Goal: Transaction & Acquisition: Purchase product/service

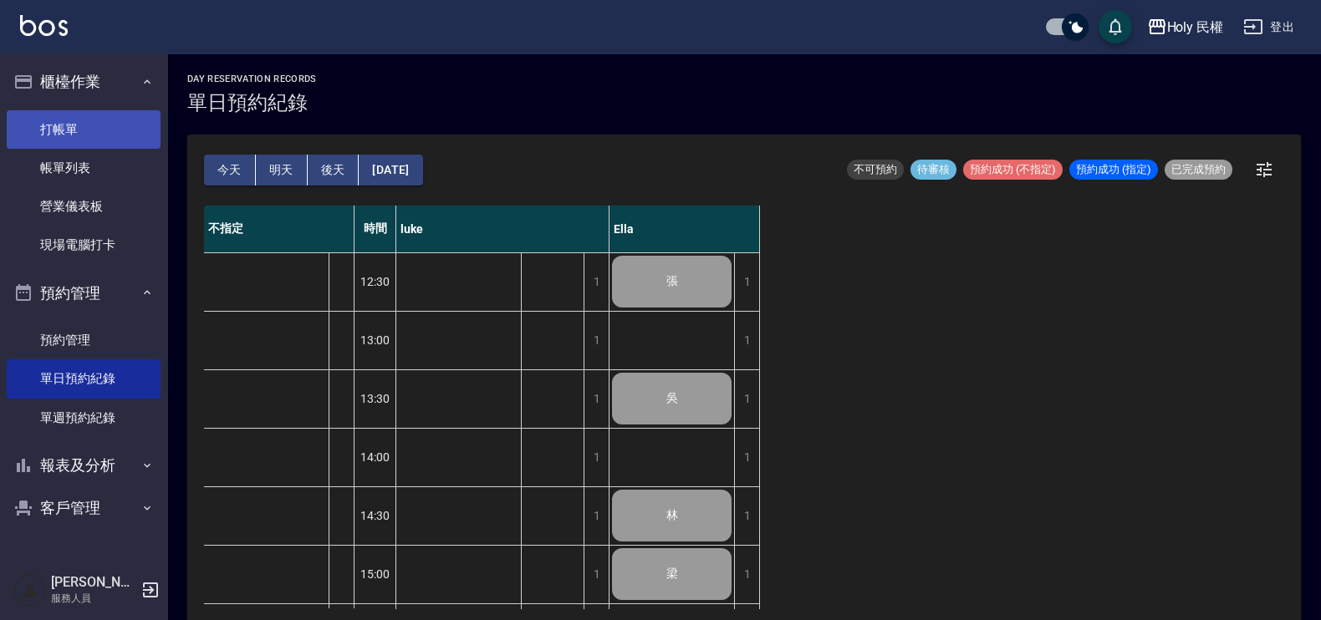
scroll to position [596, 0]
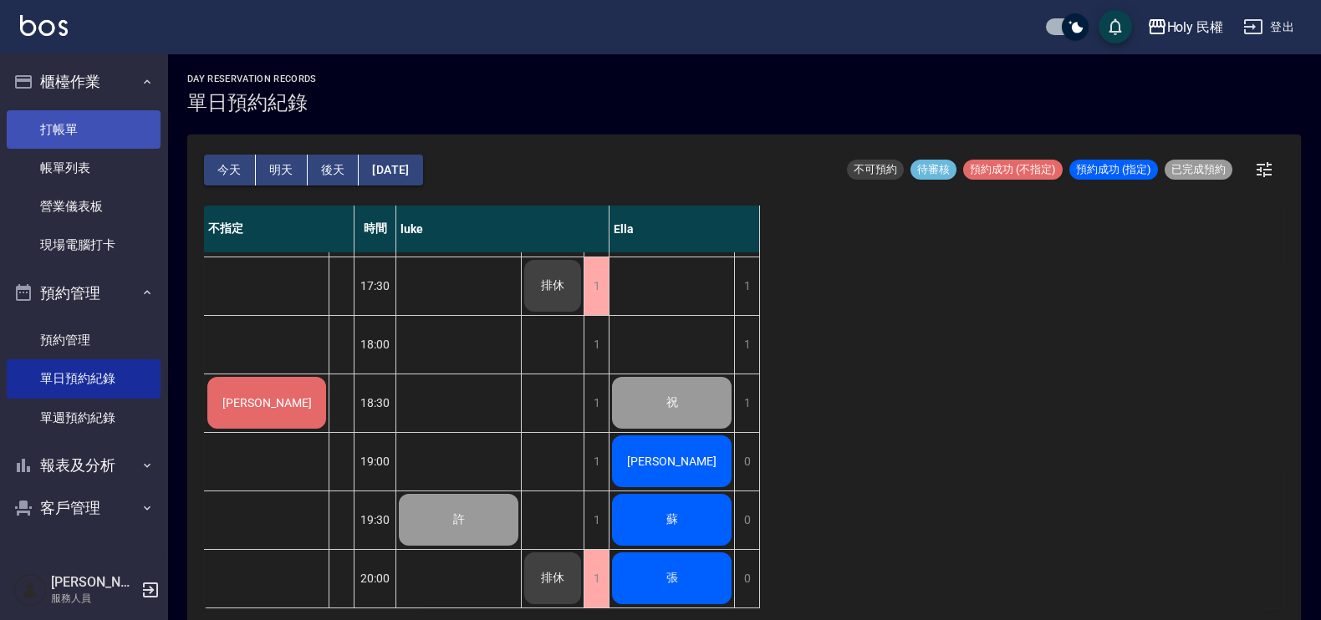
click at [59, 123] on link "打帳單" at bounding box center [84, 129] width 154 height 38
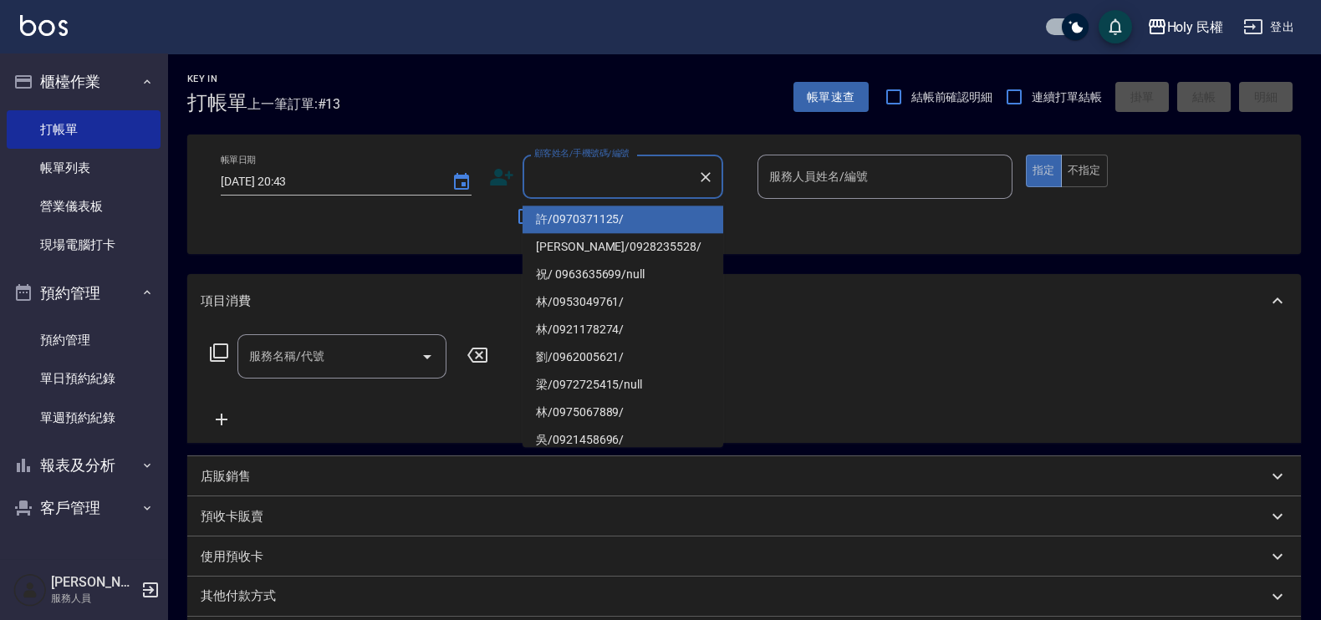
click at [614, 162] on input "顧客姓名/手機號碼/編號" at bounding box center [610, 176] width 160 height 29
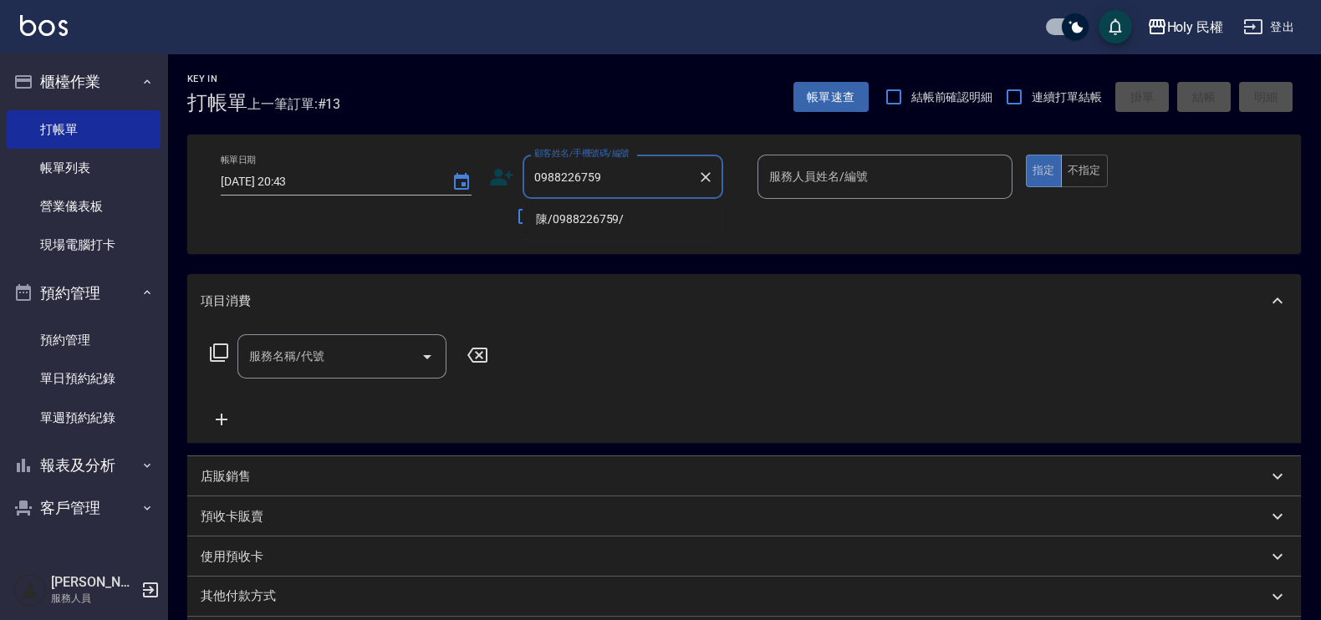
click at [644, 217] on li "陳/0988226759/" at bounding box center [622, 220] width 201 height 28
type input "陳/0988226759/"
click at [811, 193] on div "服務人員姓名/編號" at bounding box center [884, 177] width 255 height 44
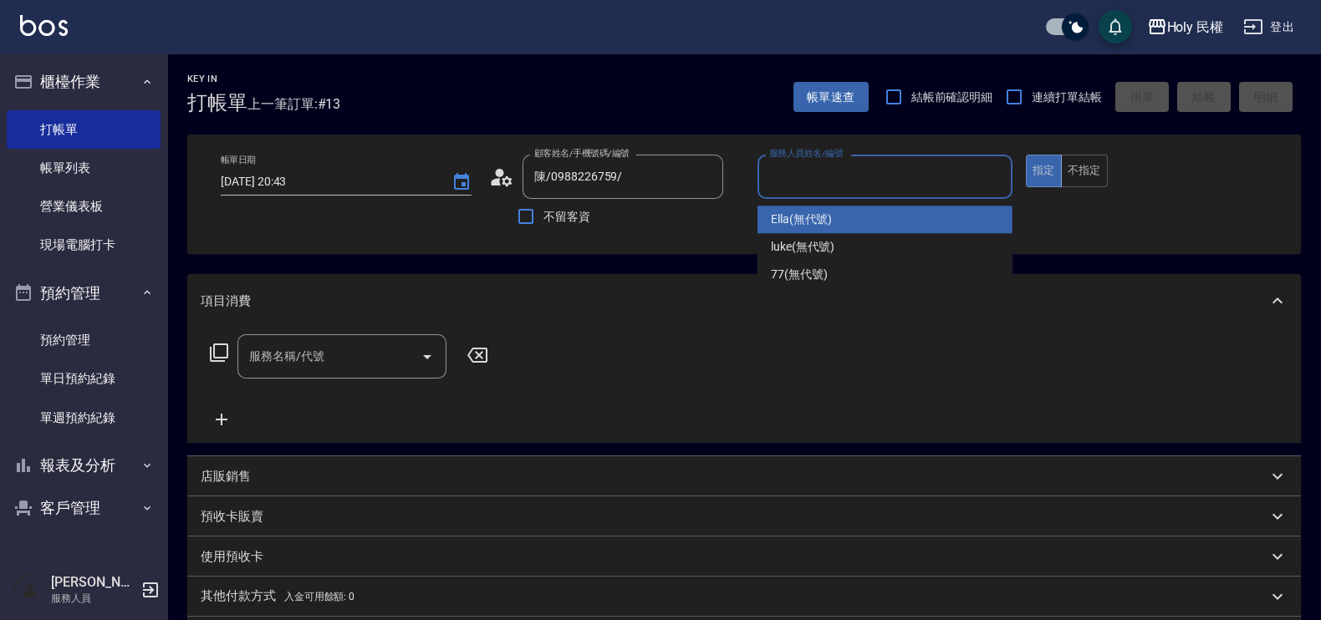
click at [858, 224] on div "Ella (無代號)" at bounding box center [884, 220] width 255 height 28
type input "Ella(無代號)"
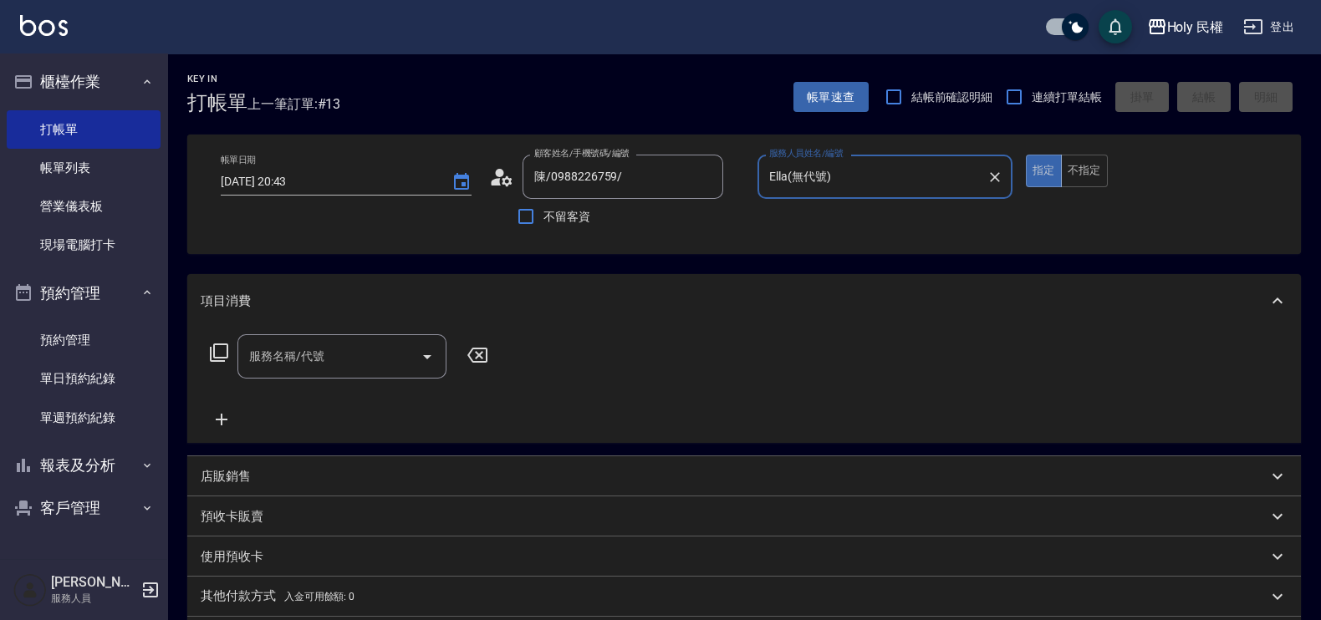
click at [300, 357] on input "服務名稱/代號" at bounding box center [329, 356] width 169 height 29
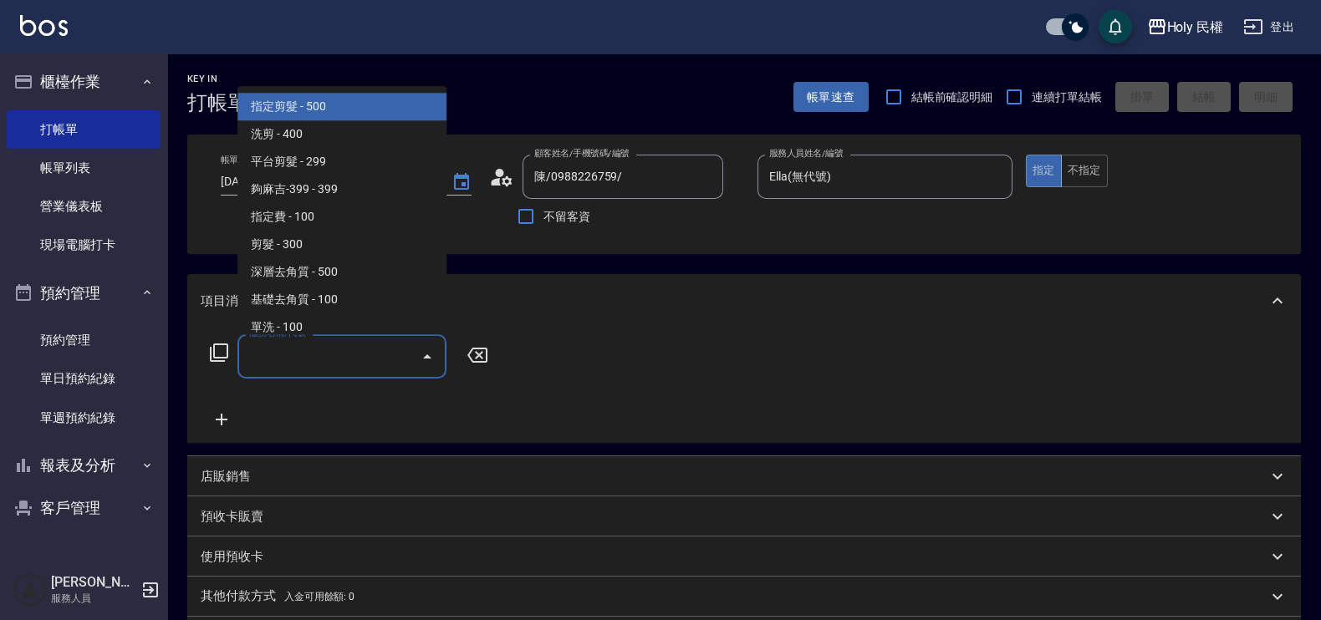
click at [302, 108] on span "指定剪髮 - 500" at bounding box center [341, 108] width 209 height 28
type input "指定剪髮(1)"
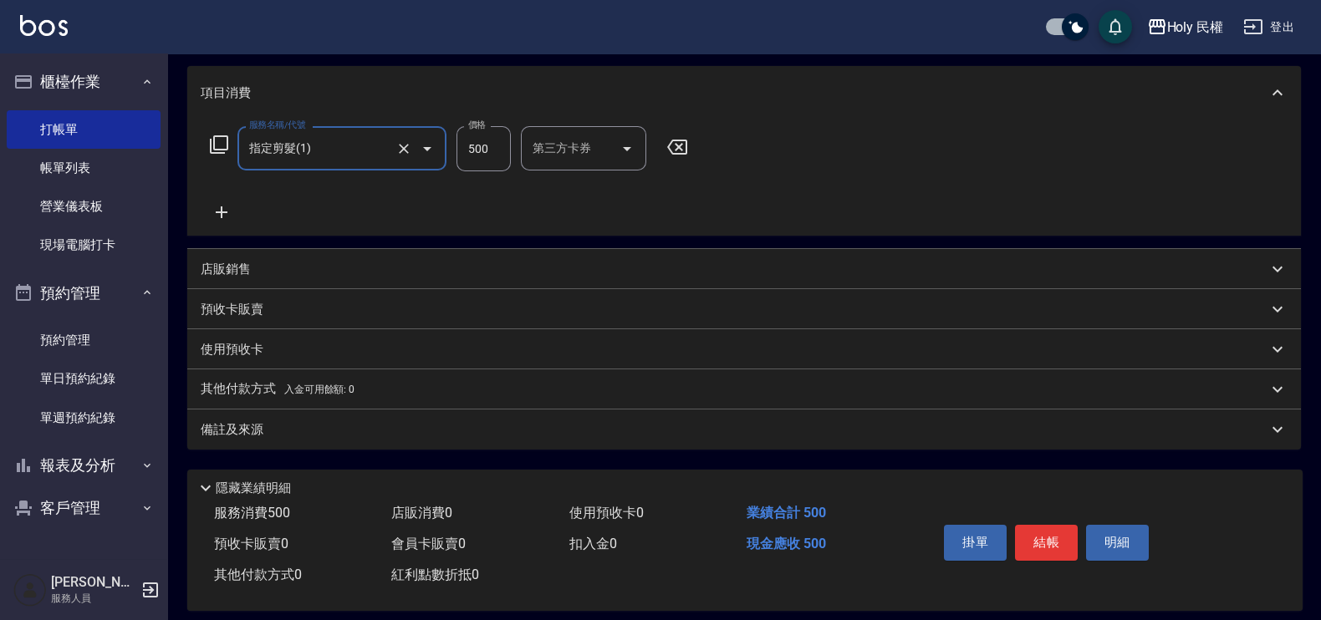
scroll to position [224, 0]
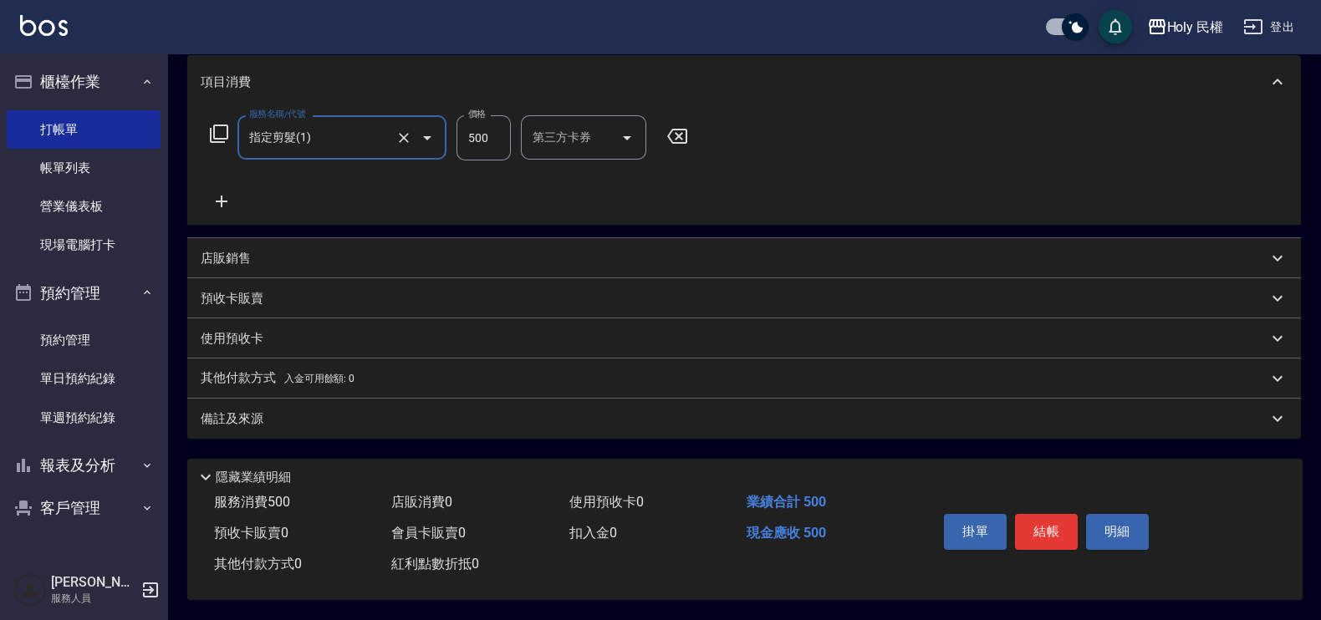
click at [936, 410] on div "備註及來源" at bounding box center [734, 419] width 1067 height 18
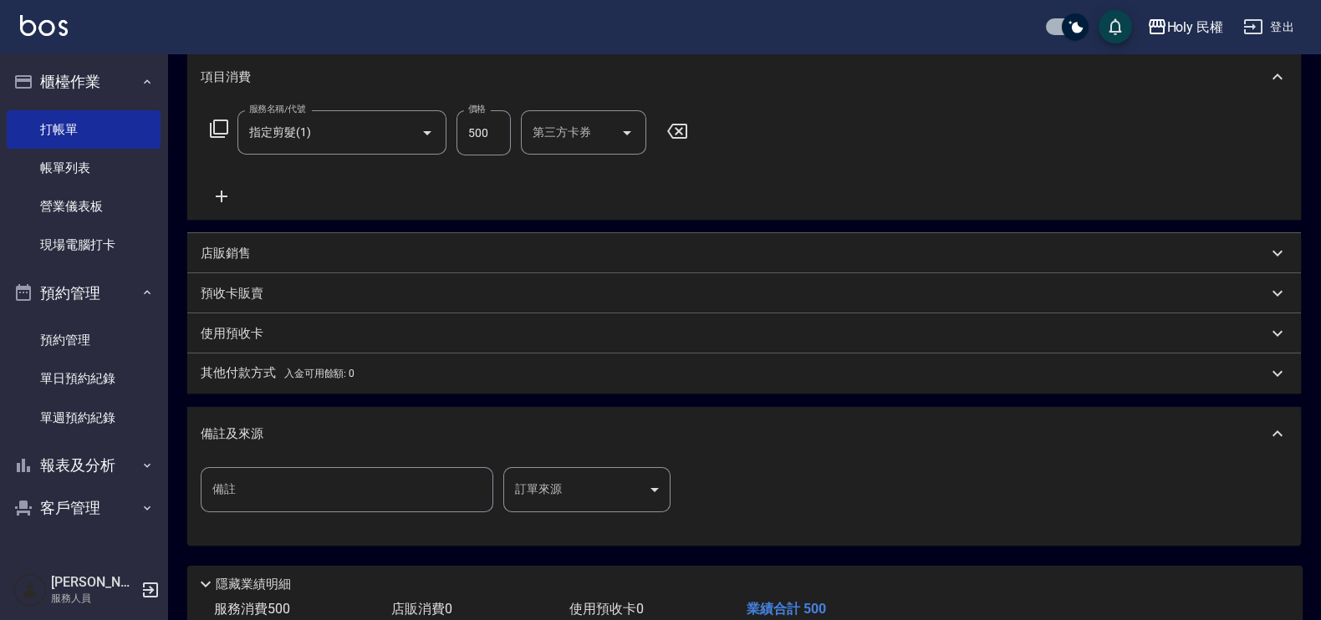
click at [595, 478] on body "Holy 民權 登出 櫃檯作業 打帳單 帳單列表 營業儀表板 現場電腦打卡 預約管理 預約管理 單日預約紀錄 單週預約紀錄 報表及分析 報表目錄 店家日報表 …" at bounding box center [660, 251] width 1321 height 951
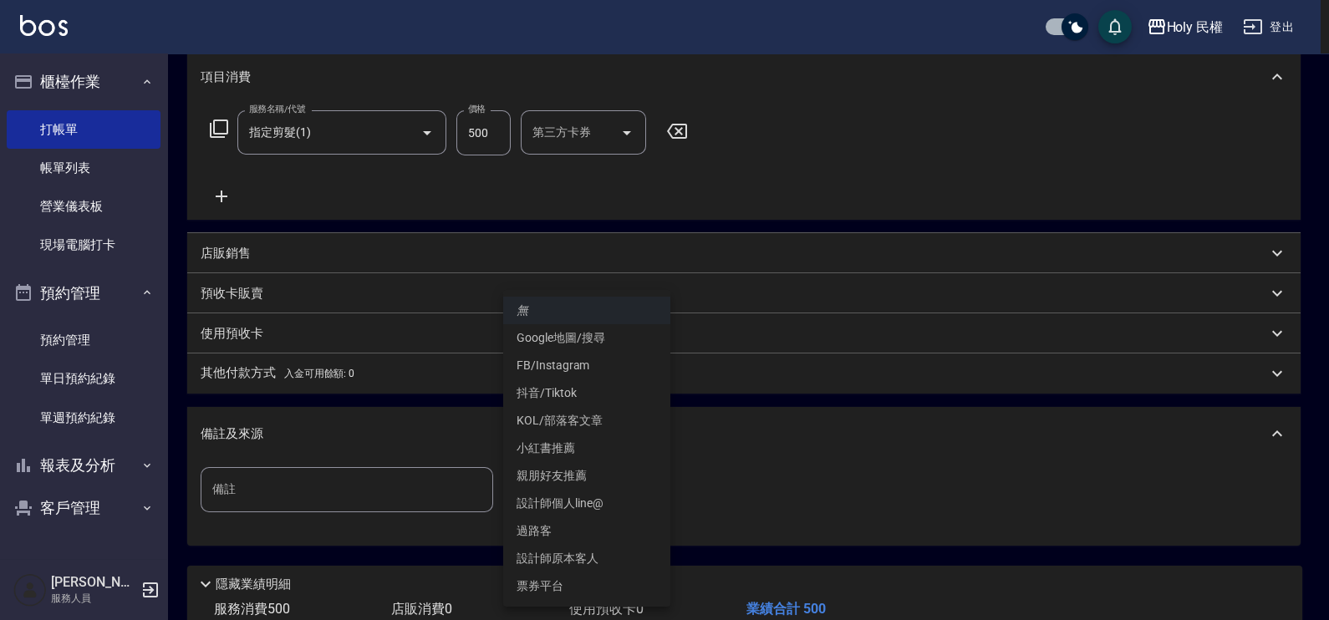
click at [588, 538] on li "過路客" at bounding box center [586, 531] width 167 height 28
type input "過路客"
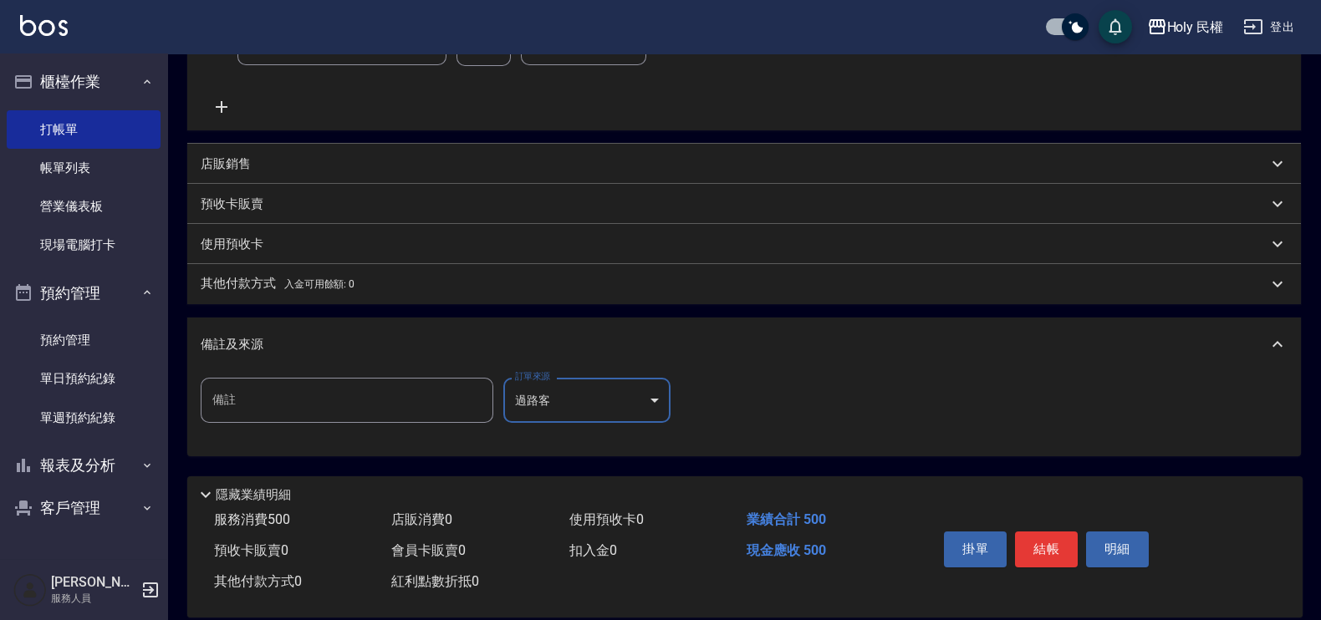
scroll to position [336, 0]
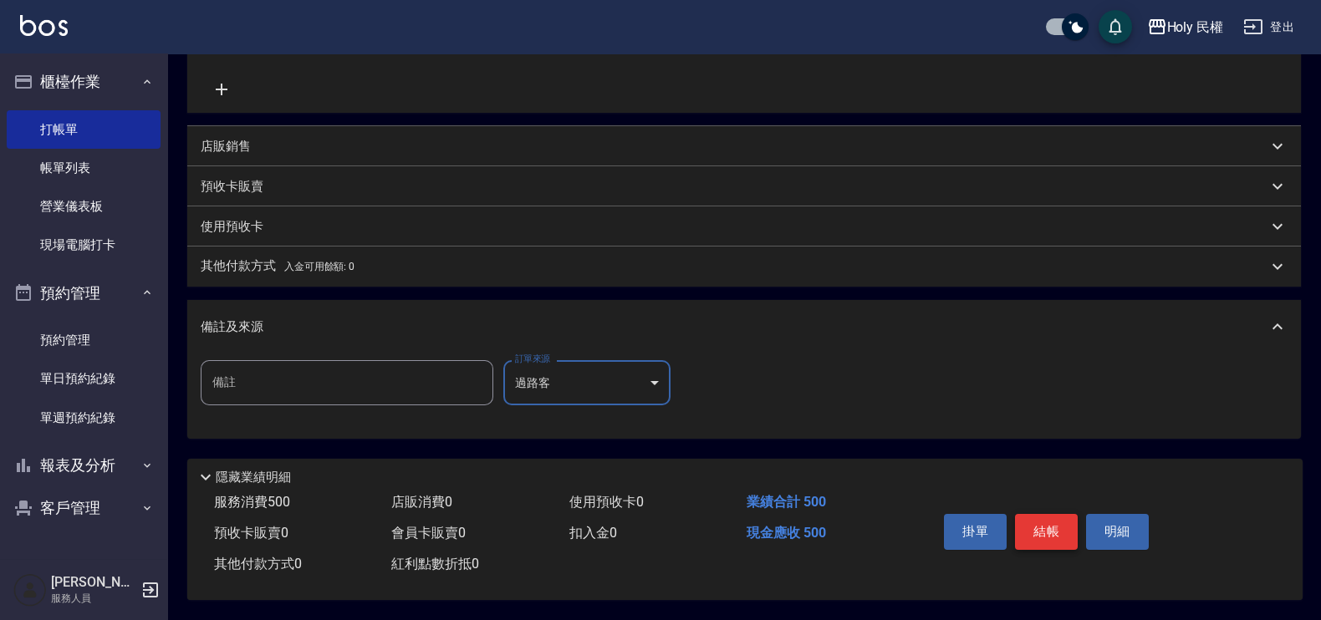
click at [1049, 524] on button "結帳" at bounding box center [1046, 531] width 63 height 35
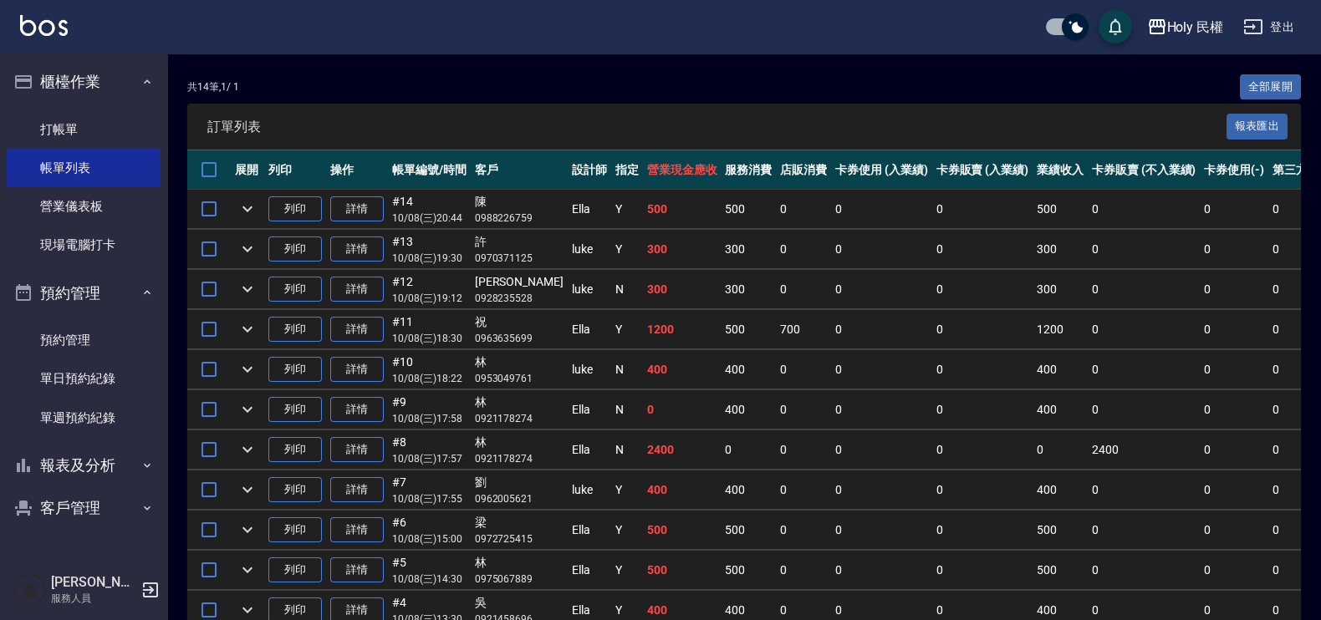
scroll to position [521, 0]
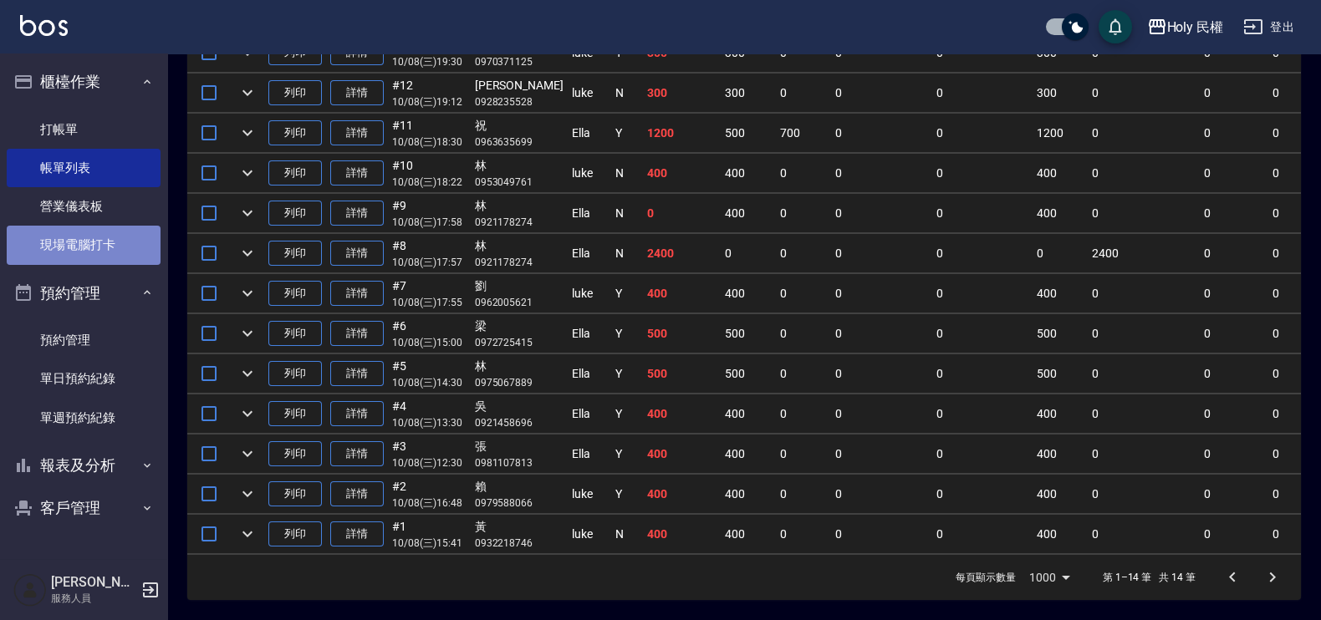
click at [100, 237] on link "現場電腦打卡" at bounding box center [84, 245] width 154 height 38
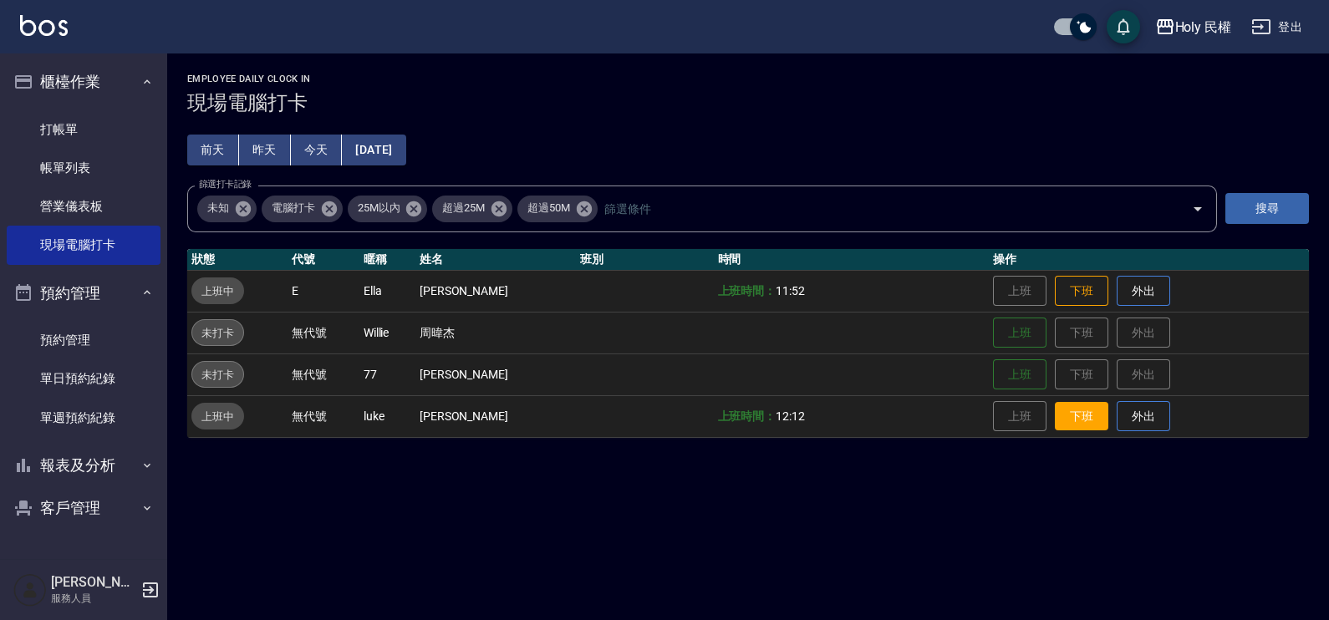
click at [1061, 418] on button "下班" at bounding box center [1081, 416] width 53 height 29
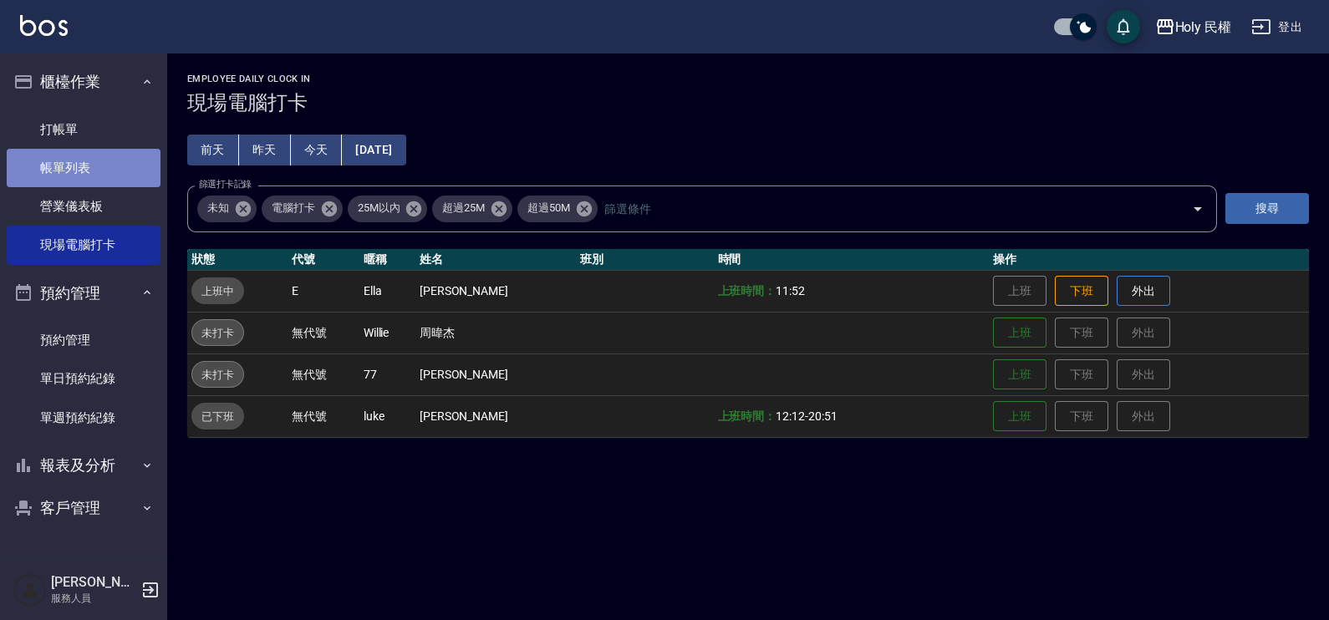
click at [57, 155] on link "帳單列表" at bounding box center [84, 168] width 154 height 38
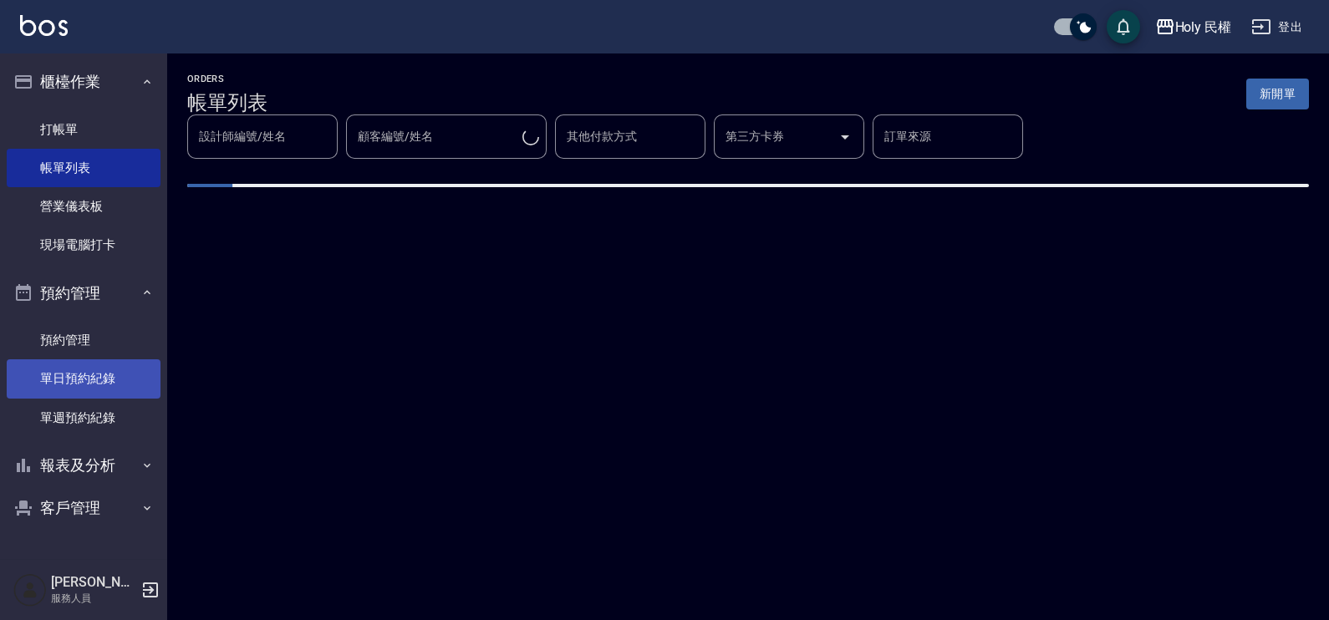
click at [148, 378] on link "單日預約紀錄" at bounding box center [84, 378] width 154 height 38
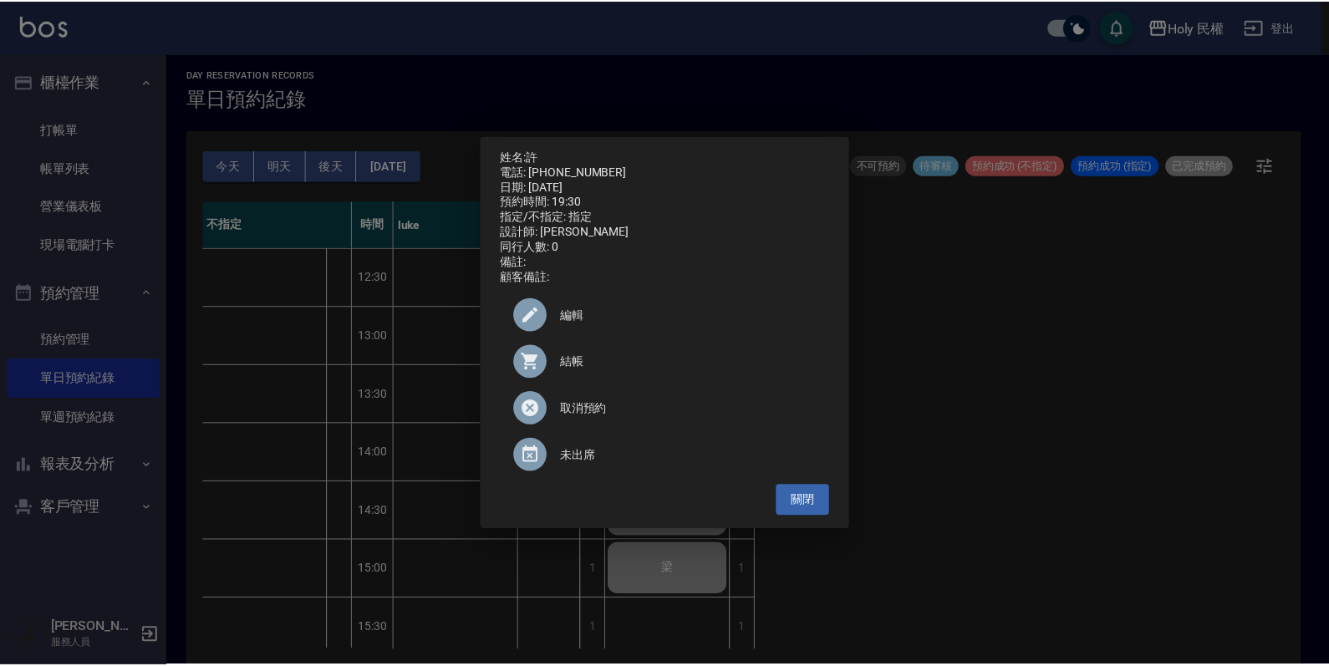
scroll to position [550, 0]
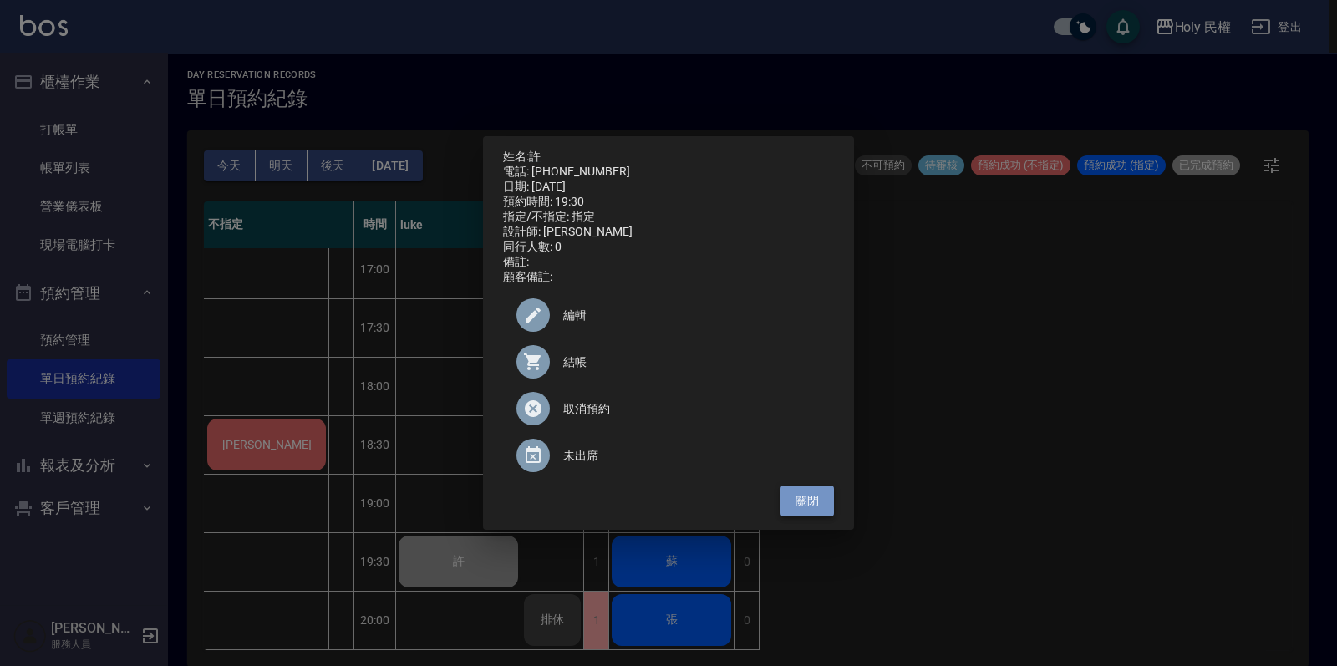
click at [792, 505] on button "關閉" at bounding box center [807, 501] width 53 height 31
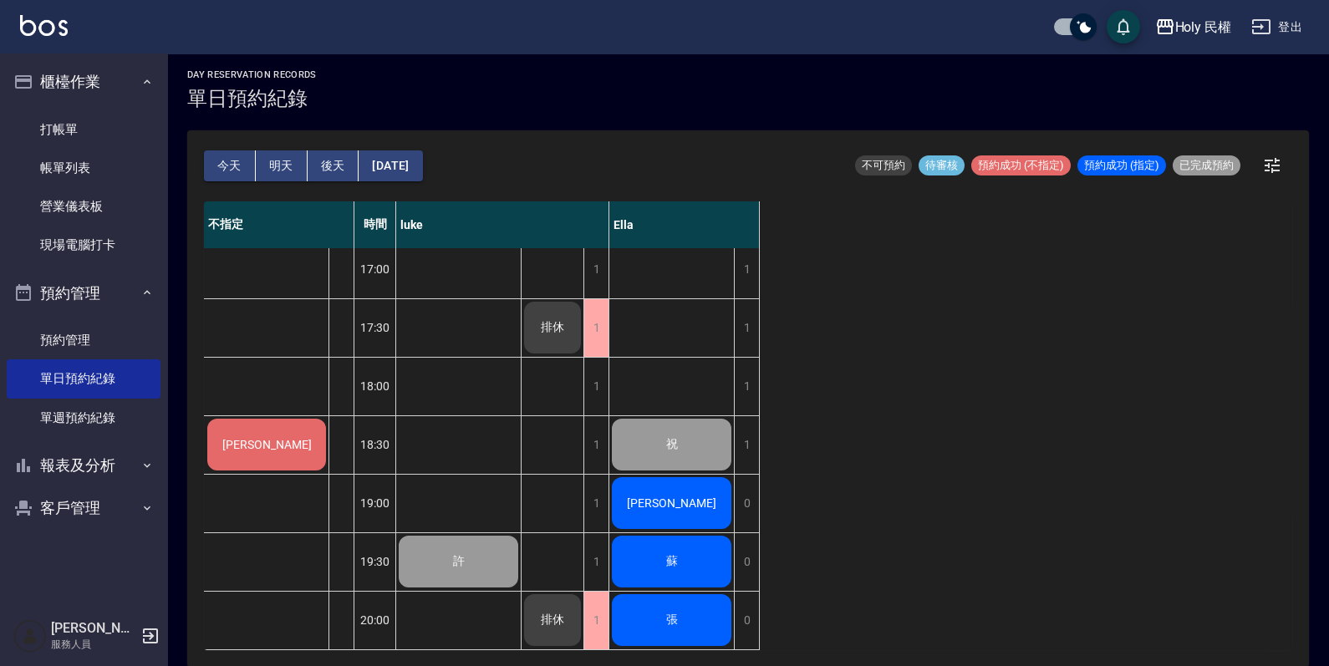
click at [670, 496] on span "洪" at bounding box center [672, 502] width 96 height 13
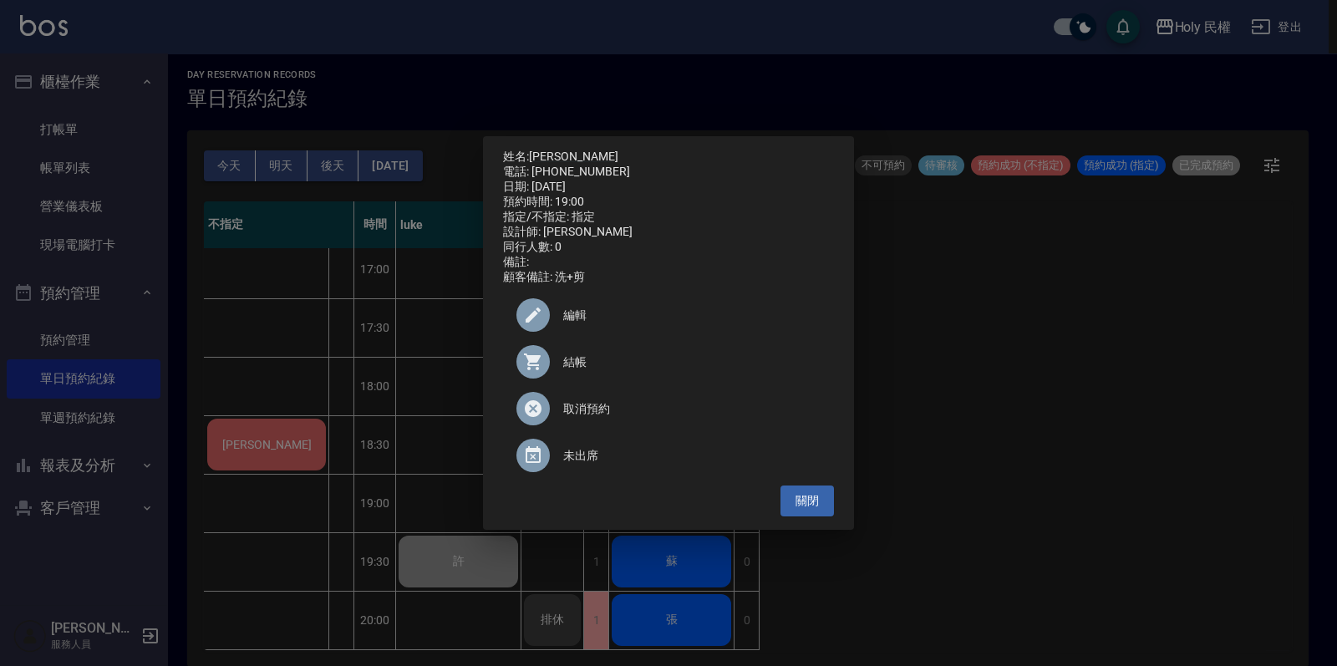
click at [637, 354] on div "結帳" at bounding box center [668, 362] width 331 height 47
drag, startPoint x: 530, startPoint y: 165, endPoint x: 627, endPoint y: 164, distance: 97.0
click at [627, 165] on div "電話: 0928466078" at bounding box center [668, 172] width 331 height 15
drag, startPoint x: 627, startPoint y: 164, endPoint x: 580, endPoint y: 165, distance: 46.8
copy div "0928466078"
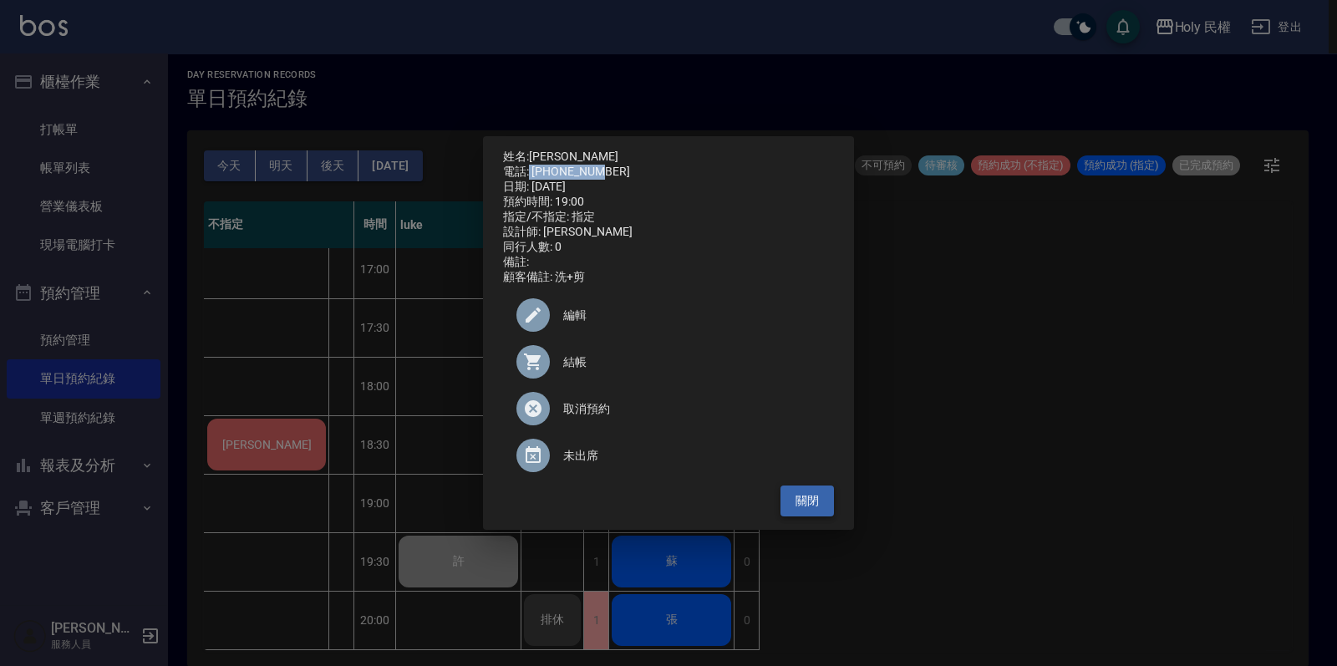
click at [825, 502] on button "關閉" at bounding box center [807, 501] width 53 height 31
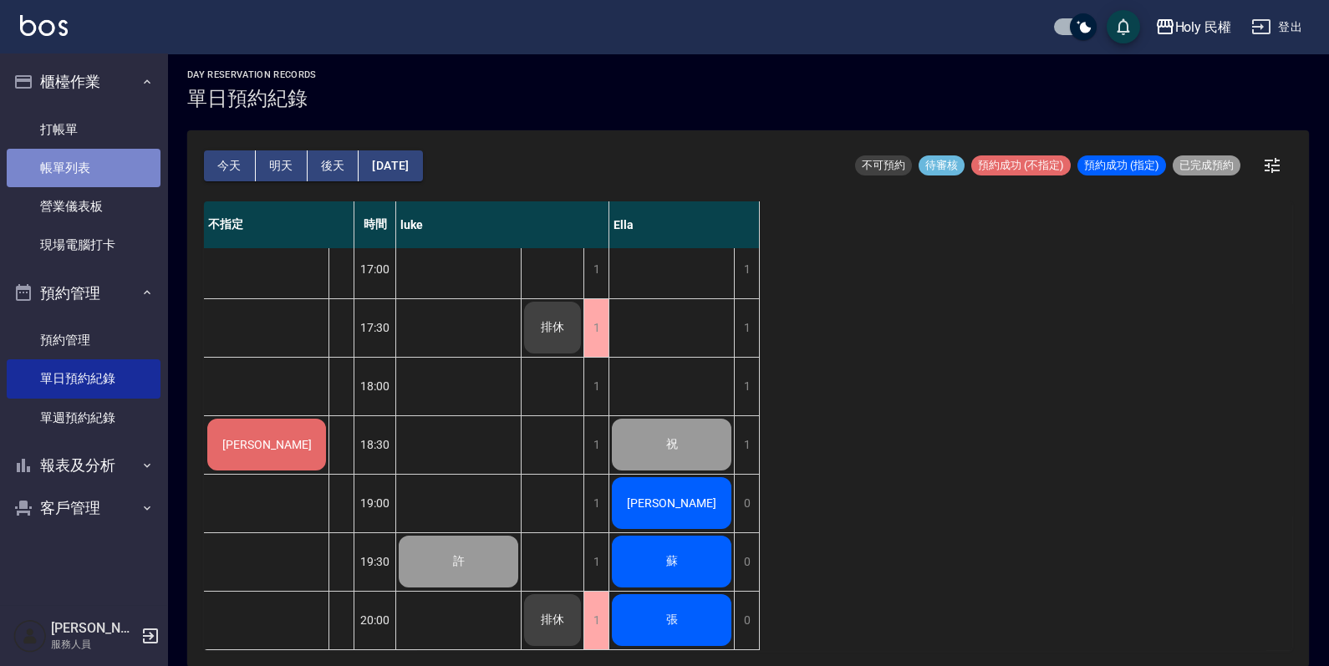
click at [50, 164] on link "帳單列表" at bounding box center [84, 168] width 154 height 38
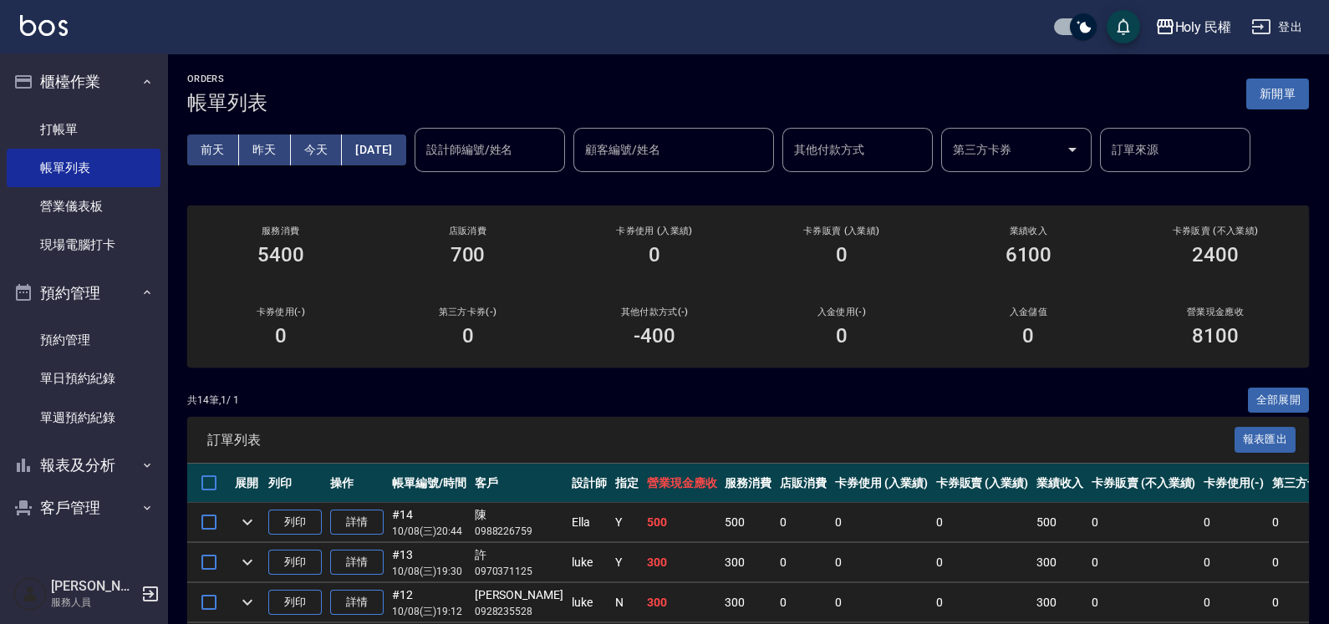
scroll to position [208, 0]
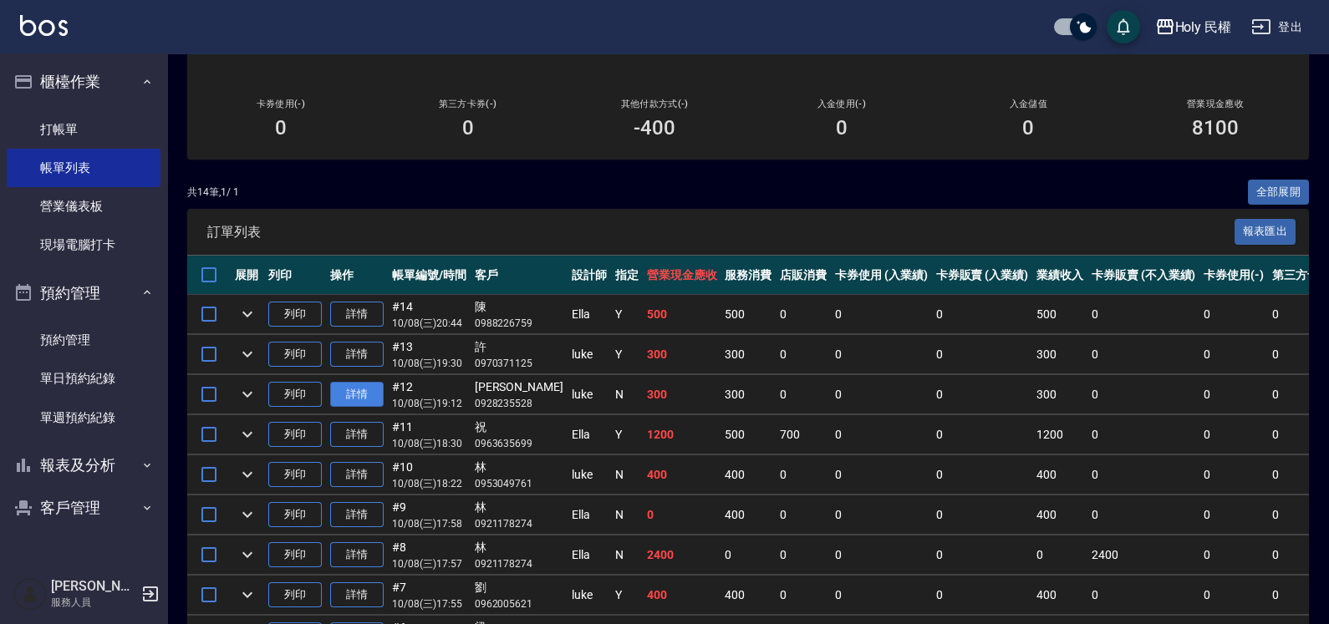
click at [350, 400] on link "詳情" at bounding box center [356, 395] width 53 height 26
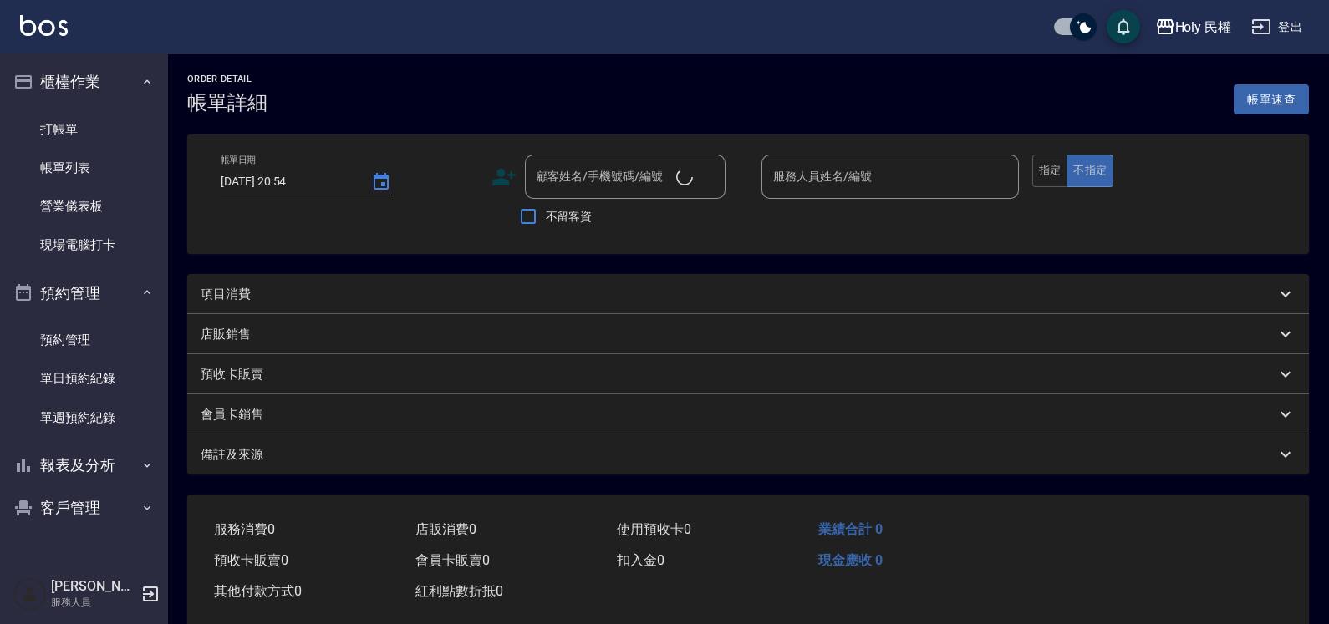
type input "[DATE] 19:12"
type input "luke(無代號)"
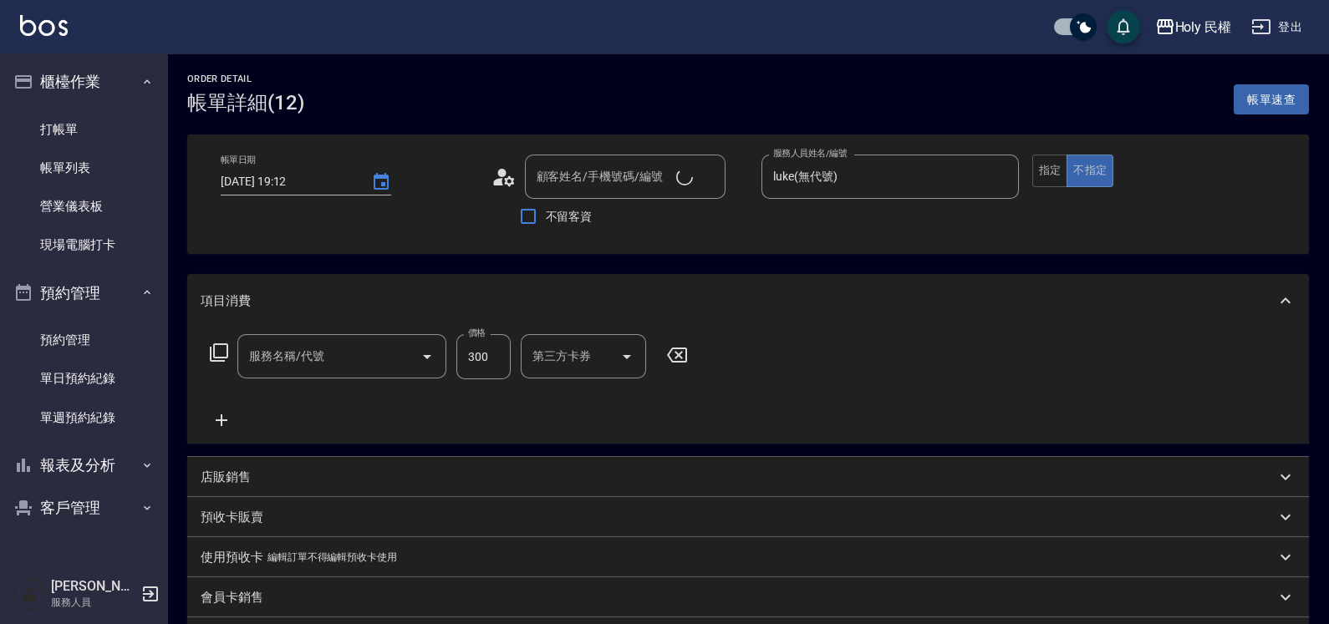
type input "[PERSON_NAME]/0928235528/"
type input "剪髮(C02)"
click at [715, 181] on icon "Clear" at bounding box center [708, 177] width 17 height 17
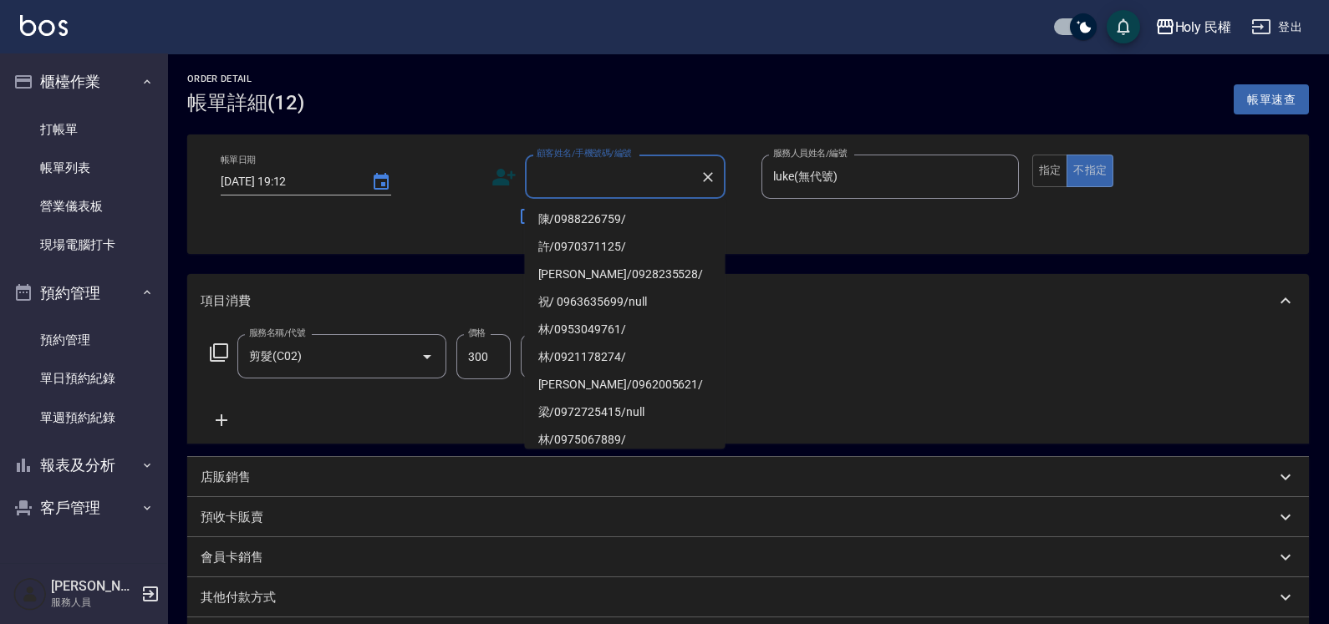
paste input "0928466078"
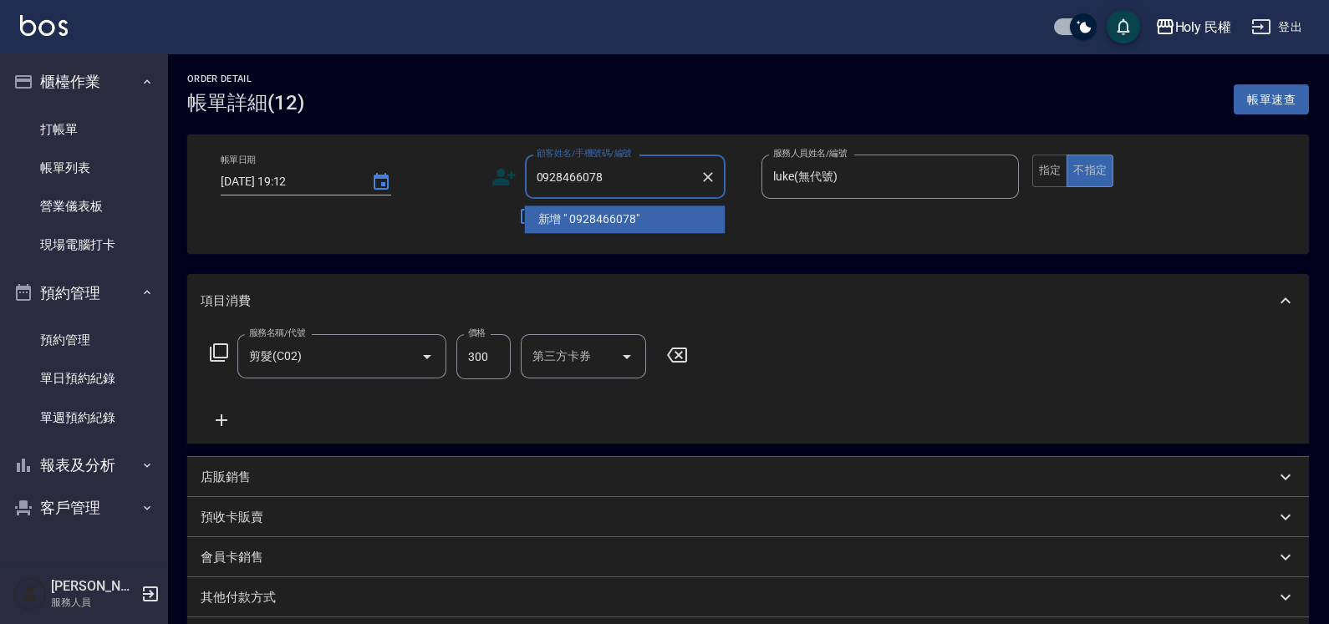
click at [539, 176] on input "0928466078" at bounding box center [612, 176] width 160 height 29
click at [631, 221] on li "洪/0928466078/" at bounding box center [625, 220] width 201 height 28
type input "洪/0928466078/"
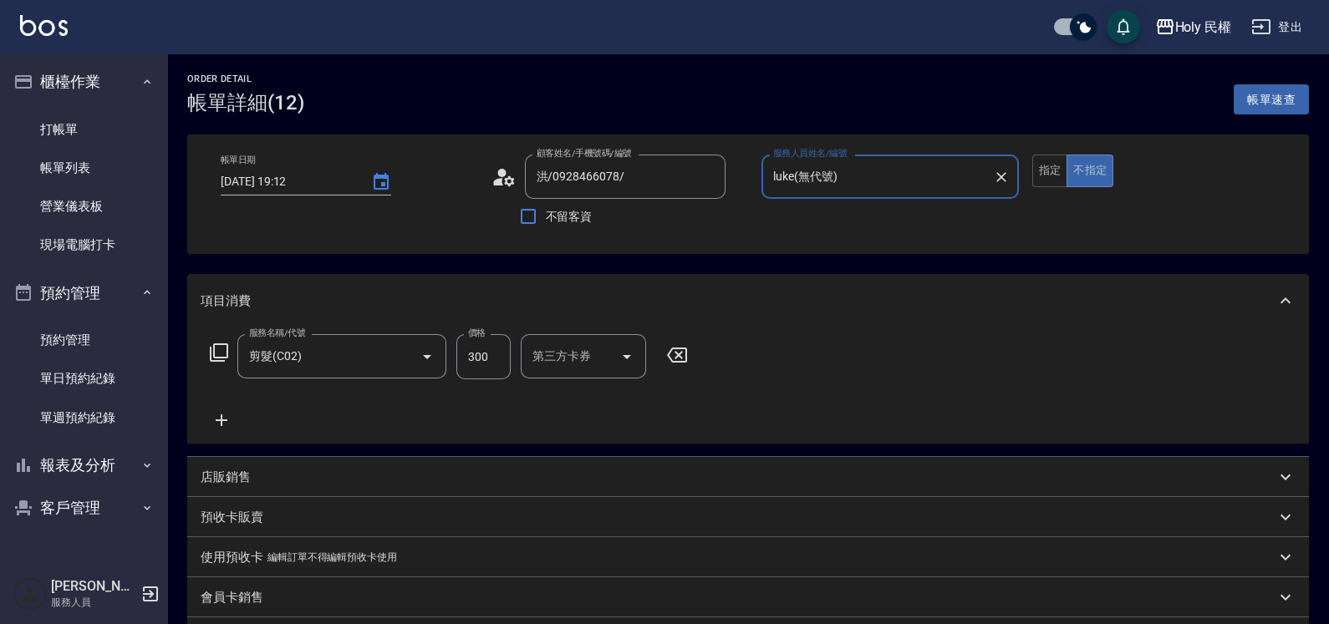
click at [974, 180] on input "luke(無代號)" at bounding box center [877, 176] width 217 height 29
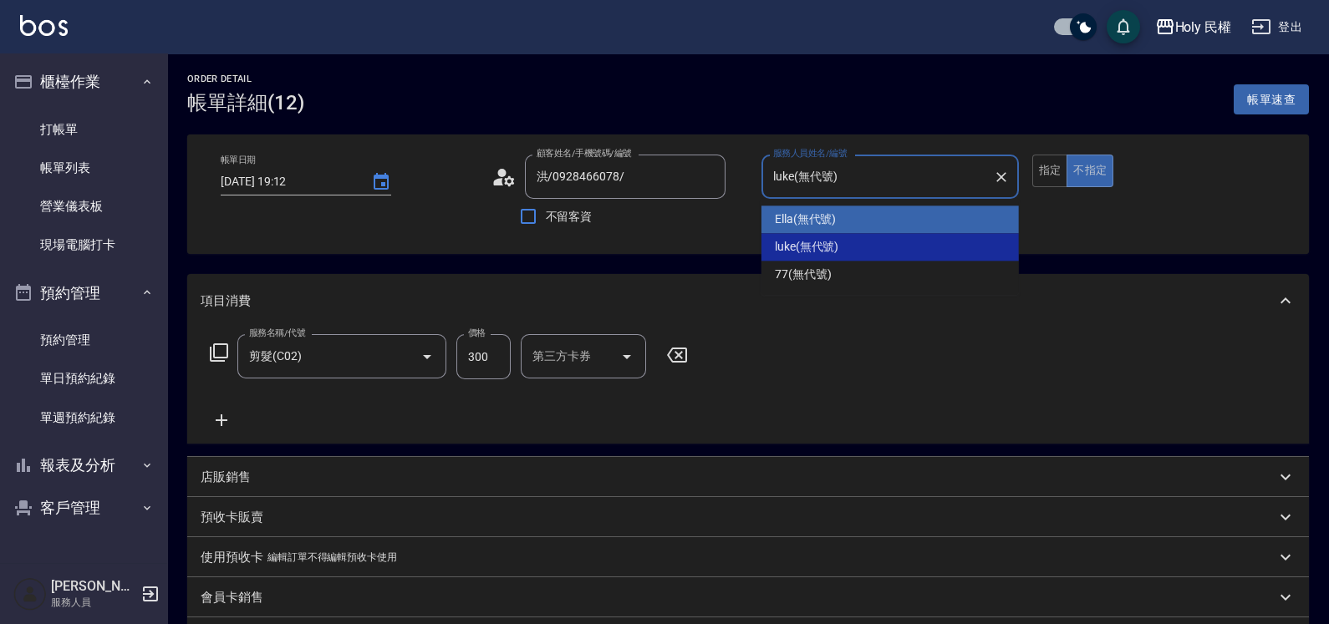
click at [861, 217] on div "Ella (無代號)" at bounding box center [889, 220] width 257 height 28
type input "Ella(無代號)"
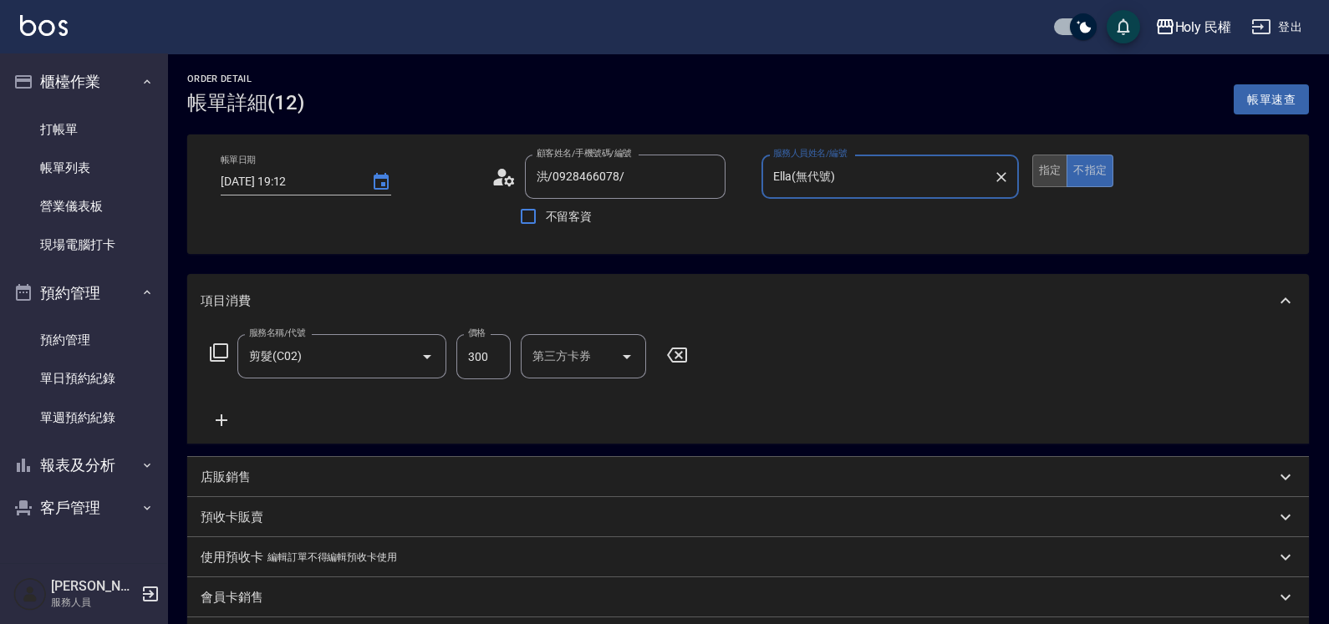
click at [1053, 176] on button "指定" at bounding box center [1050, 171] width 36 height 33
click at [688, 357] on icon at bounding box center [677, 355] width 42 height 20
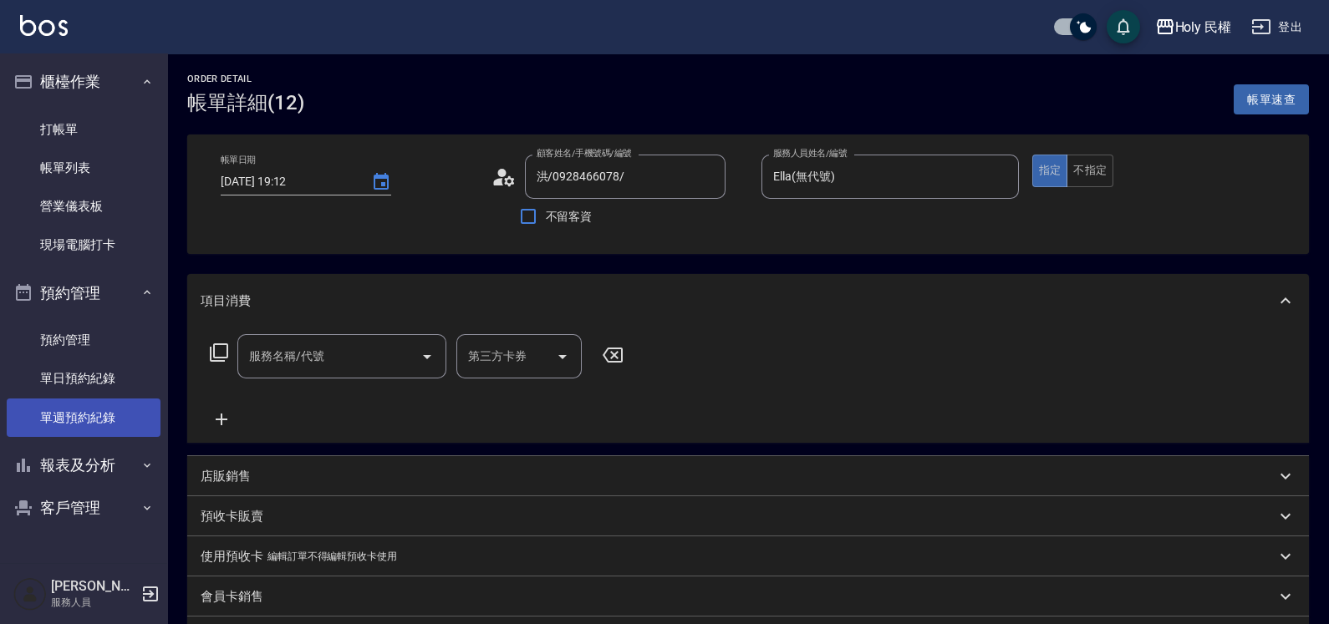
drag, startPoint x: 79, startPoint y: 376, endPoint x: 79, endPoint y: 418, distance: 41.8
click at [79, 376] on link "單日預約紀錄" at bounding box center [84, 378] width 154 height 38
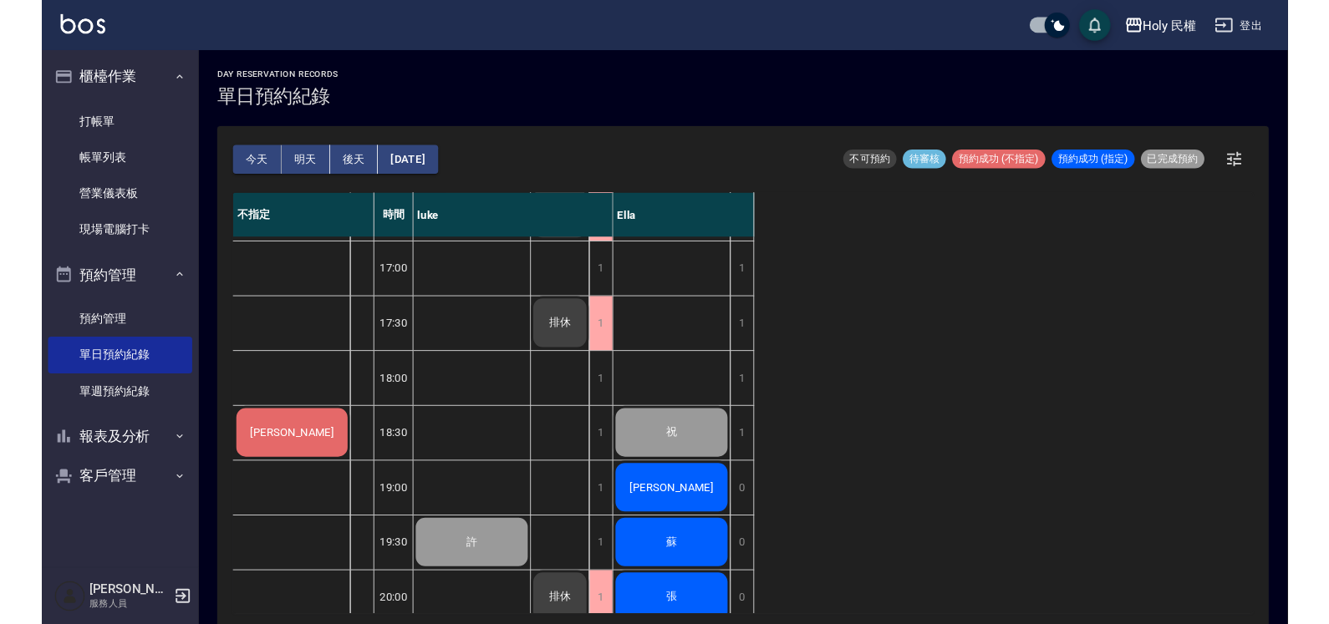
scroll to position [550, 0]
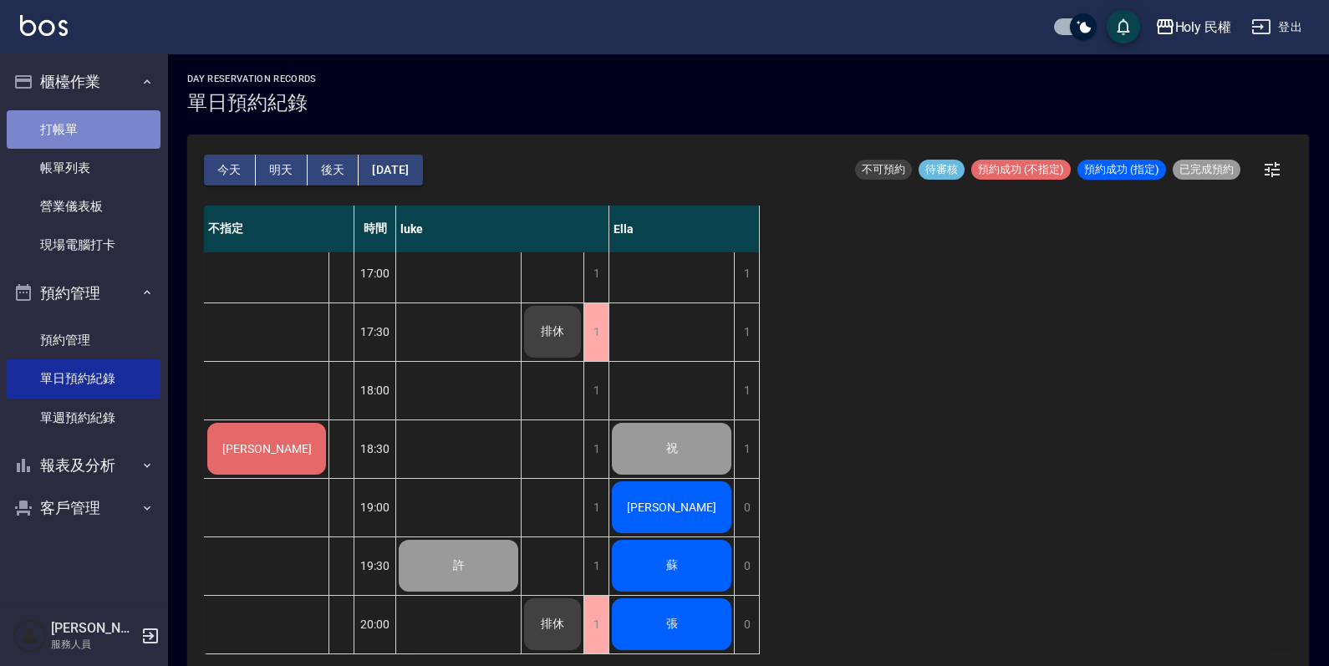
click at [59, 144] on link "打帳單" at bounding box center [84, 129] width 154 height 38
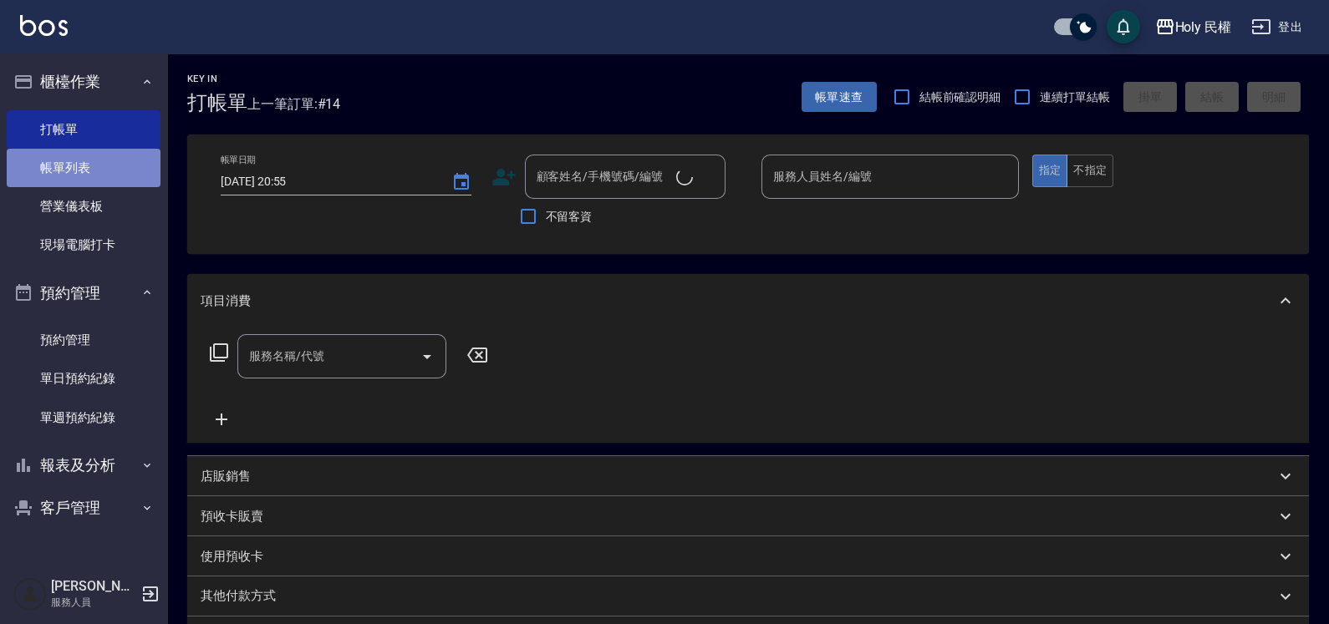
click at [48, 179] on link "帳單列表" at bounding box center [84, 168] width 154 height 38
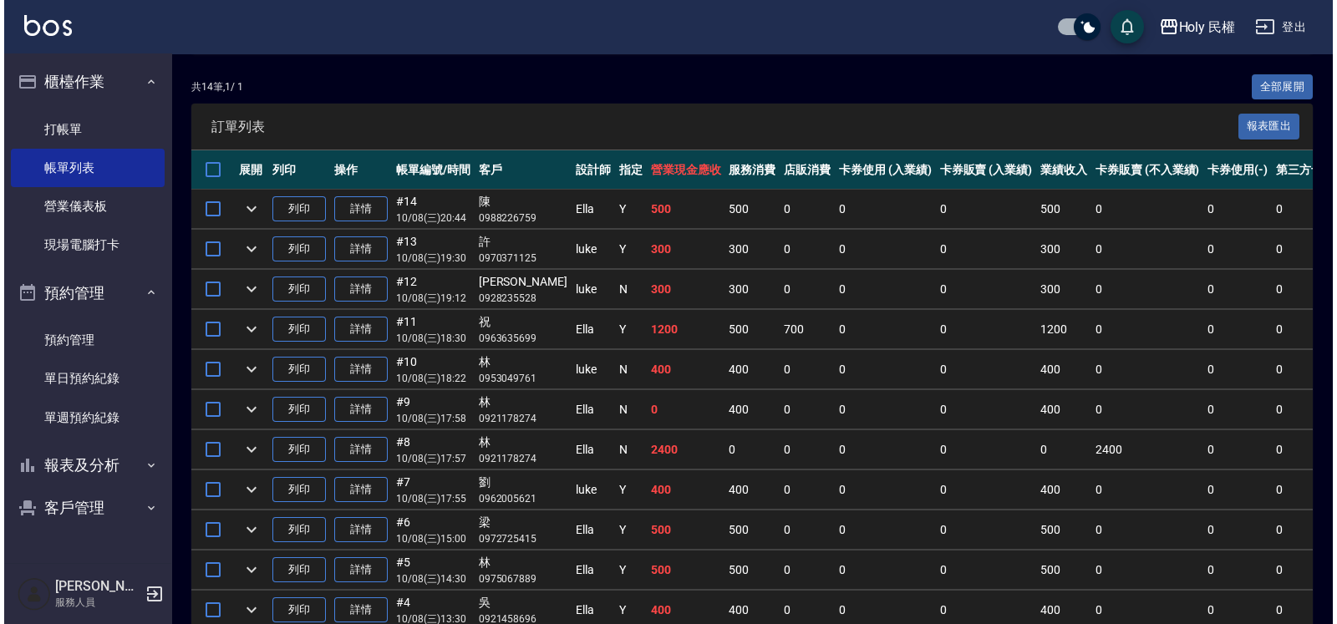
scroll to position [417, 0]
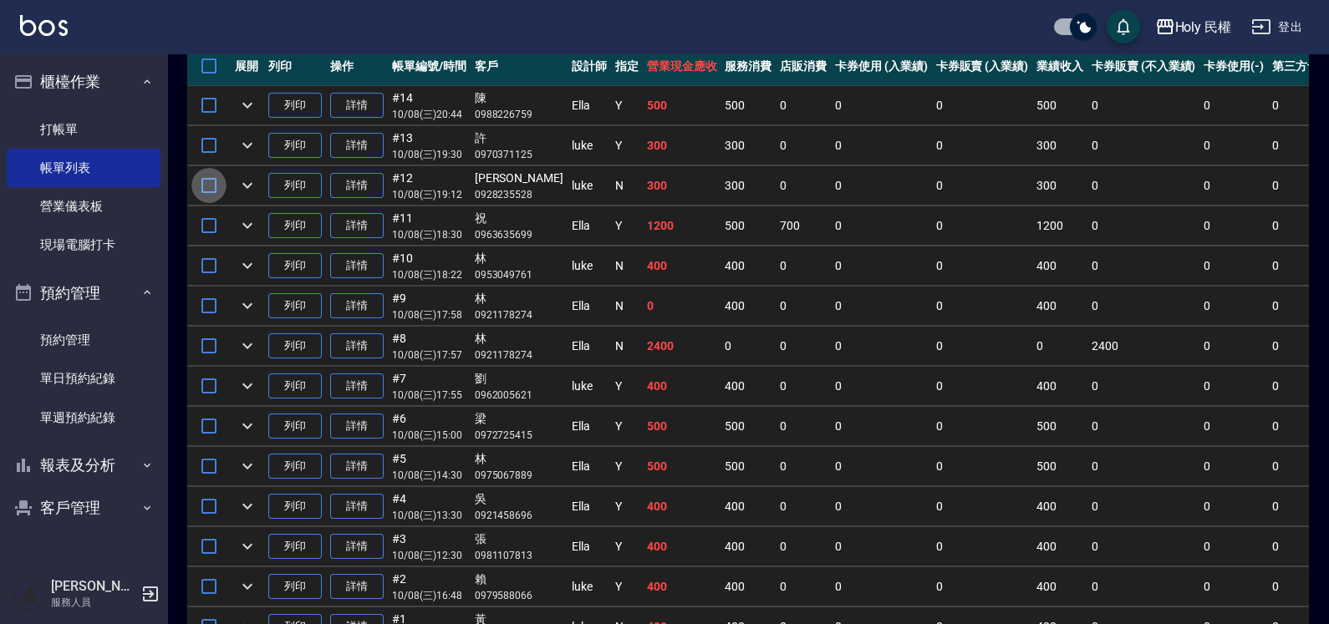
click at [211, 180] on input "checkbox" at bounding box center [208, 185] width 35 height 35
checkbox input "true"
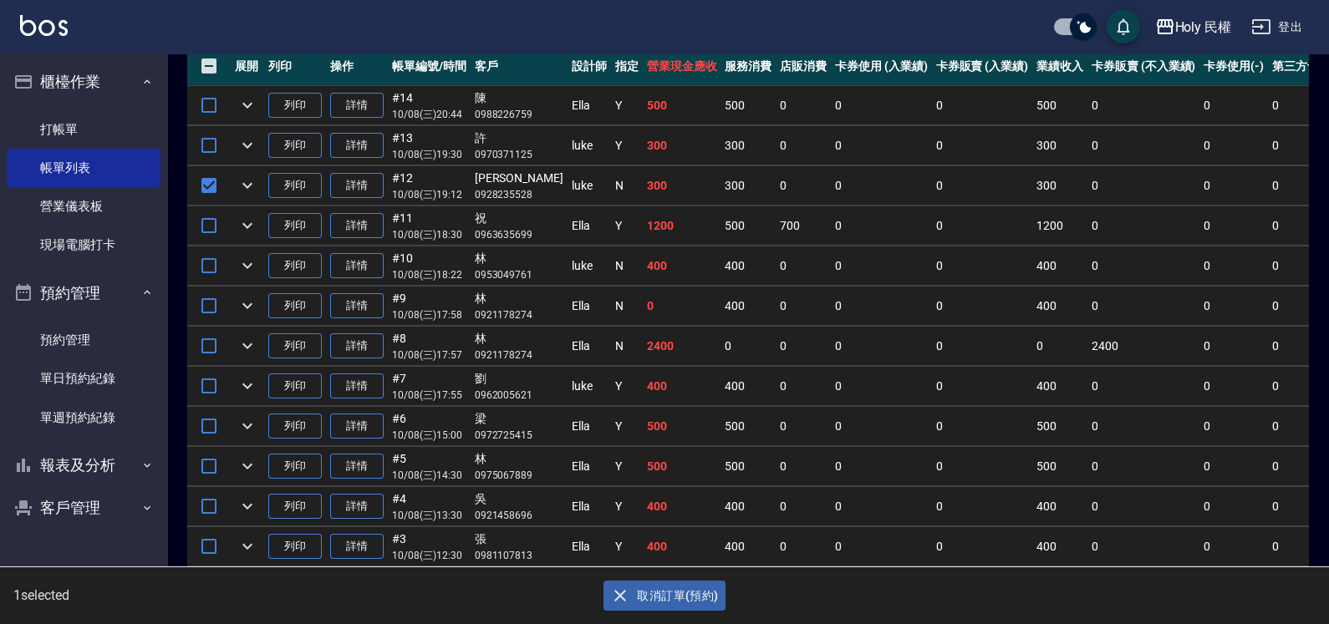
click at [676, 607] on button "取消訂單(預約)" at bounding box center [663, 596] width 121 height 31
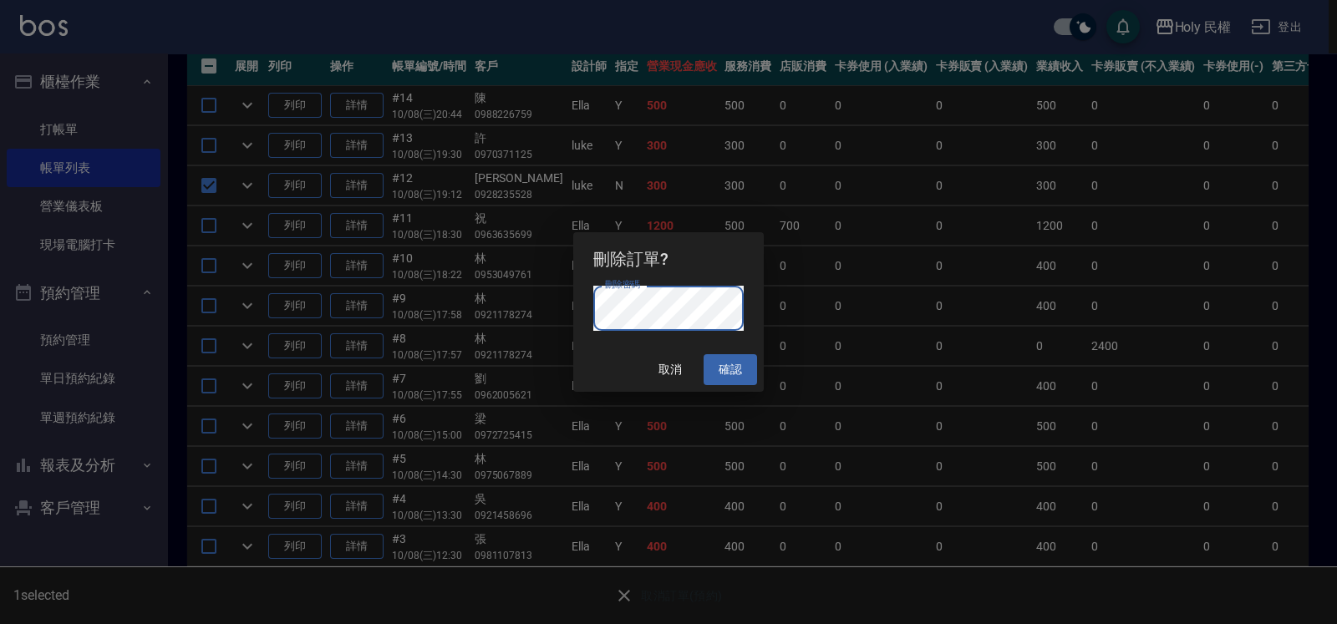
click at [736, 373] on button "確認" at bounding box center [730, 369] width 53 height 31
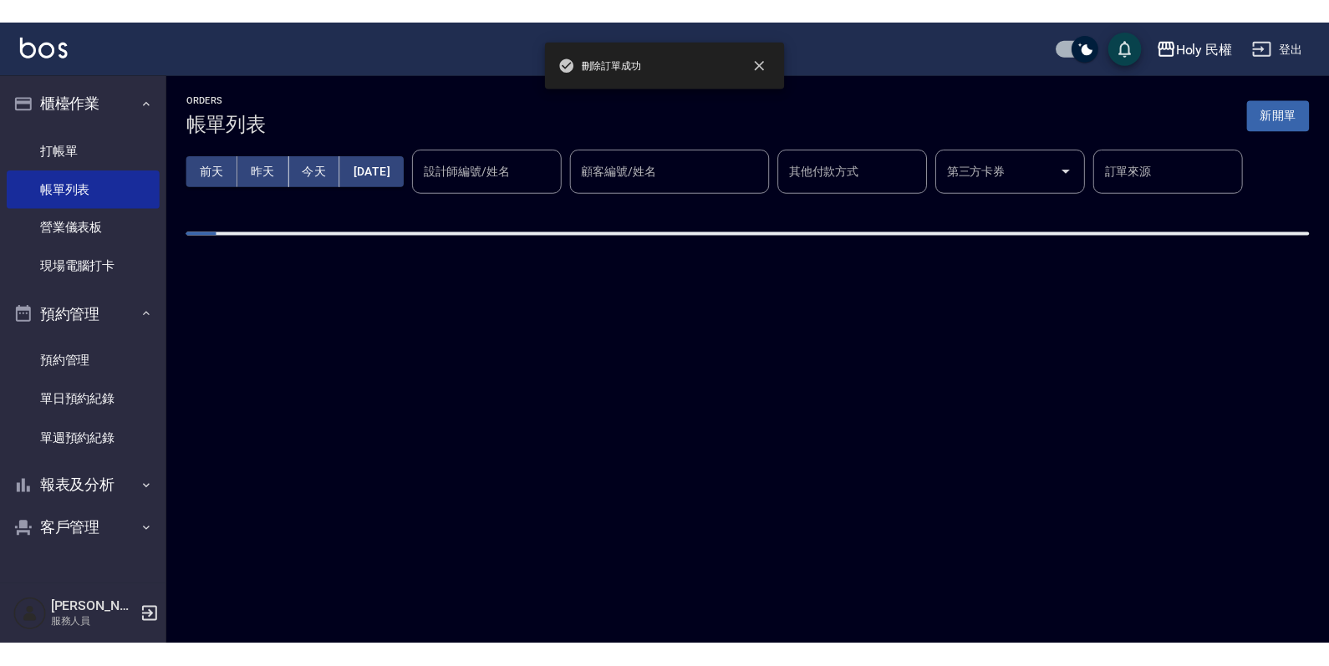
scroll to position [0, 0]
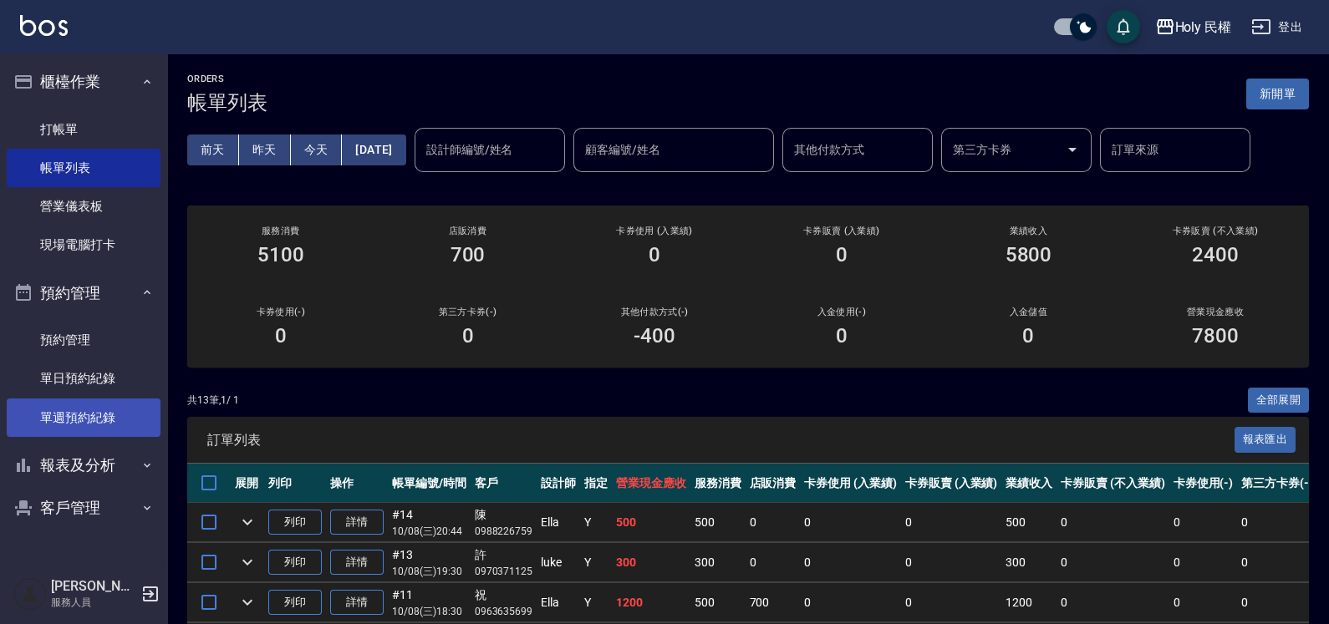
drag, startPoint x: 84, startPoint y: 379, endPoint x: 87, endPoint y: 420, distance: 41.0
click at [85, 380] on link "單日預約紀錄" at bounding box center [84, 378] width 154 height 38
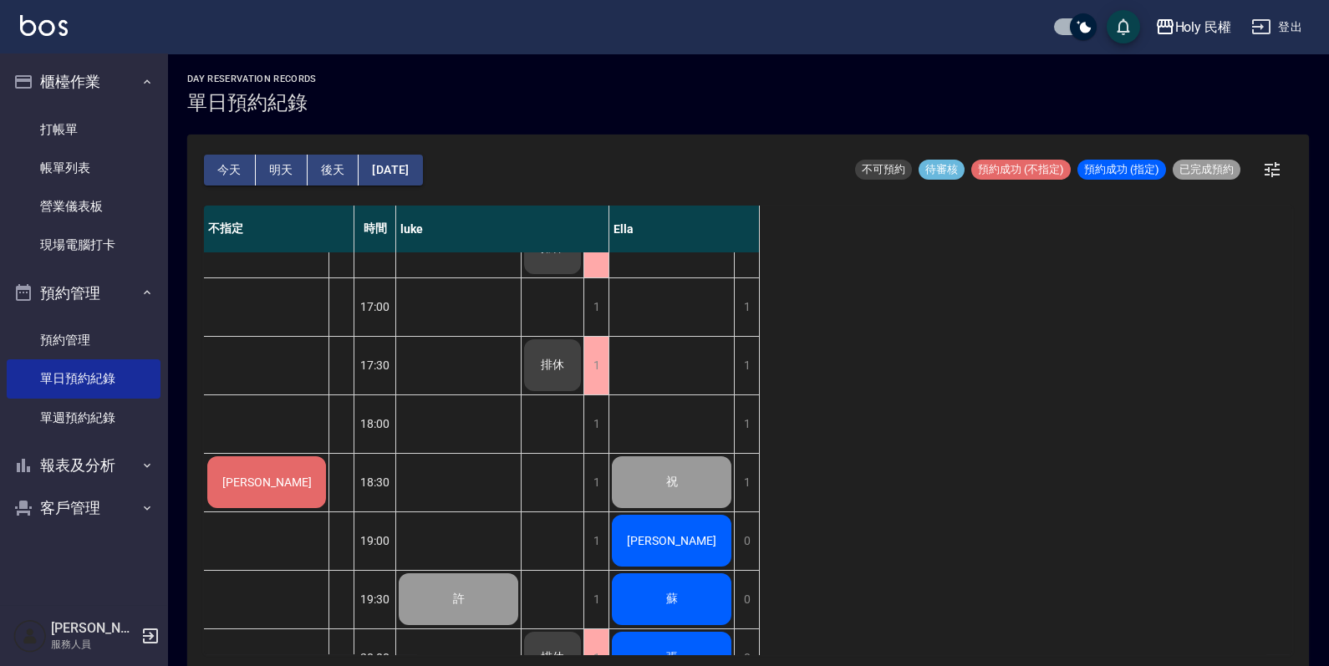
scroll to position [550, 0]
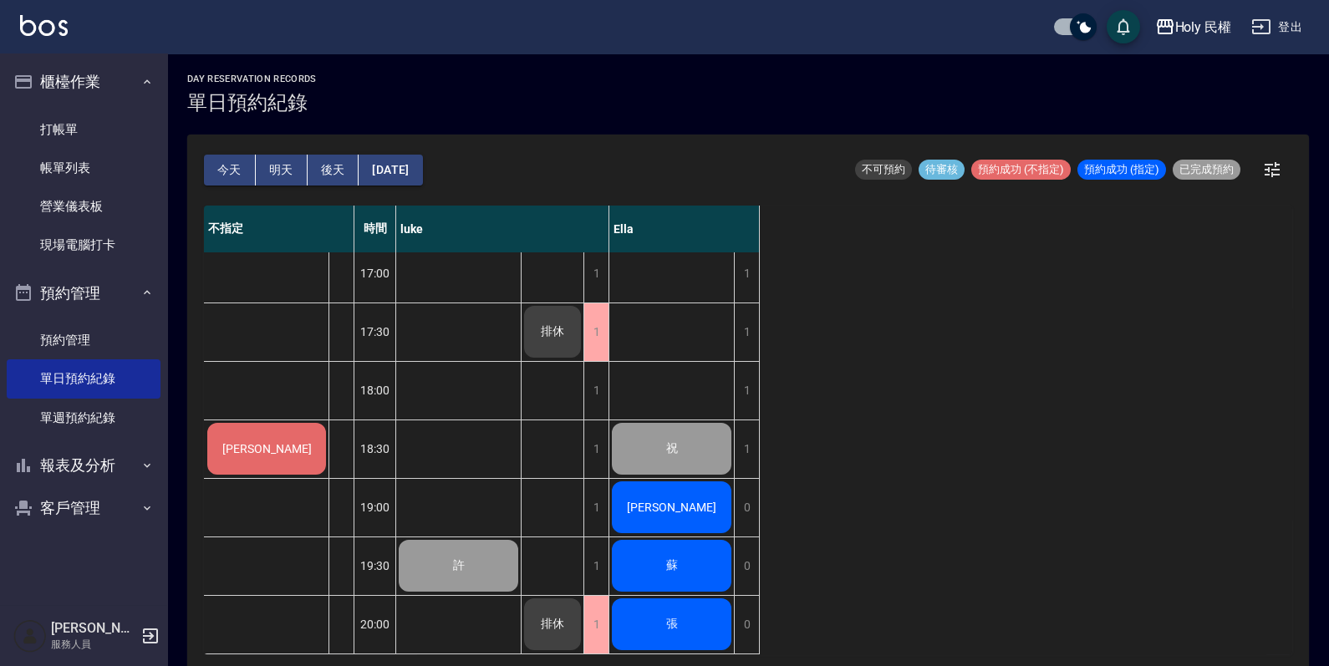
click at [275, 442] on span "[PERSON_NAME]" at bounding box center [267, 448] width 96 height 13
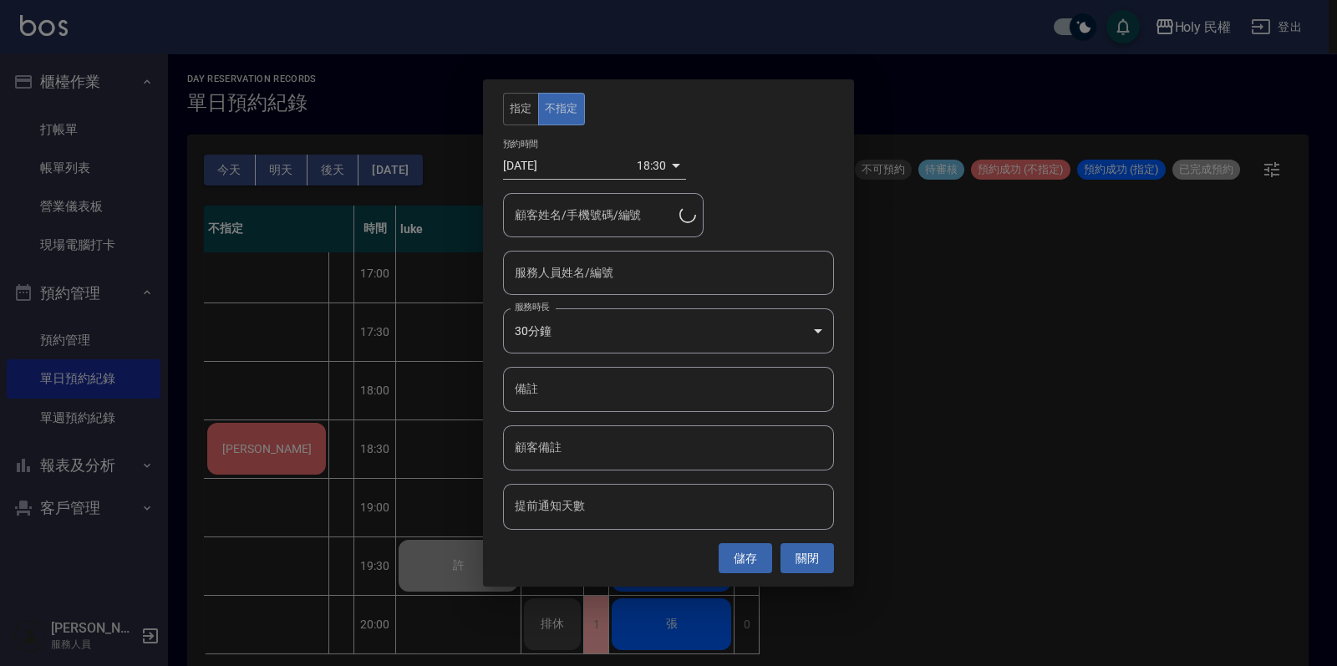
type input "李/0928235528/"
click at [636, 281] on input "服務人員姓名/編號" at bounding box center [669, 272] width 316 height 29
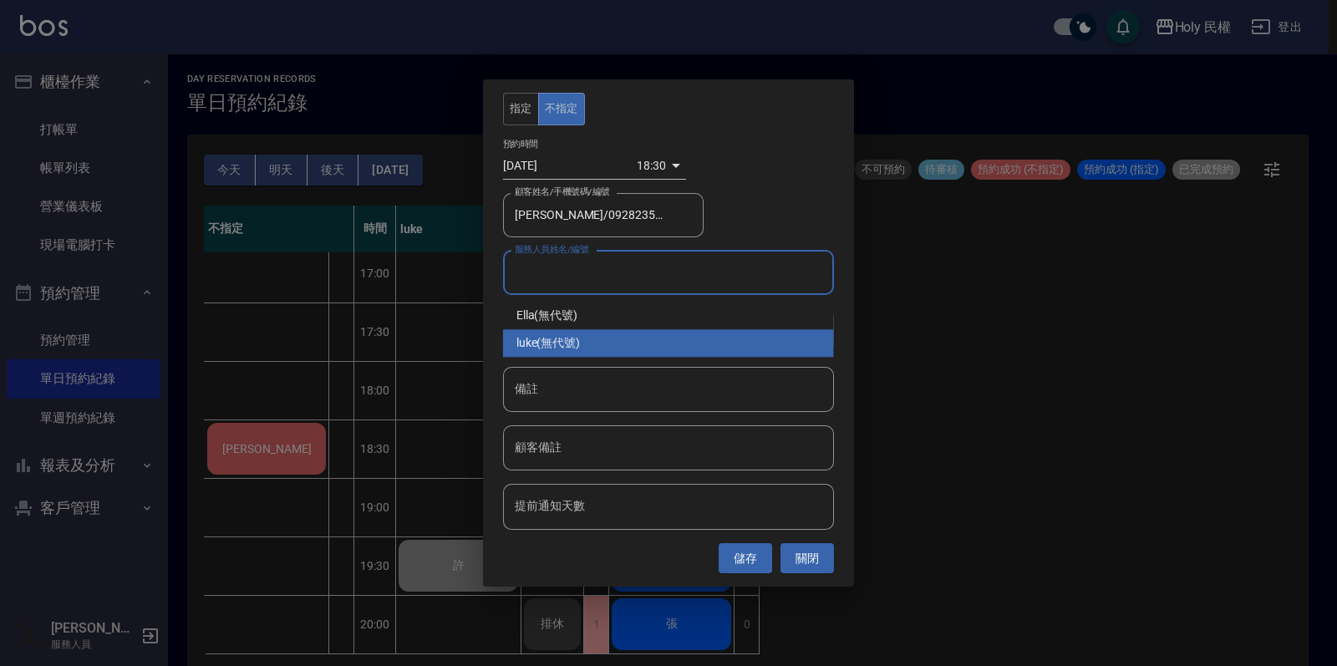
click at [617, 329] on div "luke (無代號)" at bounding box center [668, 343] width 331 height 28
type input "luke(無代號)"
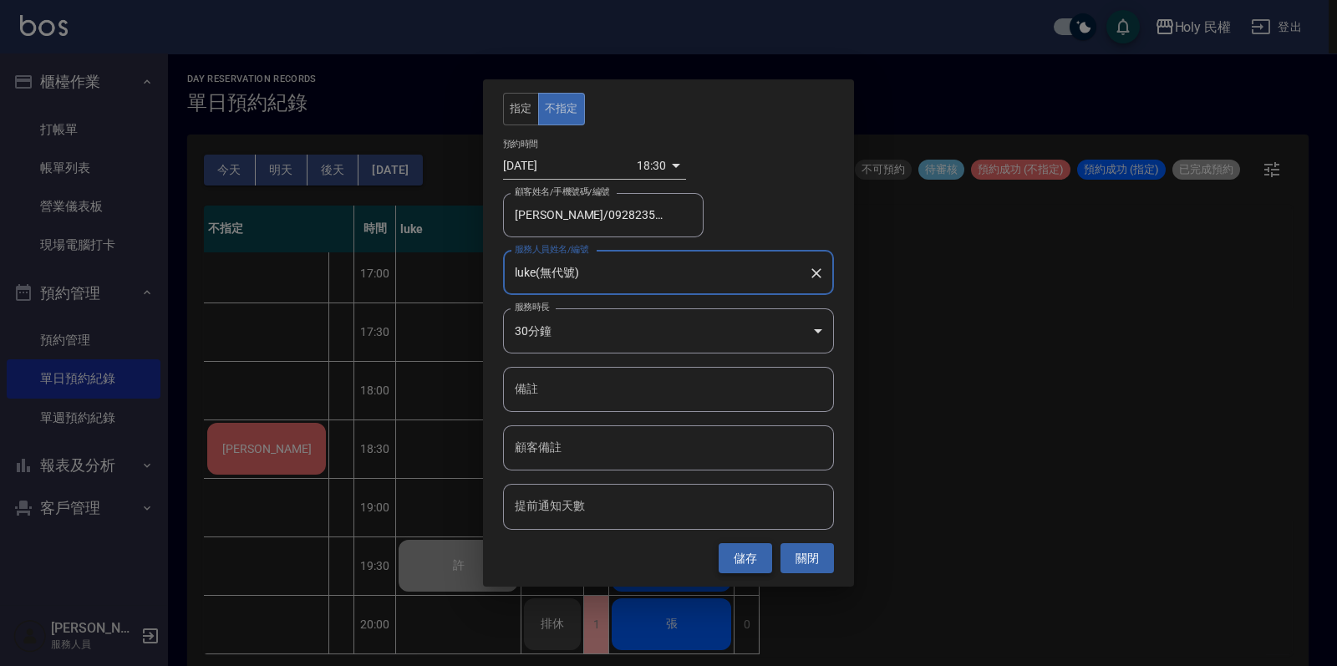
click at [736, 570] on button "儲存" at bounding box center [745, 558] width 53 height 31
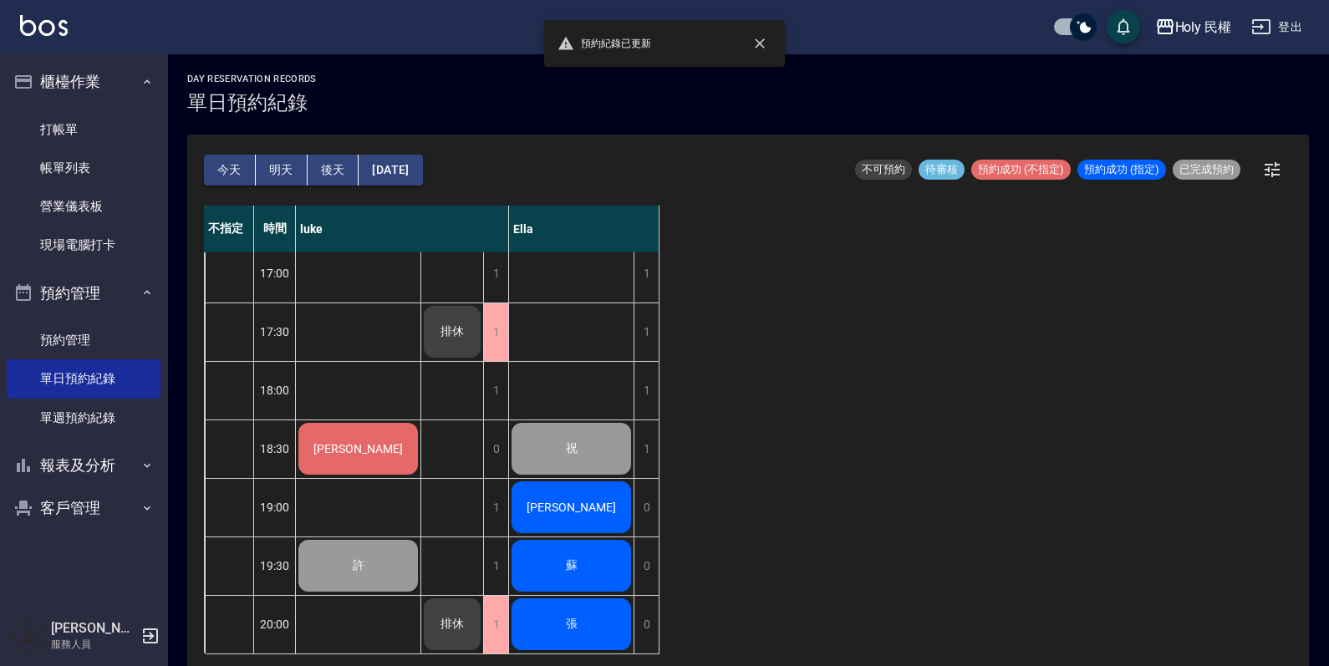
click at [320, 420] on div "[PERSON_NAME]" at bounding box center [358, 448] width 125 height 57
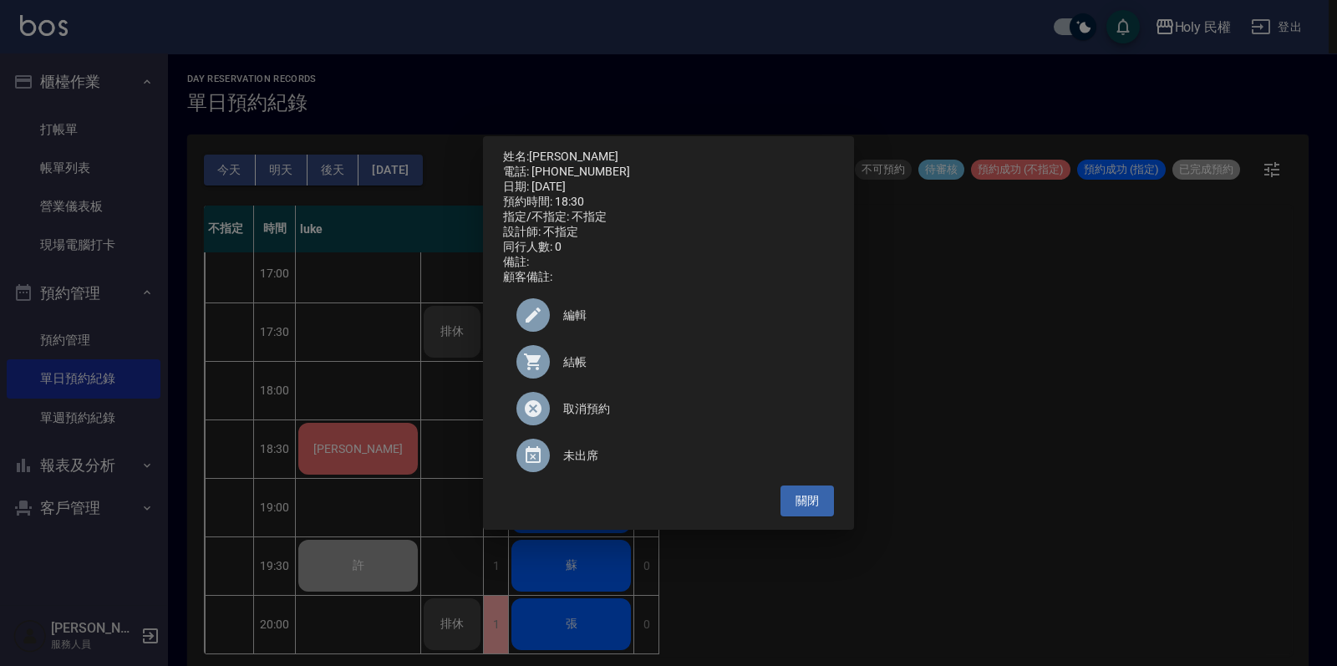
click at [613, 371] on span "結帳" at bounding box center [691, 363] width 257 height 18
click at [801, 512] on button "關閉" at bounding box center [807, 501] width 53 height 31
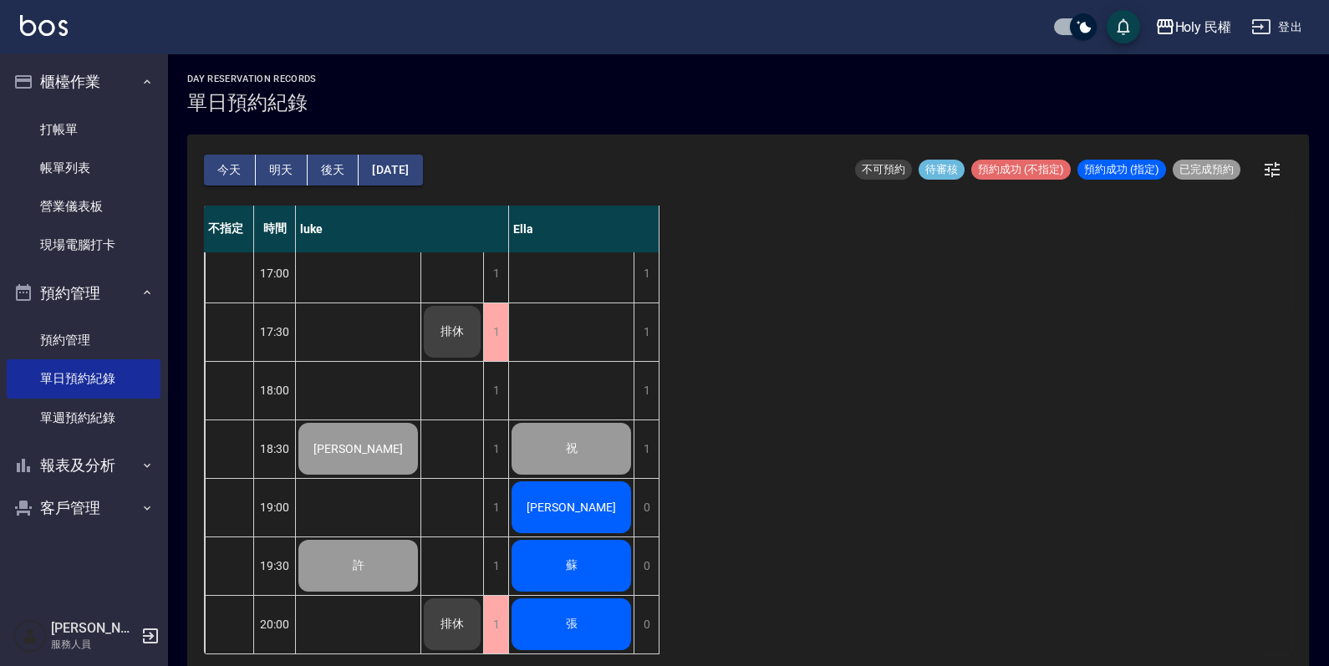
click at [547, 554] on div "蘇" at bounding box center [571, 565] width 125 height 57
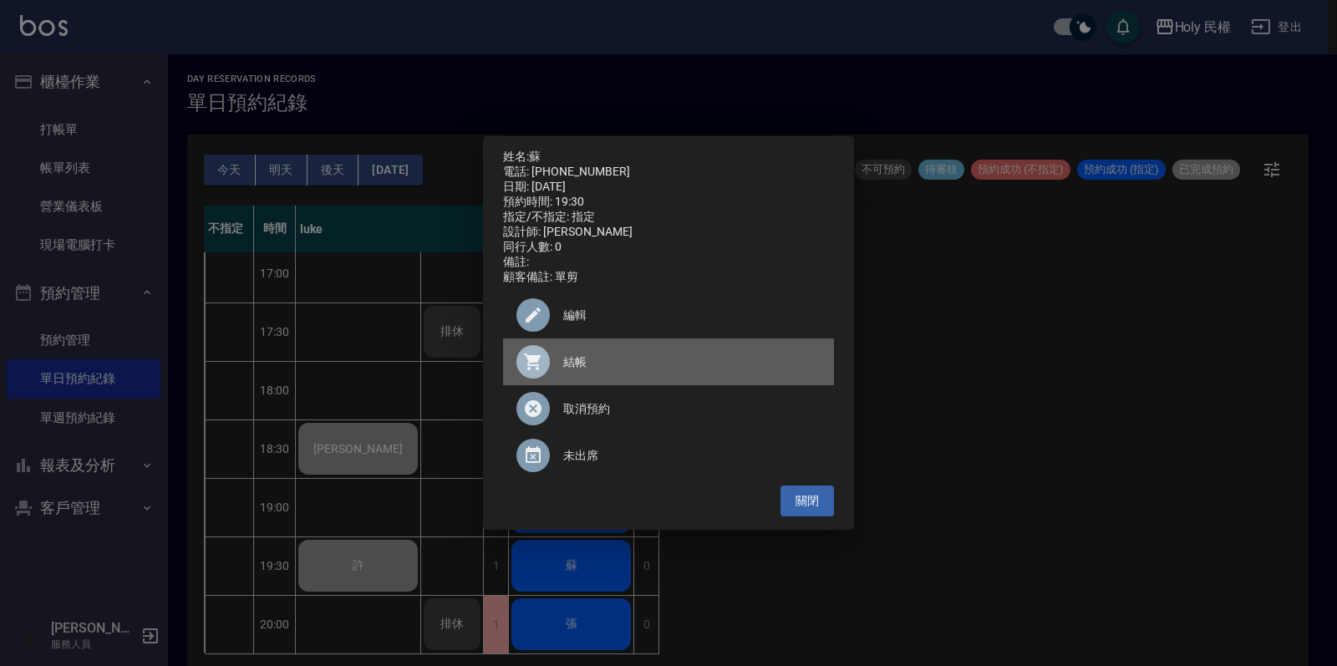
click at [537, 370] on icon at bounding box center [532, 362] width 17 height 17
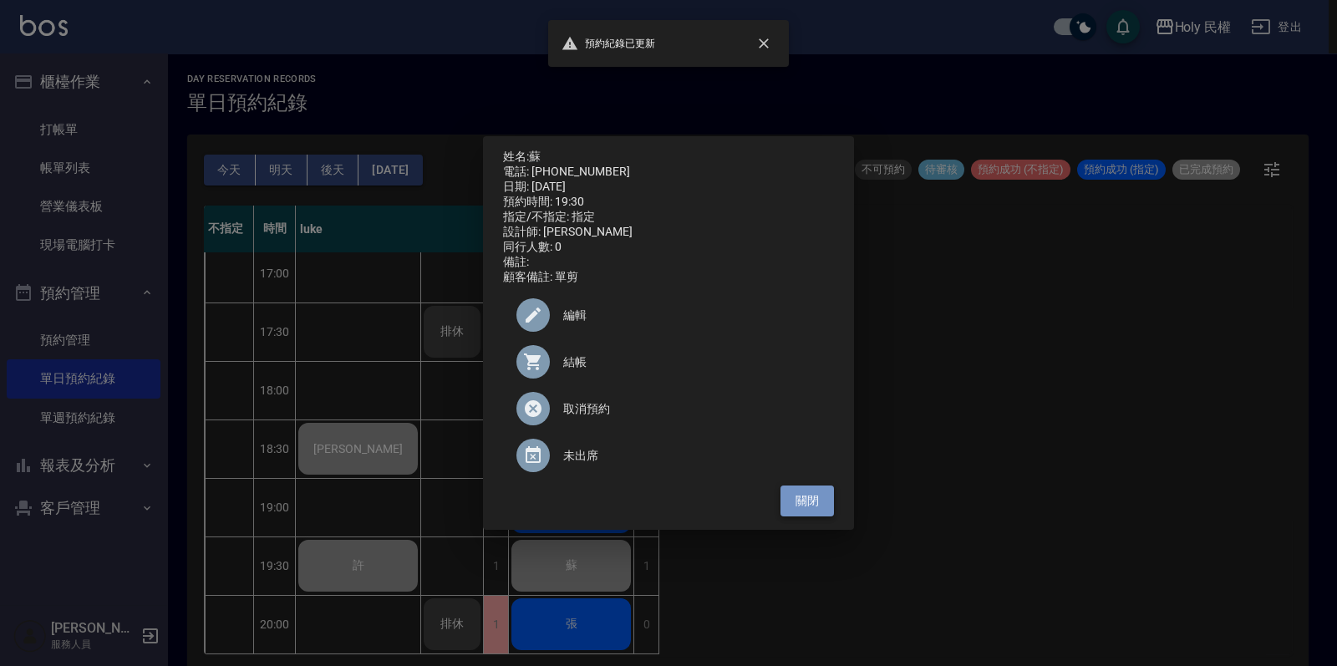
click at [810, 513] on button "關閉" at bounding box center [807, 501] width 53 height 31
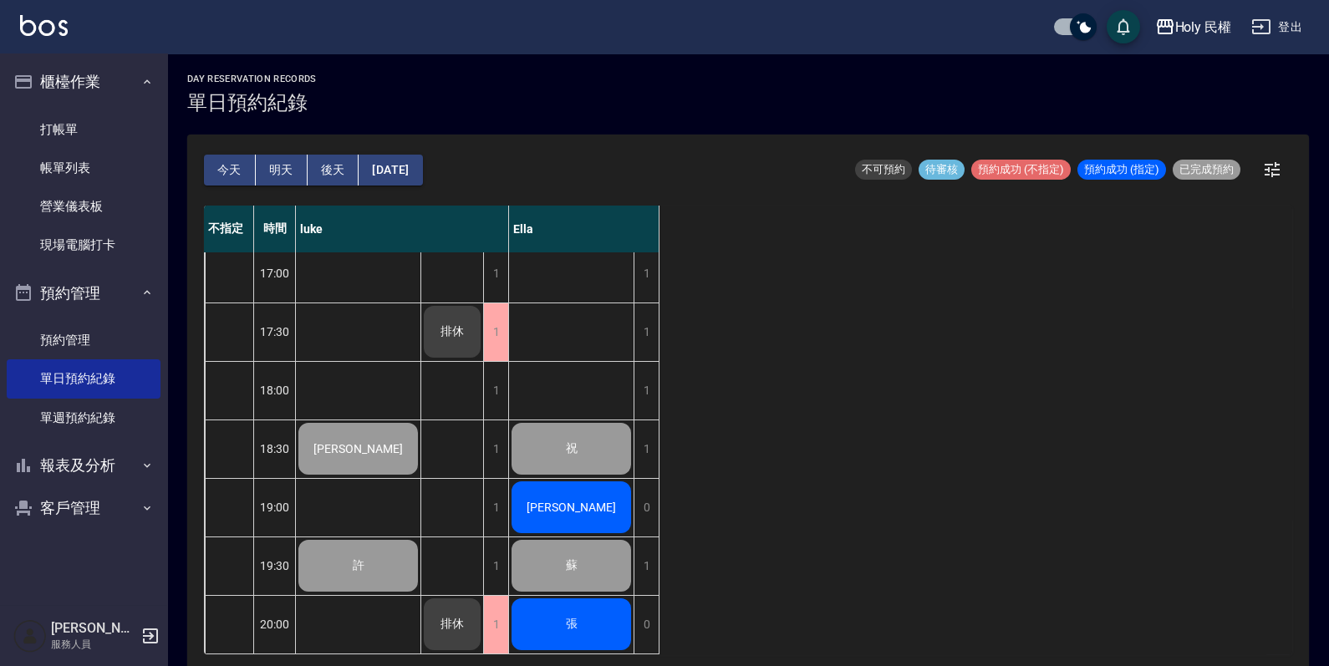
click at [525, 602] on div "張" at bounding box center [571, 624] width 125 height 57
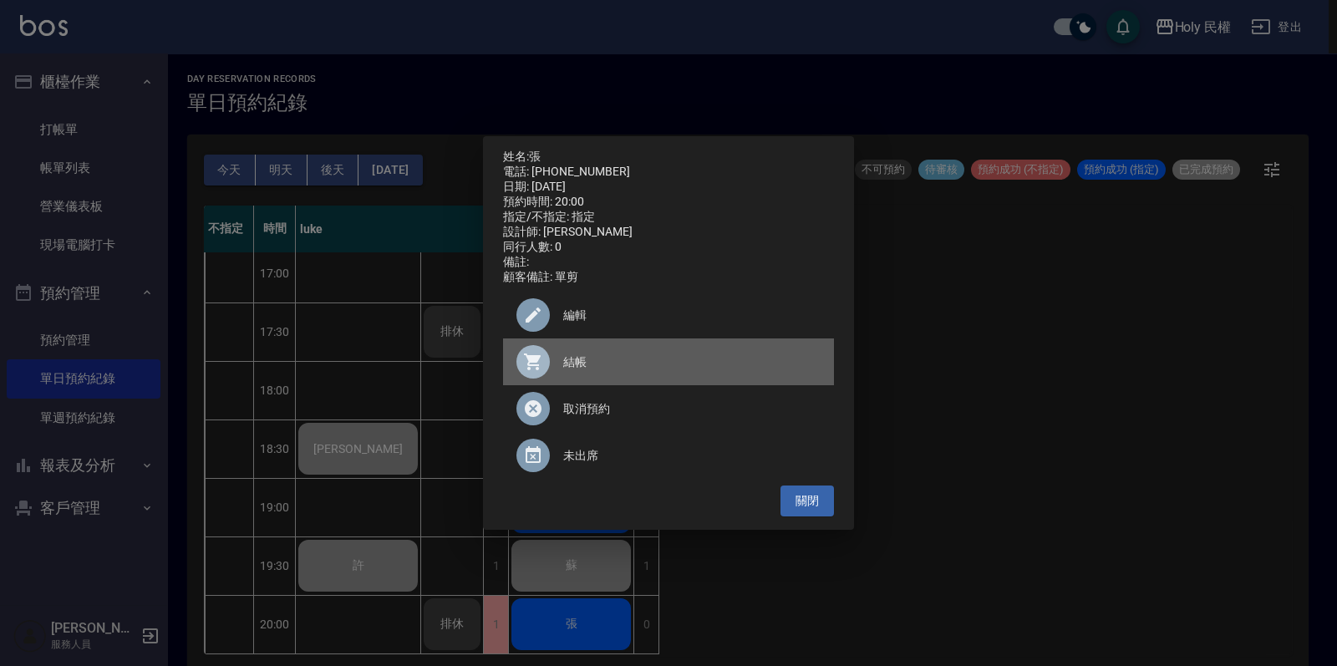
click at [583, 364] on span "結帳" at bounding box center [691, 363] width 257 height 18
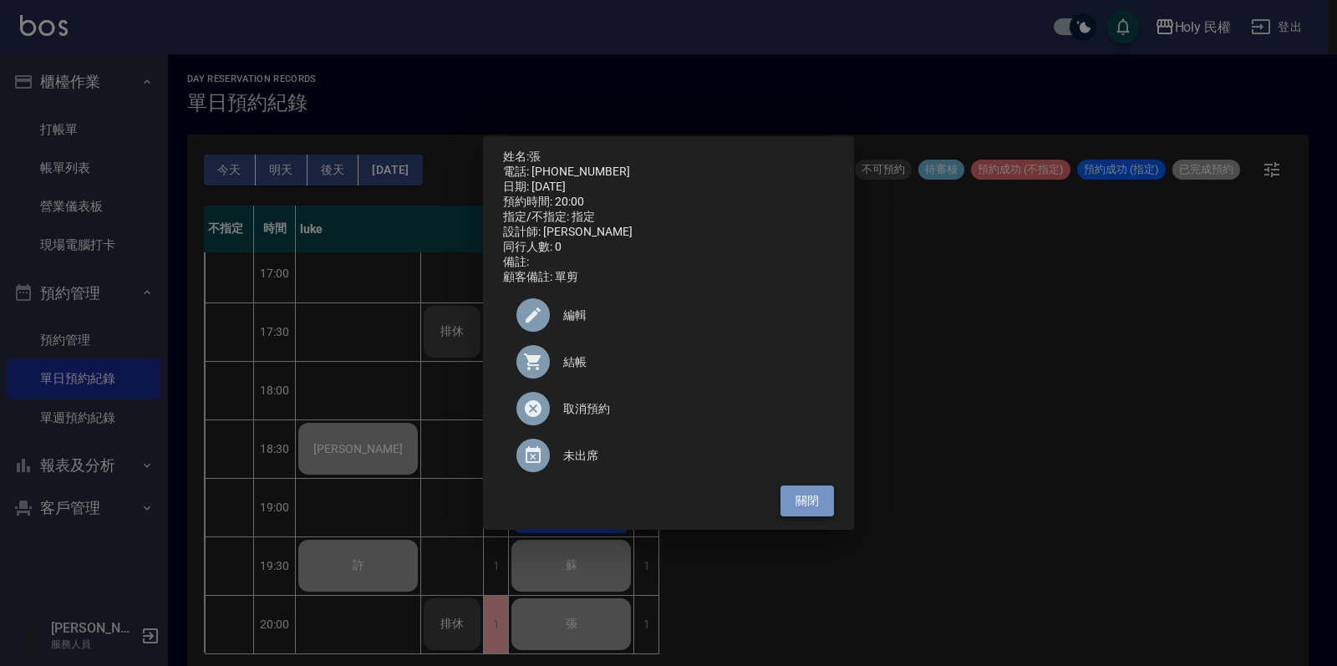
click at [823, 509] on button "關閉" at bounding box center [807, 501] width 53 height 31
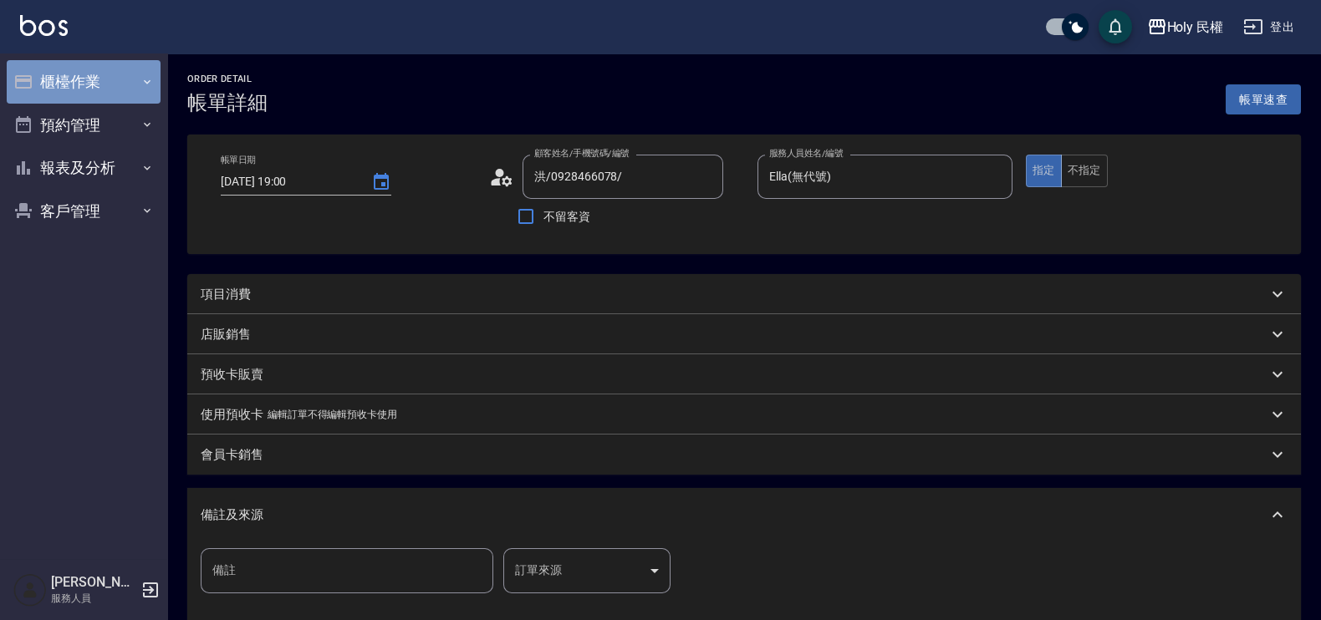
click at [62, 98] on button "櫃檯作業" at bounding box center [84, 81] width 154 height 43
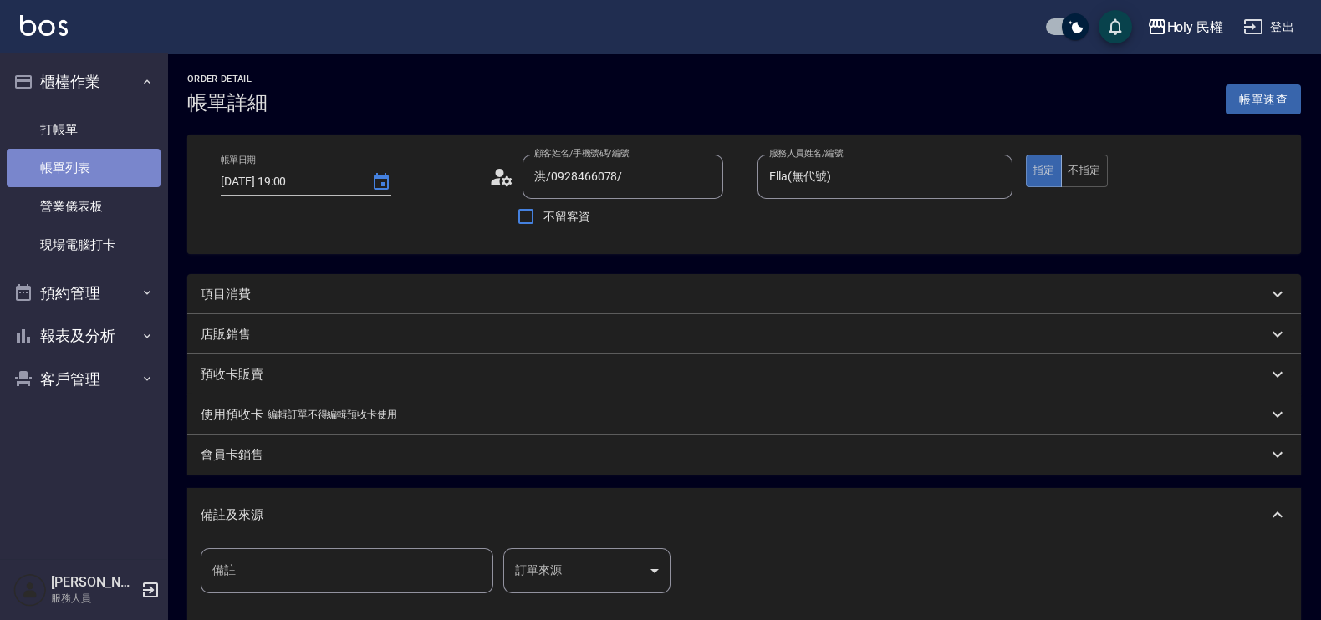
click at [54, 156] on link "帳單列表" at bounding box center [84, 168] width 154 height 38
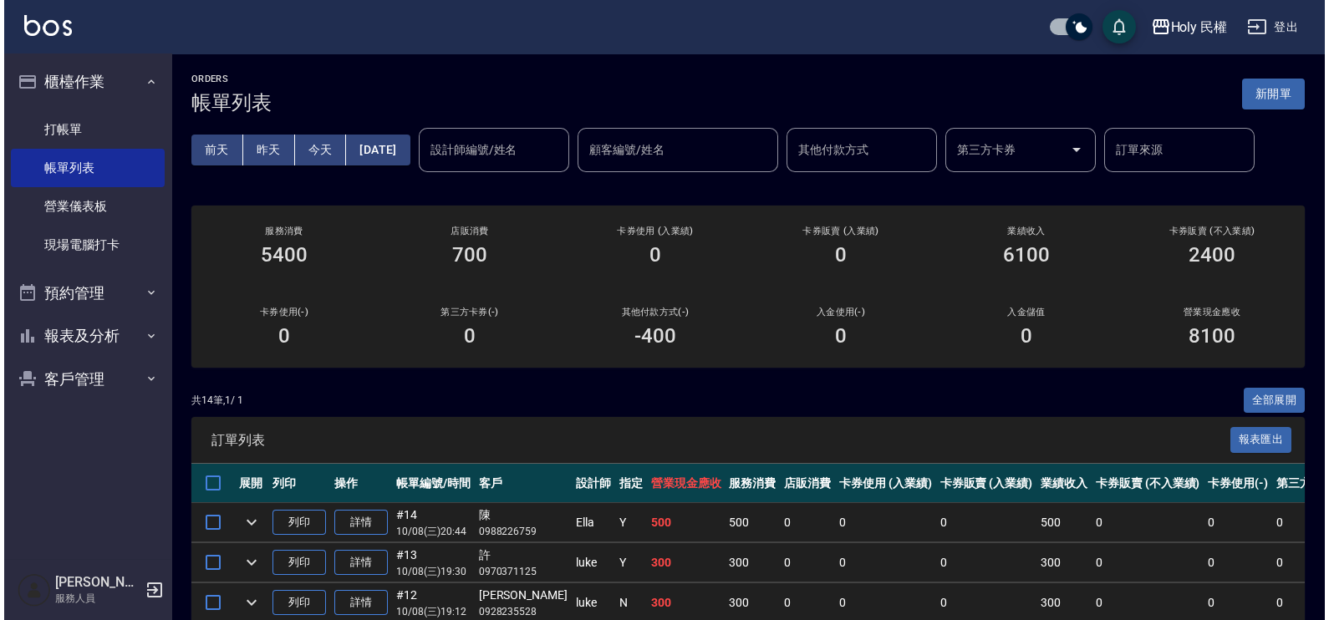
scroll to position [208, 0]
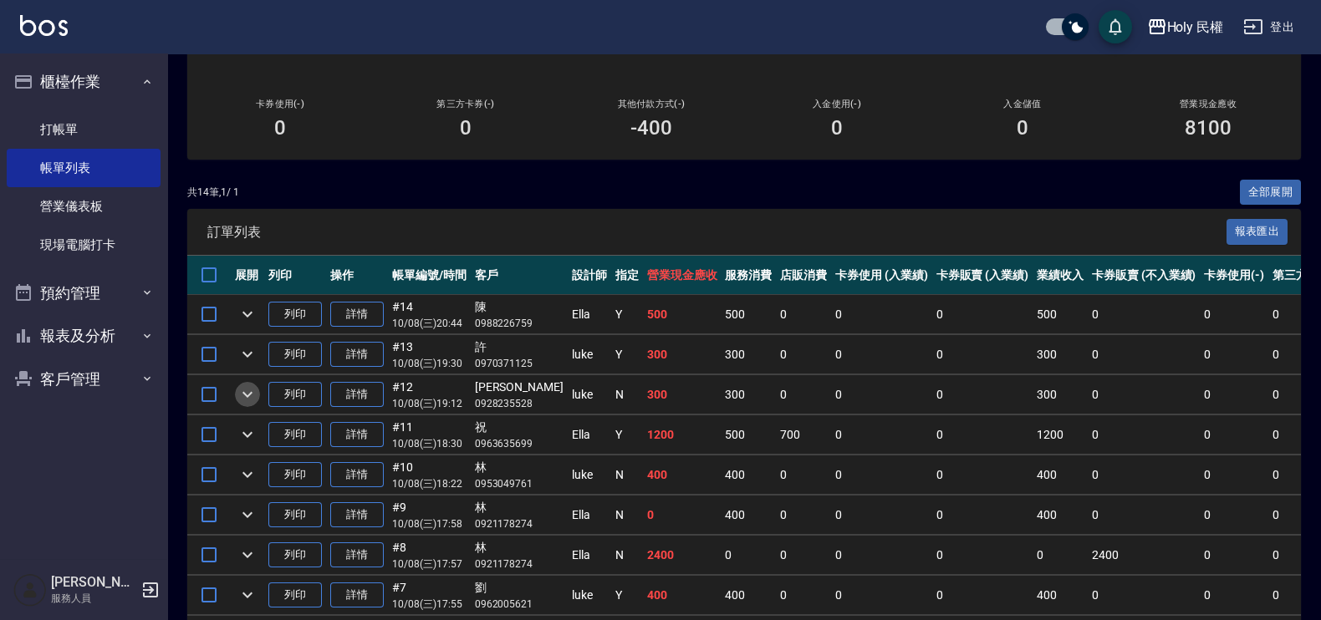
click at [256, 389] on icon "expand row" at bounding box center [247, 394] width 20 height 20
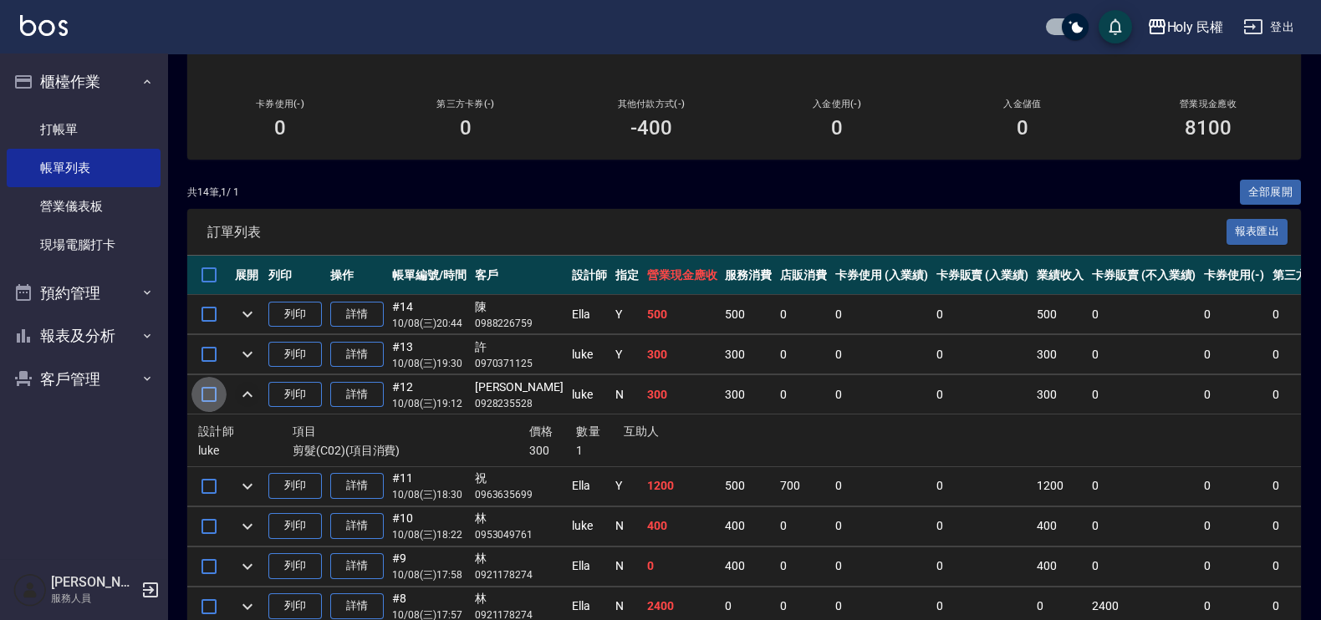
click at [205, 393] on input "checkbox" at bounding box center [208, 394] width 35 height 35
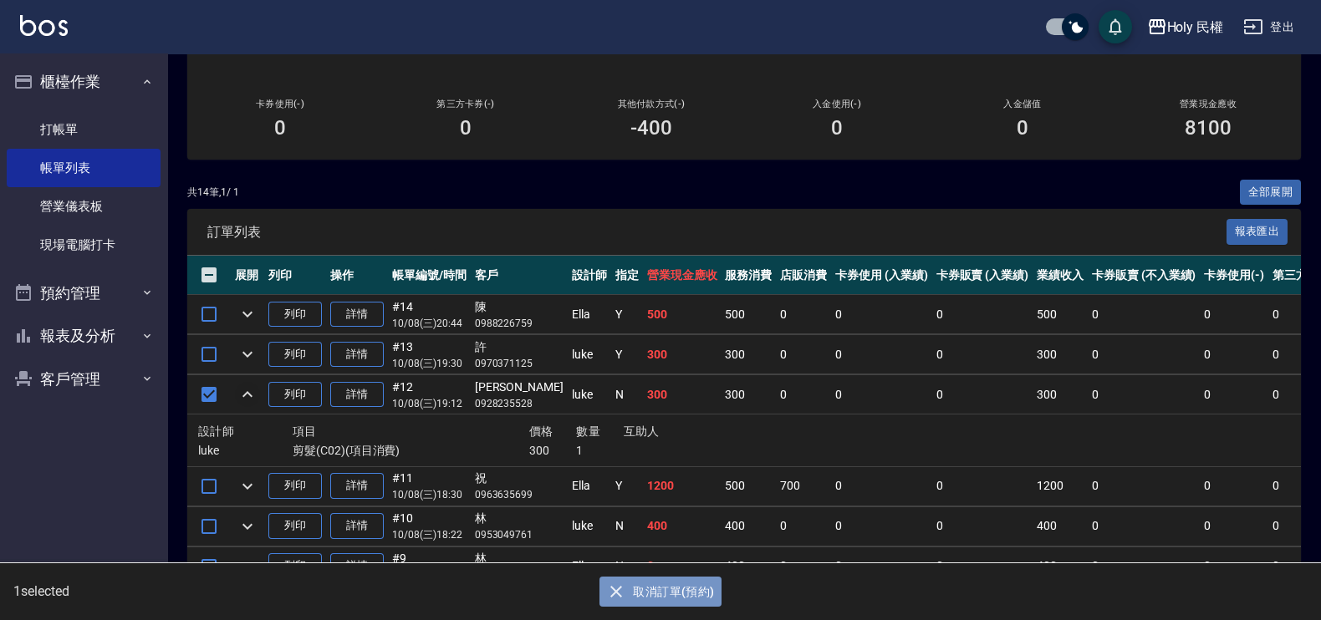
click at [637, 595] on button "取消訂單(預約)" at bounding box center [659, 592] width 121 height 31
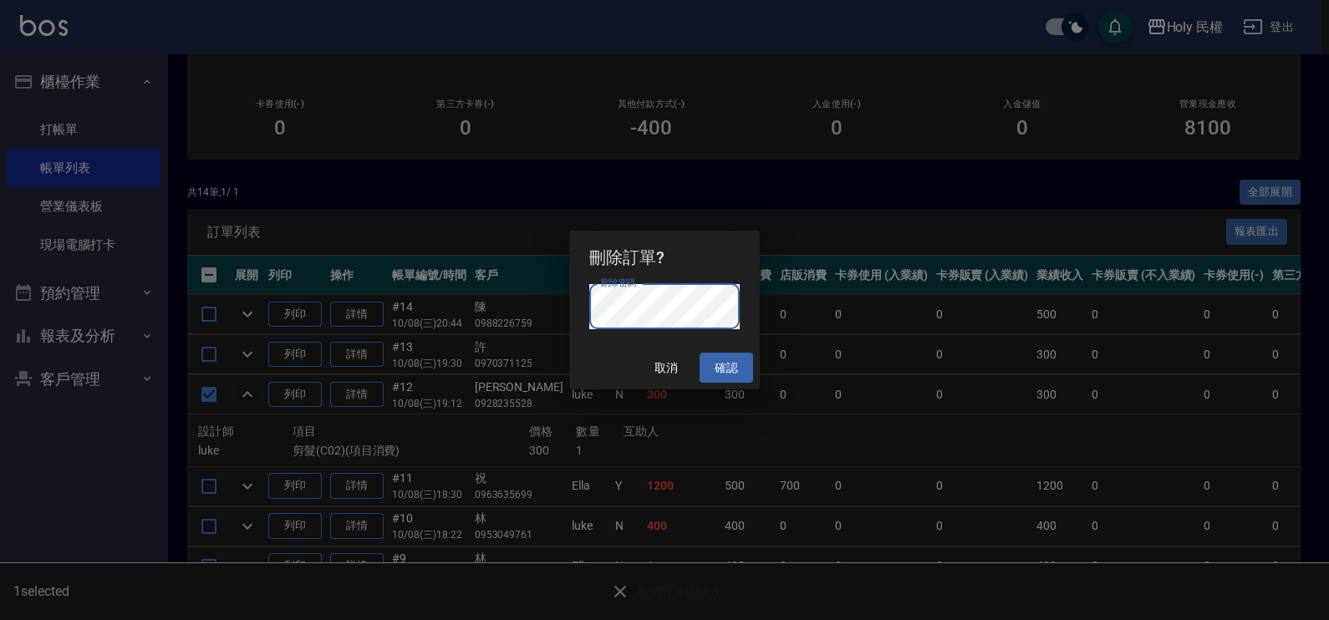
click at [718, 358] on button "確認" at bounding box center [726, 368] width 53 height 31
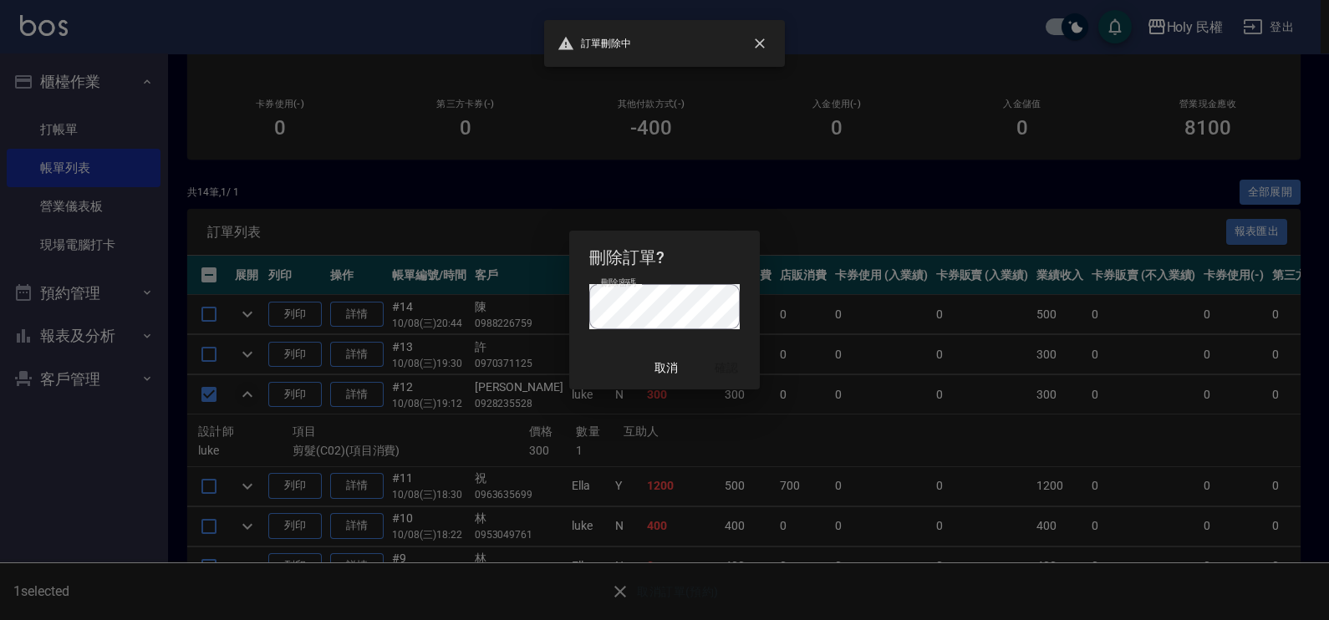
checkbox input "false"
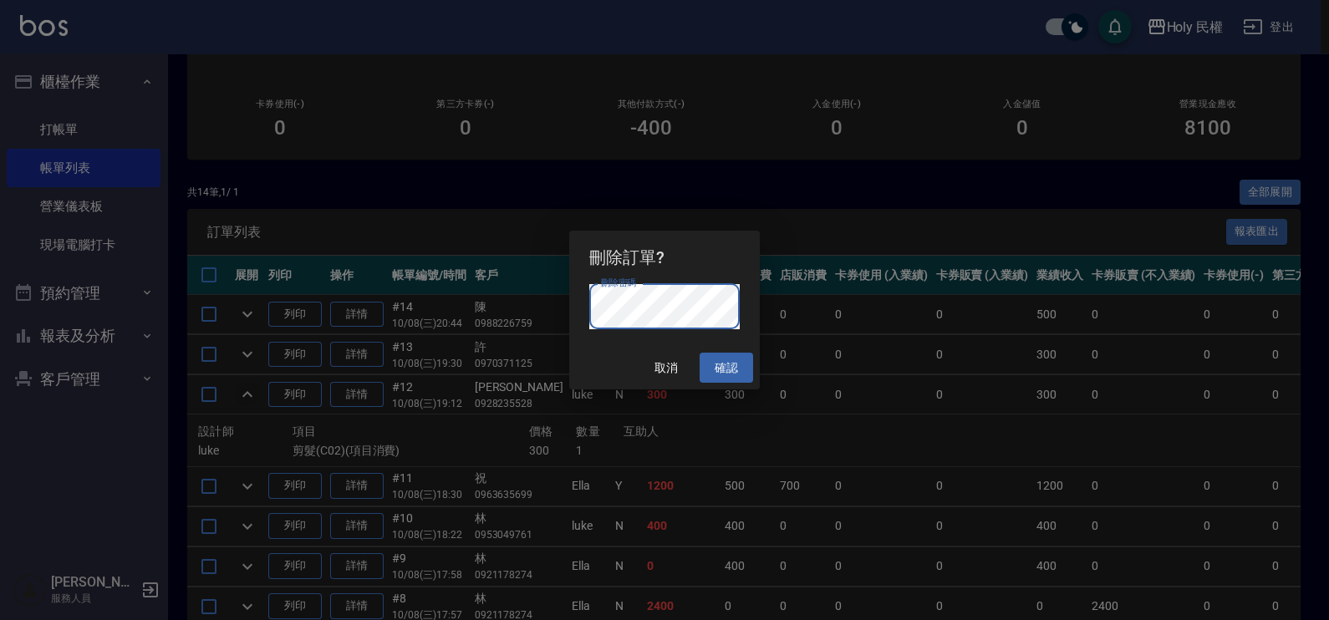
click at [740, 374] on button "確認" at bounding box center [726, 368] width 53 height 31
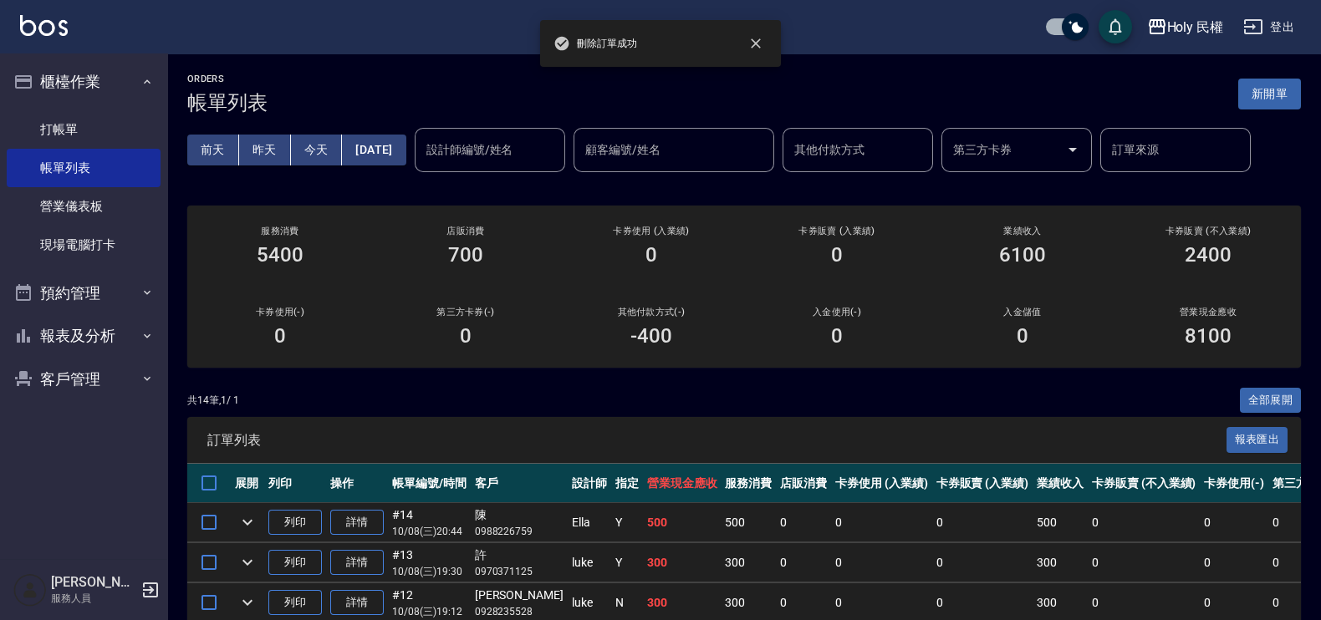
scroll to position [104, 0]
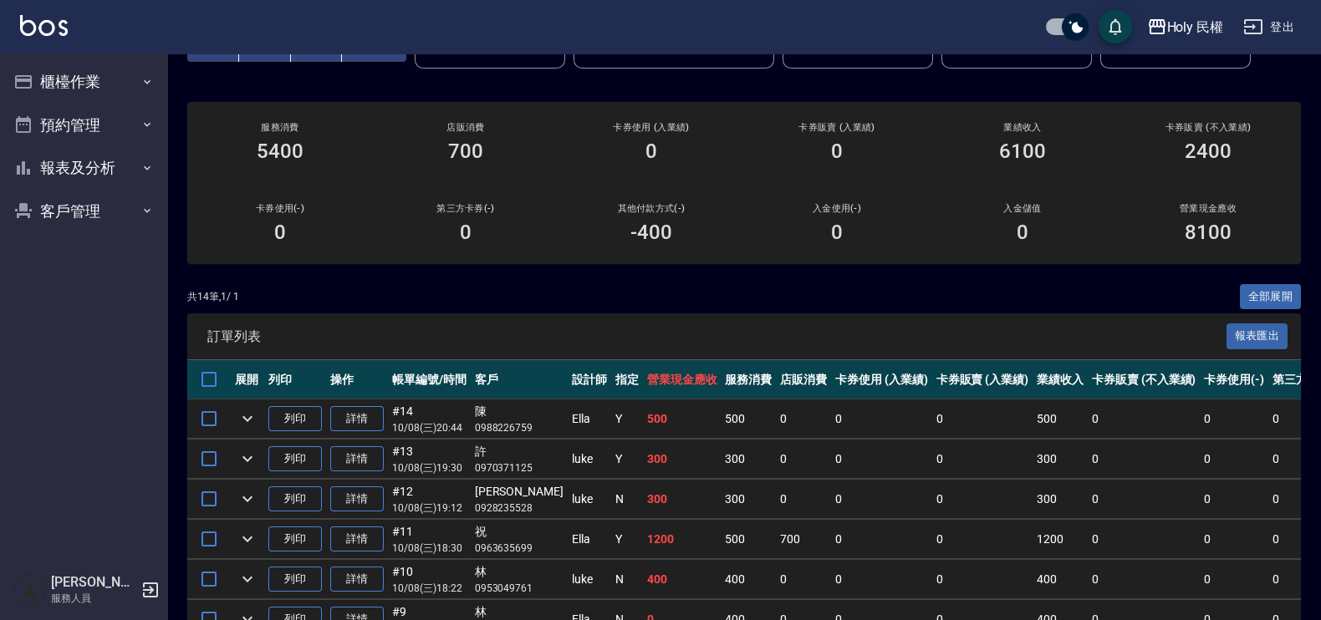
scroll to position [208, 0]
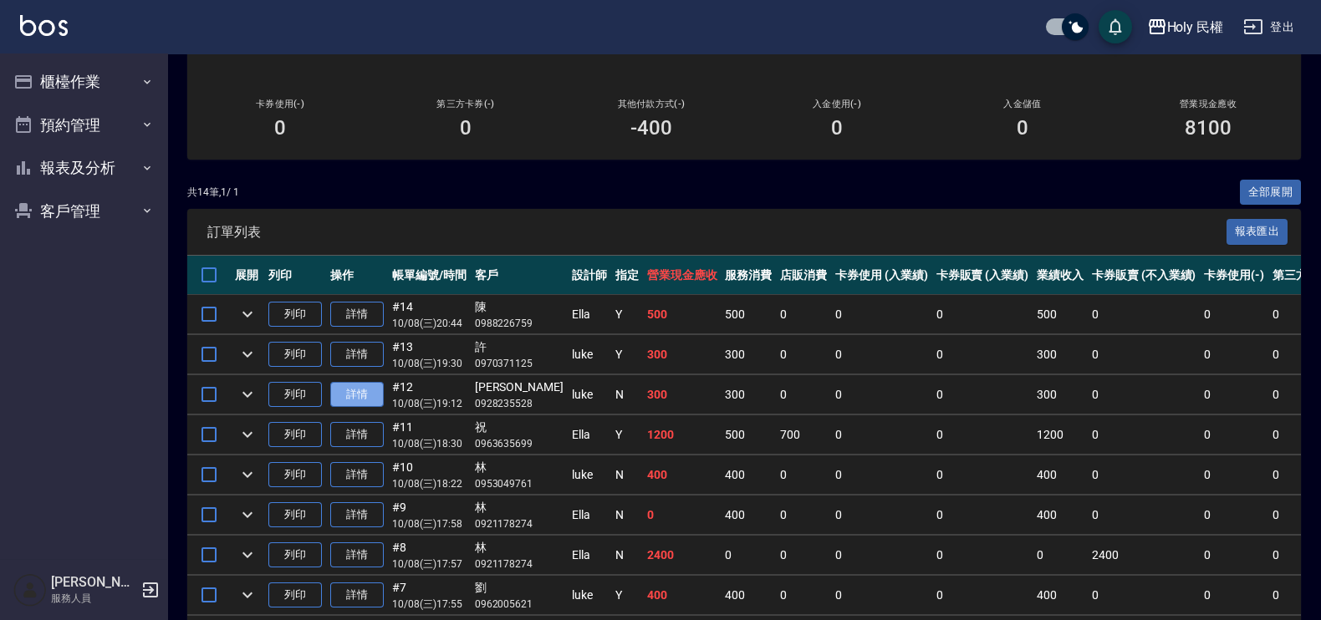
click at [354, 393] on link "詳情" at bounding box center [356, 395] width 53 height 26
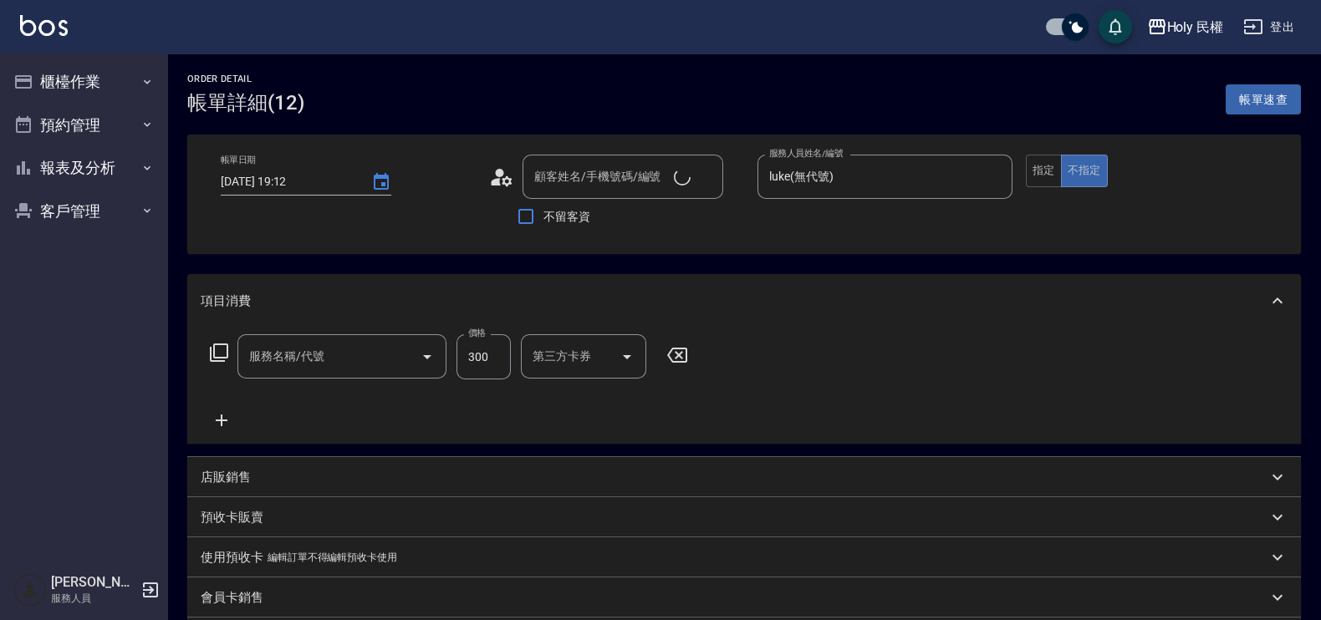
type input "[DATE] 19:12"
type input "luke(無代號)"
type input "剪髮(C02)"
type input "[PERSON_NAME]/0928235528/"
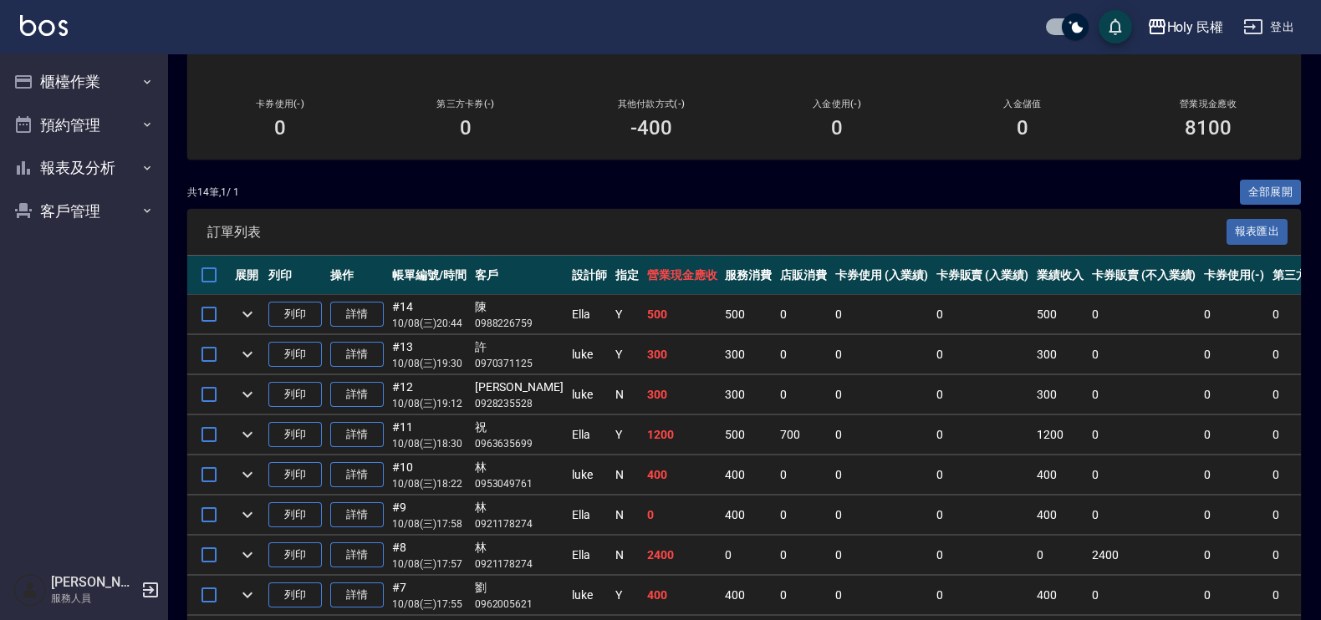
scroll to position [313, 0]
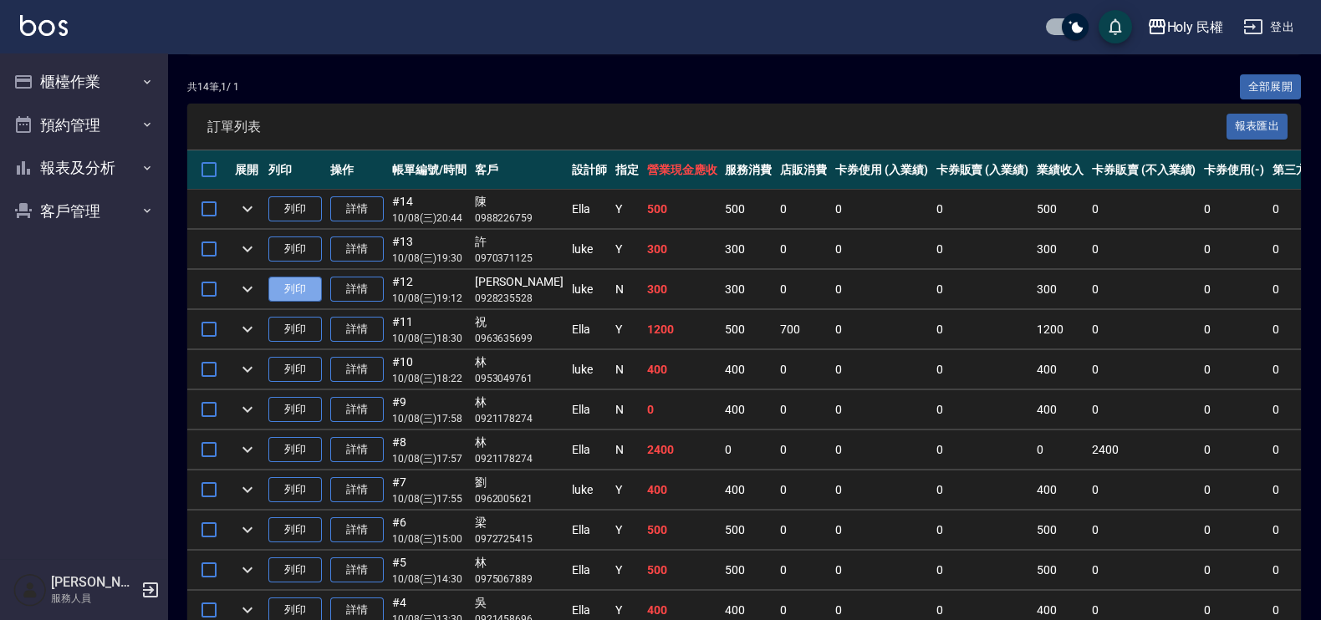
click at [299, 280] on button "列印" at bounding box center [294, 290] width 53 height 26
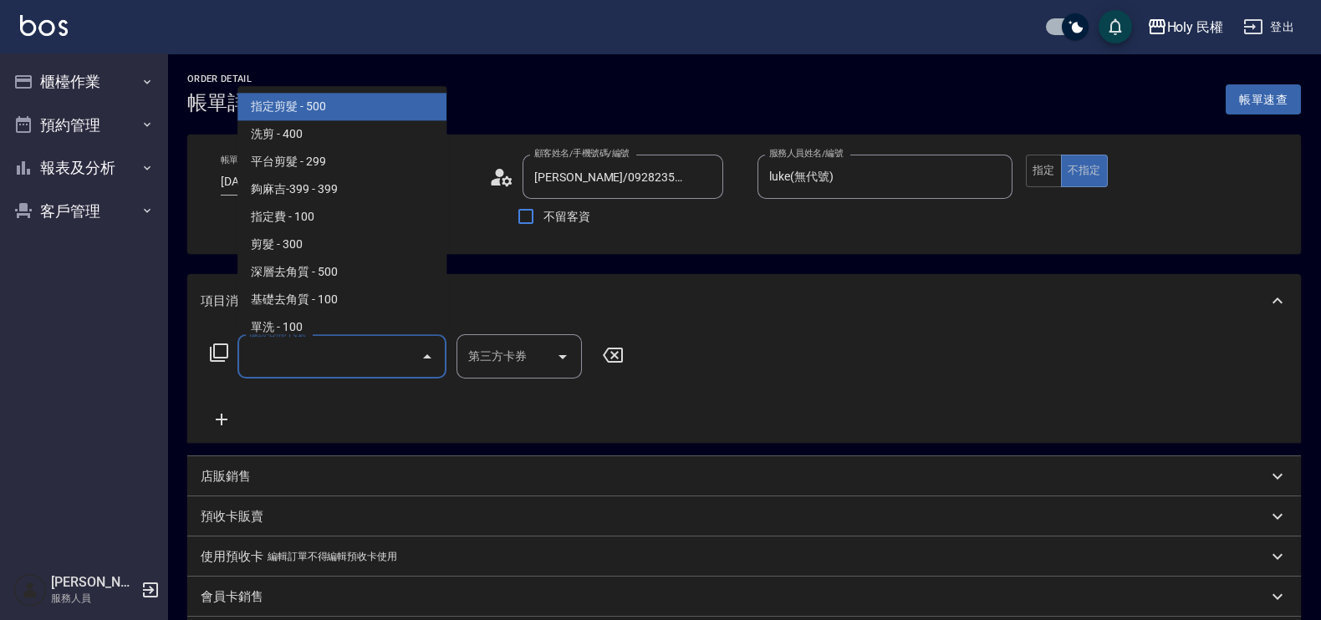
click at [358, 347] on input "服務名稱/代號" at bounding box center [329, 356] width 169 height 29
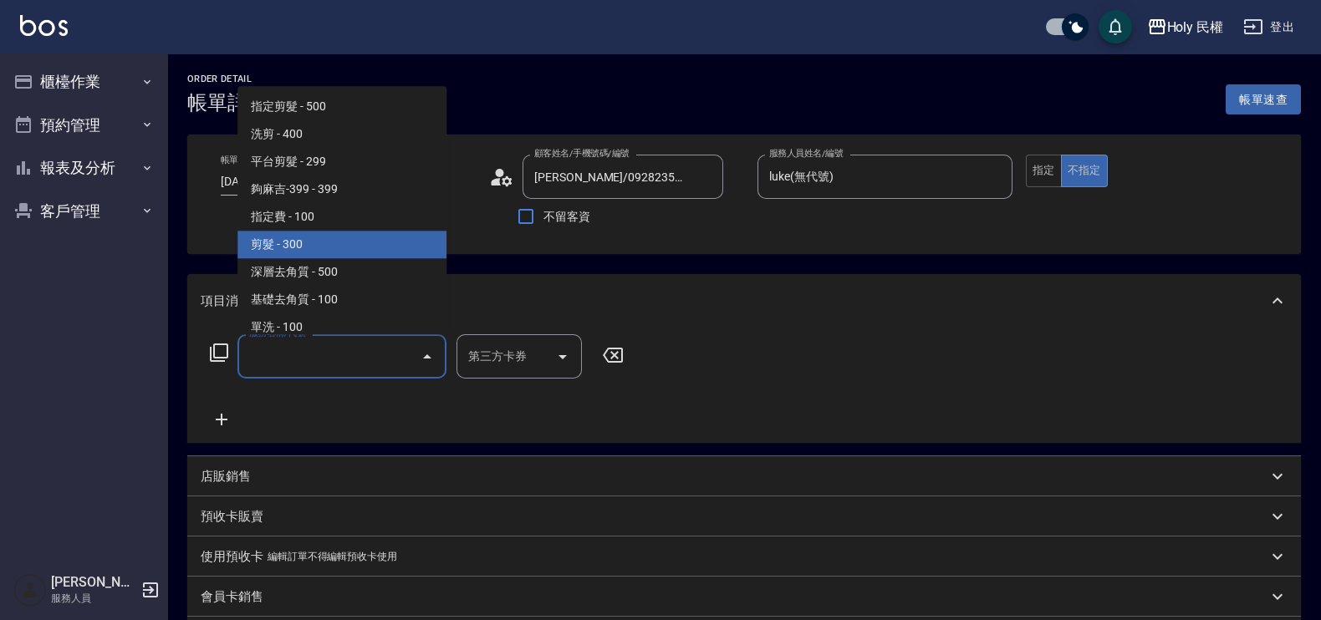
click at [284, 234] on span "剪髮 - 300" at bounding box center [341, 246] width 209 height 28
type input "剪髮(C02)"
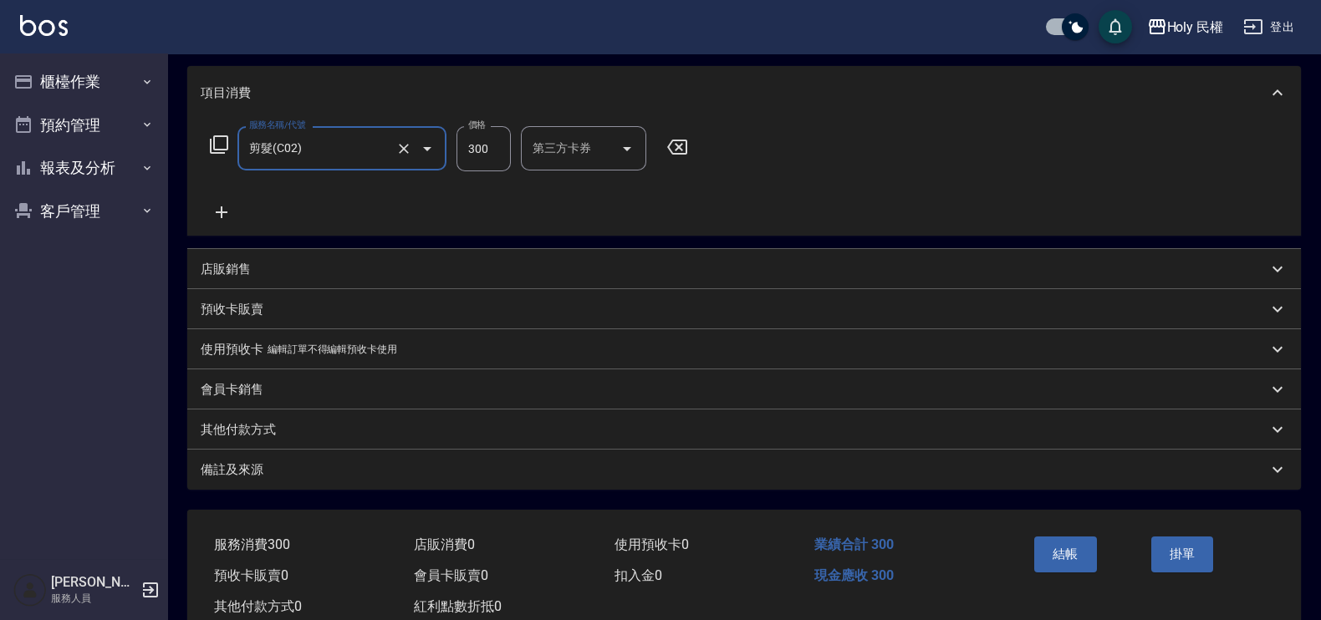
scroll to position [256, 0]
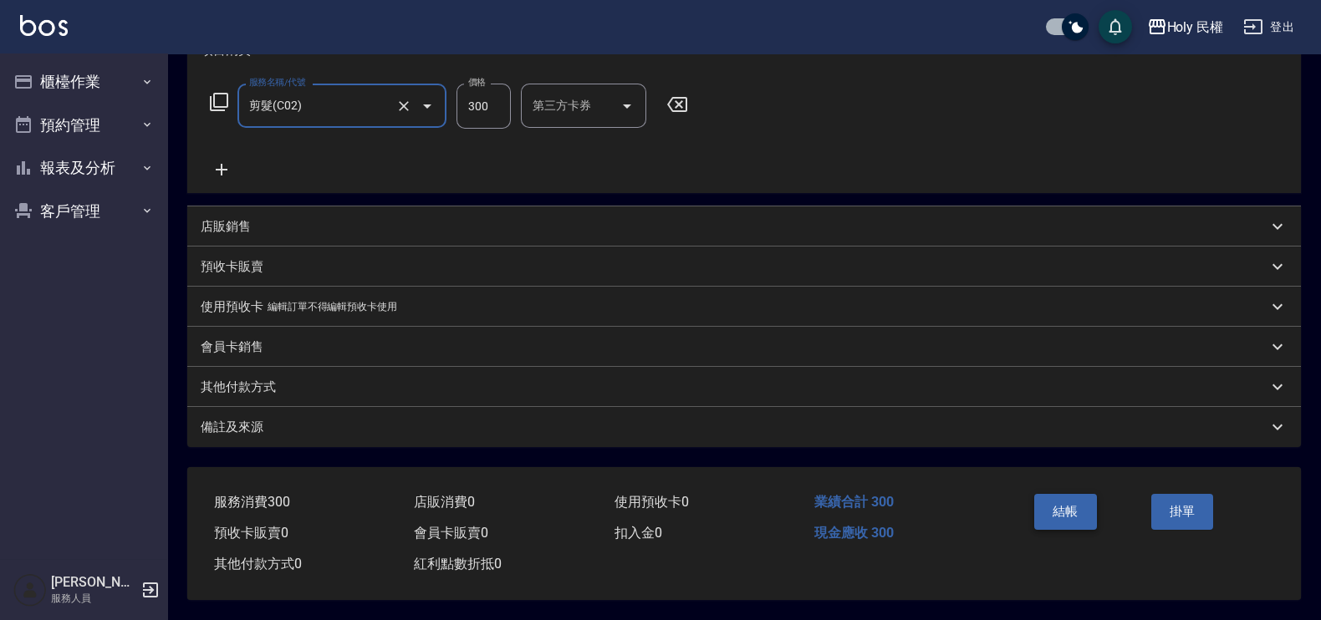
click at [1081, 495] on button "結帳" at bounding box center [1065, 511] width 63 height 35
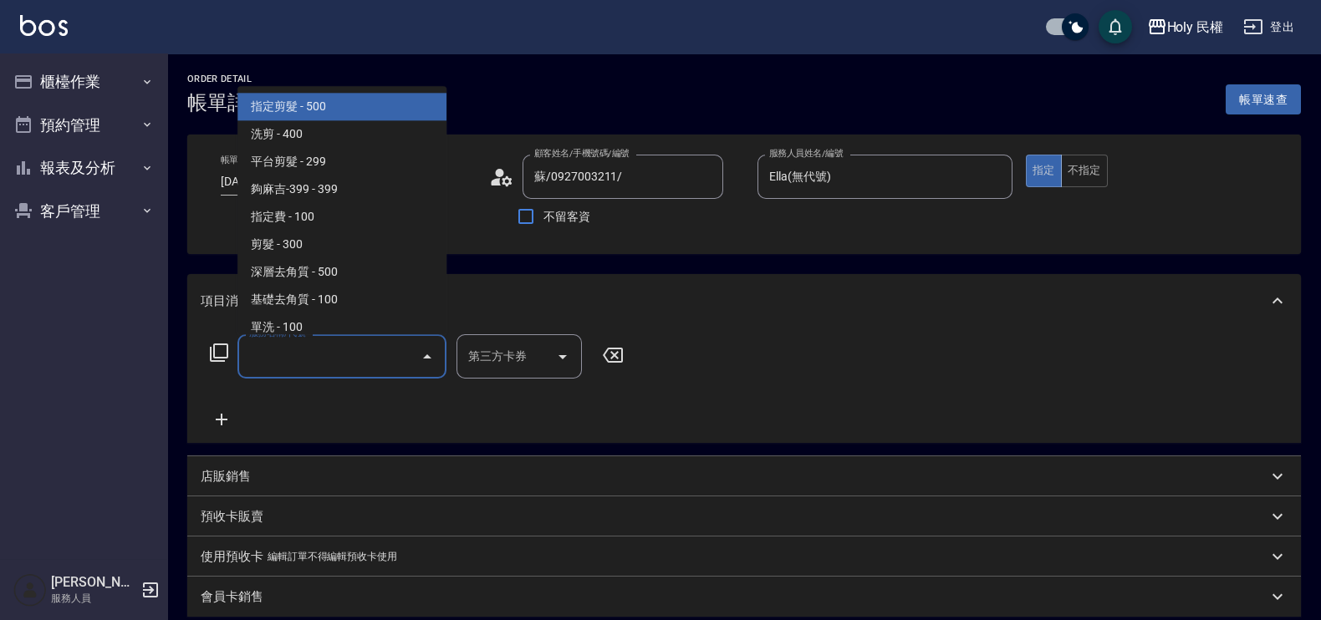
click at [334, 359] on input "服務名稱/代號" at bounding box center [329, 356] width 169 height 29
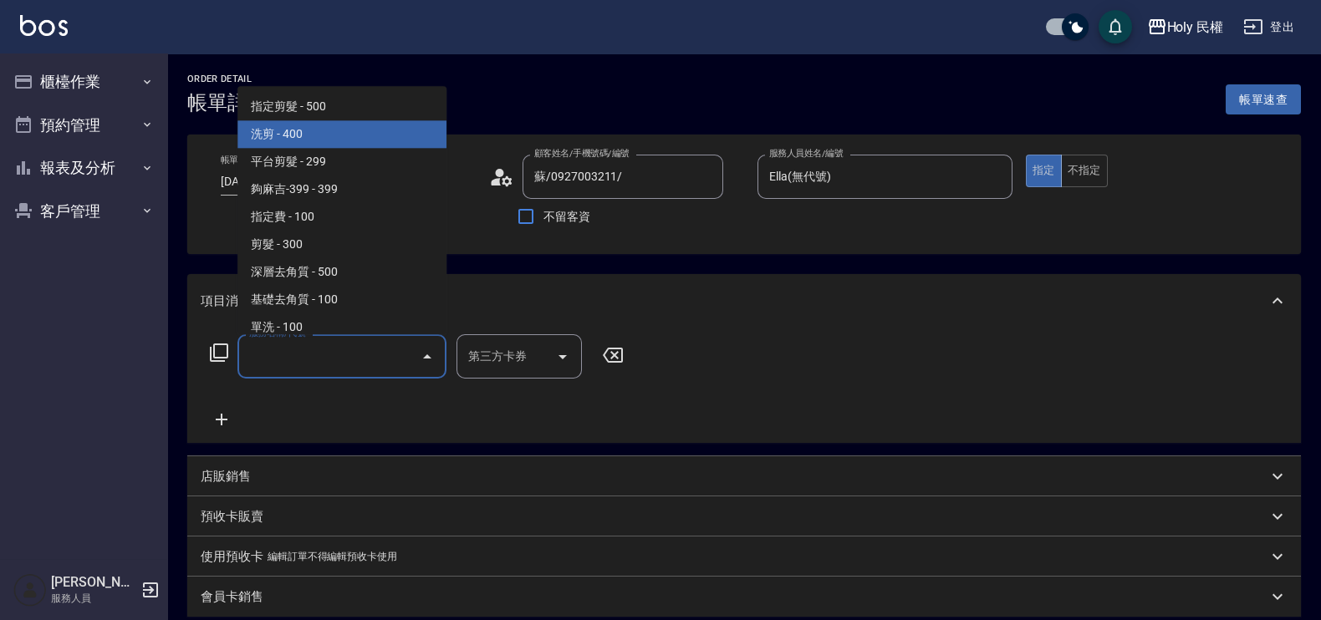
click at [303, 136] on span "洗剪 - 400" at bounding box center [341, 135] width 209 height 28
type input "洗剪(3)"
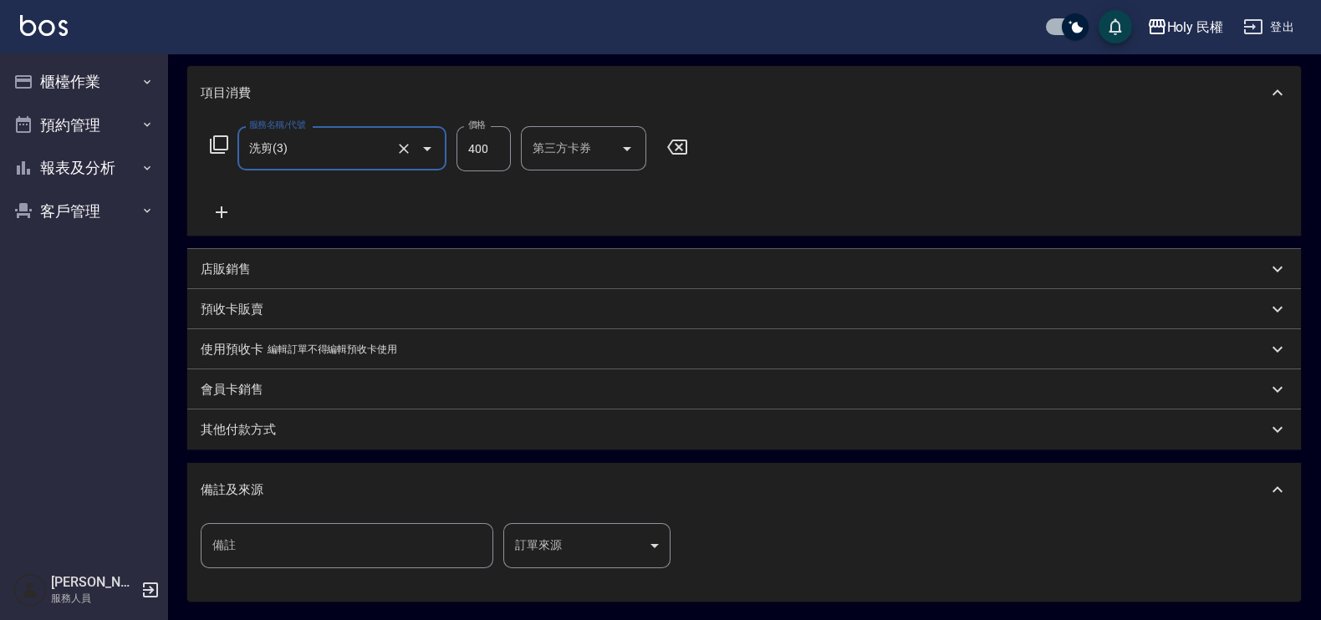
scroll to position [368, 0]
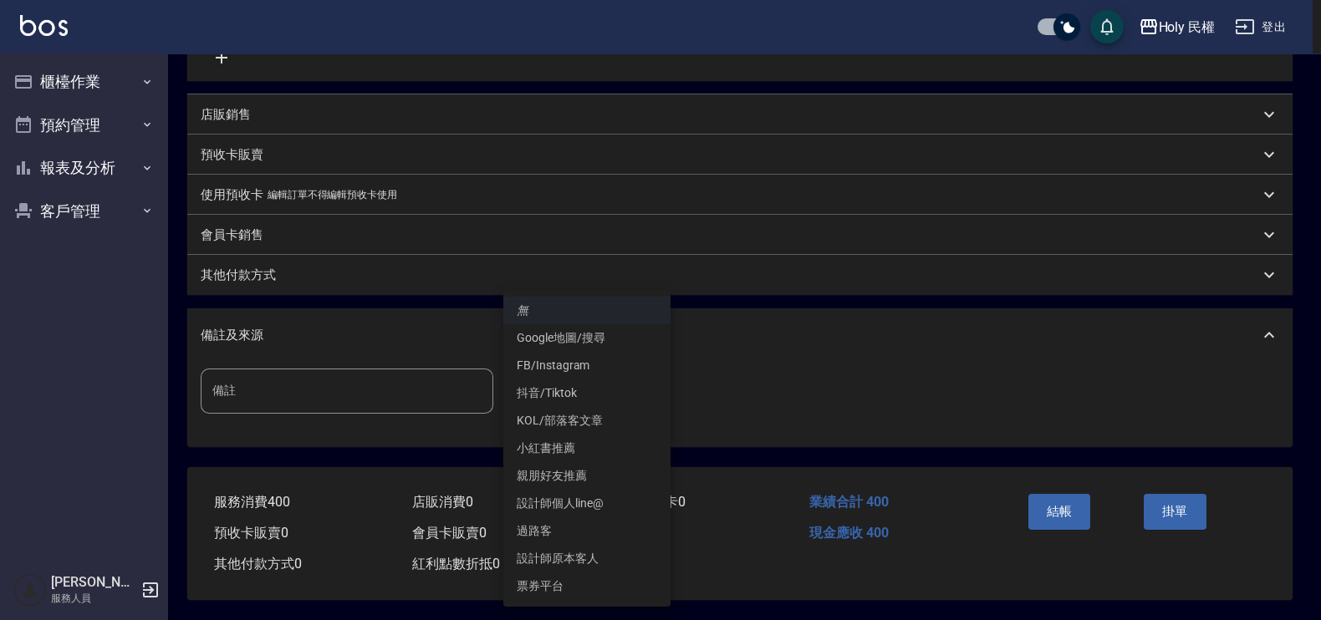
click at [635, 401] on body "Holy 民權 登出 櫃檯作業 打帳單 帳單列表 營業儀表板 現場電腦打卡 預約管理 預約管理 單日預約紀錄 單週預約紀錄 報表及分析 報表目錄 店家日報表 …" at bounding box center [660, 128] width 1321 height 983
click at [616, 547] on li "設計師原本客人" at bounding box center [586, 559] width 167 height 28
type input "設計師原本客人"
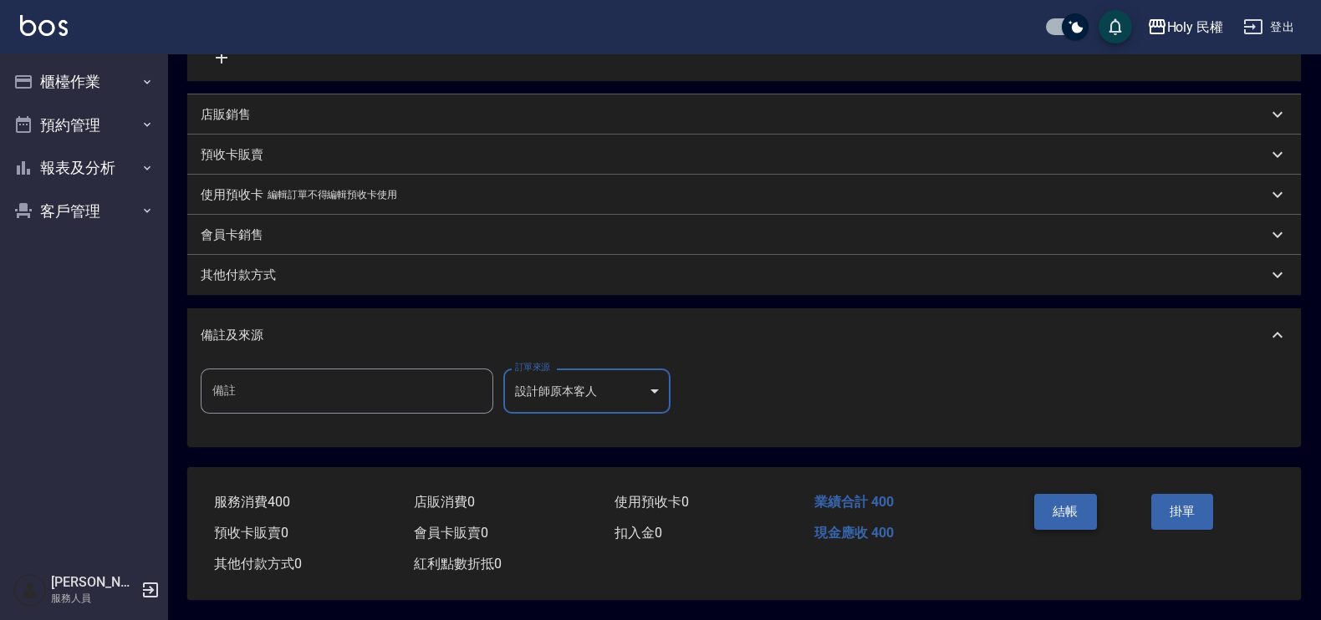
click at [1070, 510] on button "結帳" at bounding box center [1065, 511] width 63 height 35
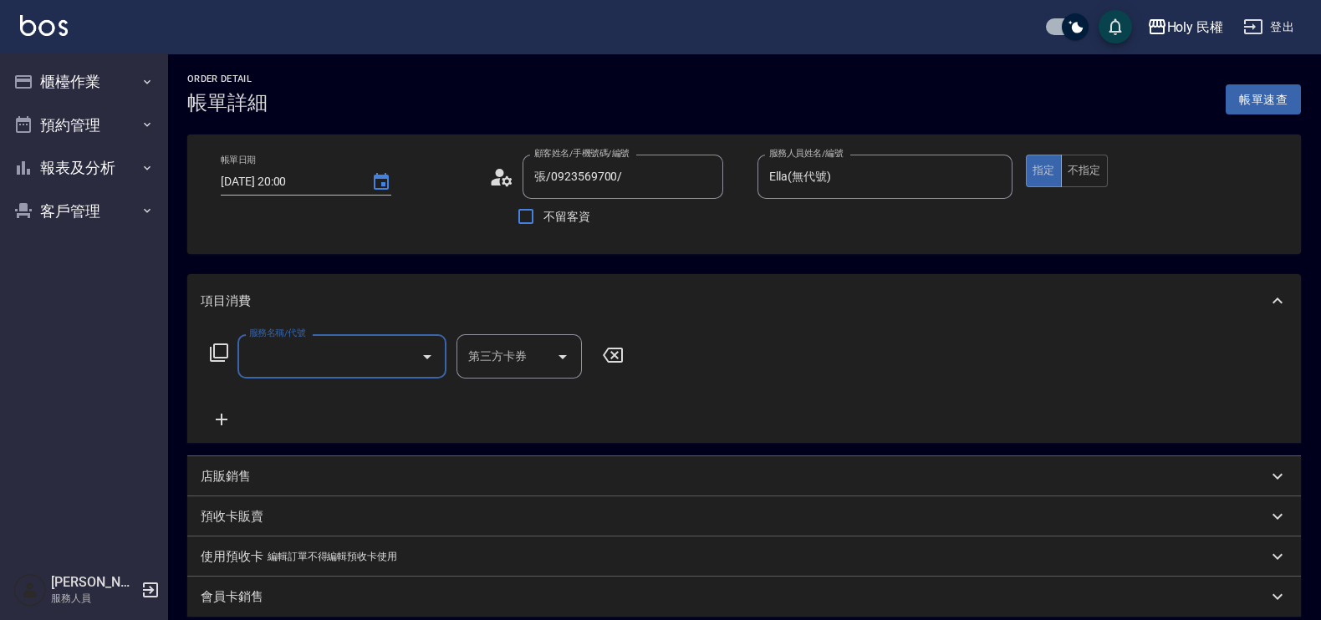
click at [334, 355] on input "服務名稱/代號" at bounding box center [329, 356] width 169 height 29
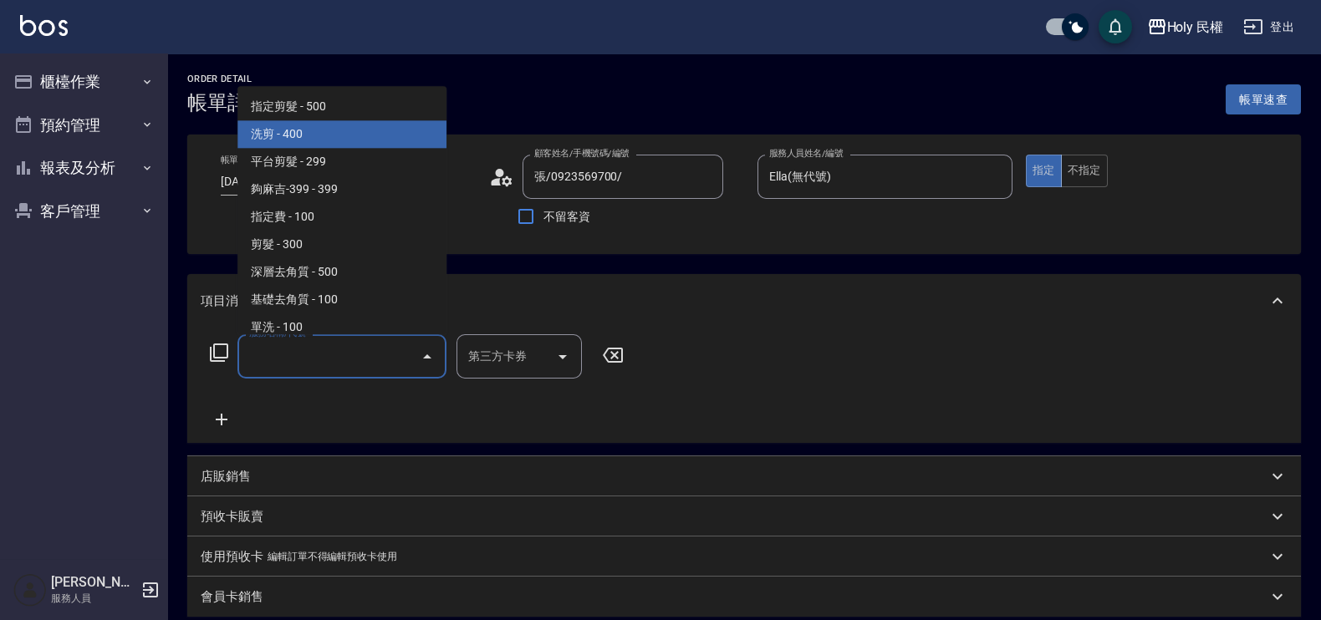
click at [304, 135] on span "洗剪 - 400" at bounding box center [341, 135] width 209 height 28
type input "洗剪(3)"
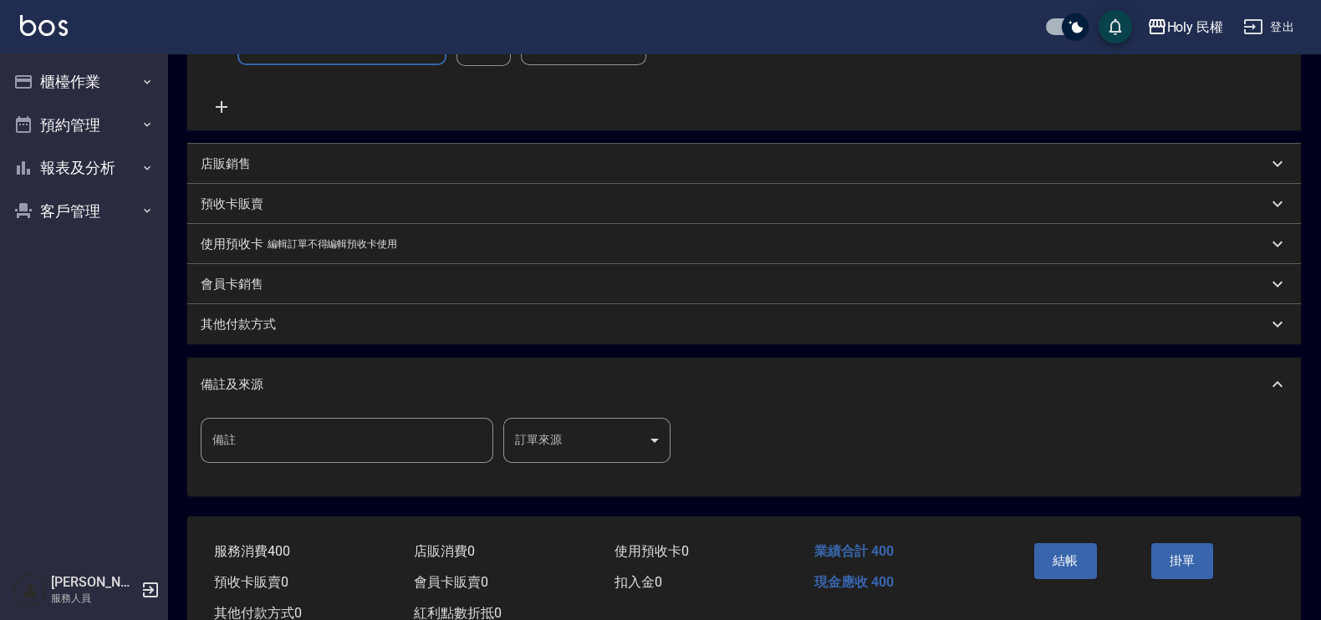
scroll to position [368, 0]
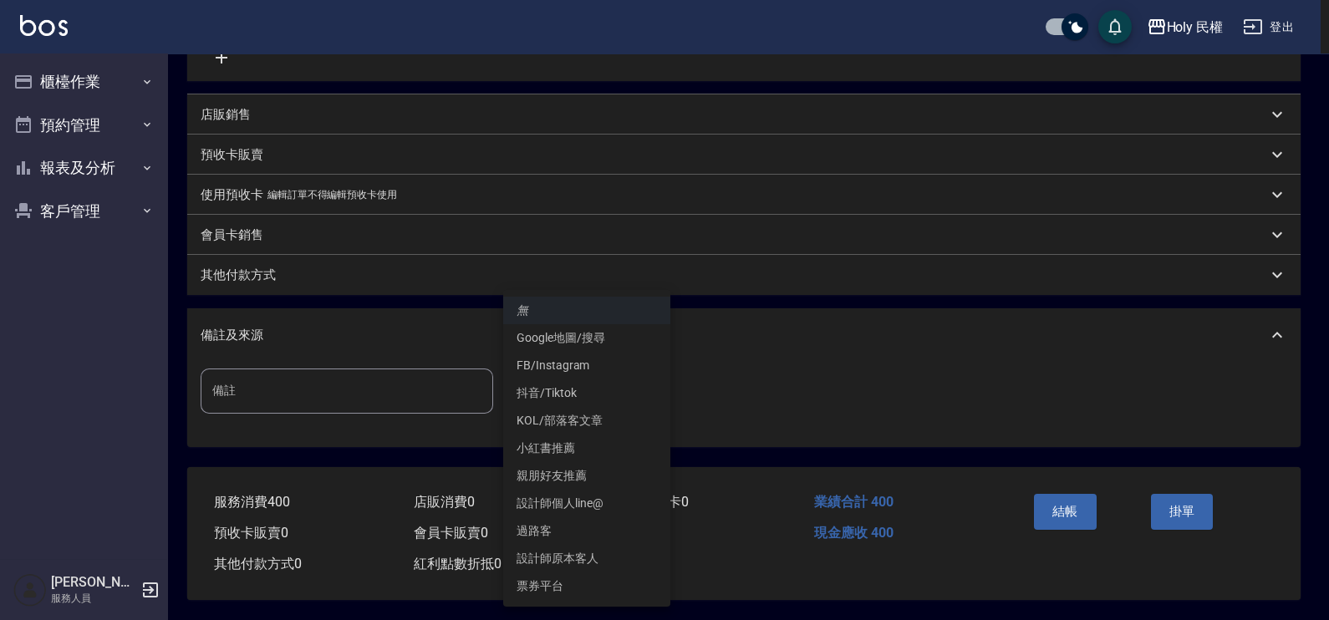
click at [623, 393] on body "Holy 民權 登出 櫃檯作業 打帳單 帳單列表 營業儀表板 現場電腦打卡 預約管理 預約管理 單日預約紀錄 單週預約紀錄 報表及分析 報表目錄 店家日報表 …" at bounding box center [664, 128] width 1329 height 983
click at [594, 547] on li "設計師原本客人" at bounding box center [586, 559] width 167 height 28
type input "設計師原本客人"
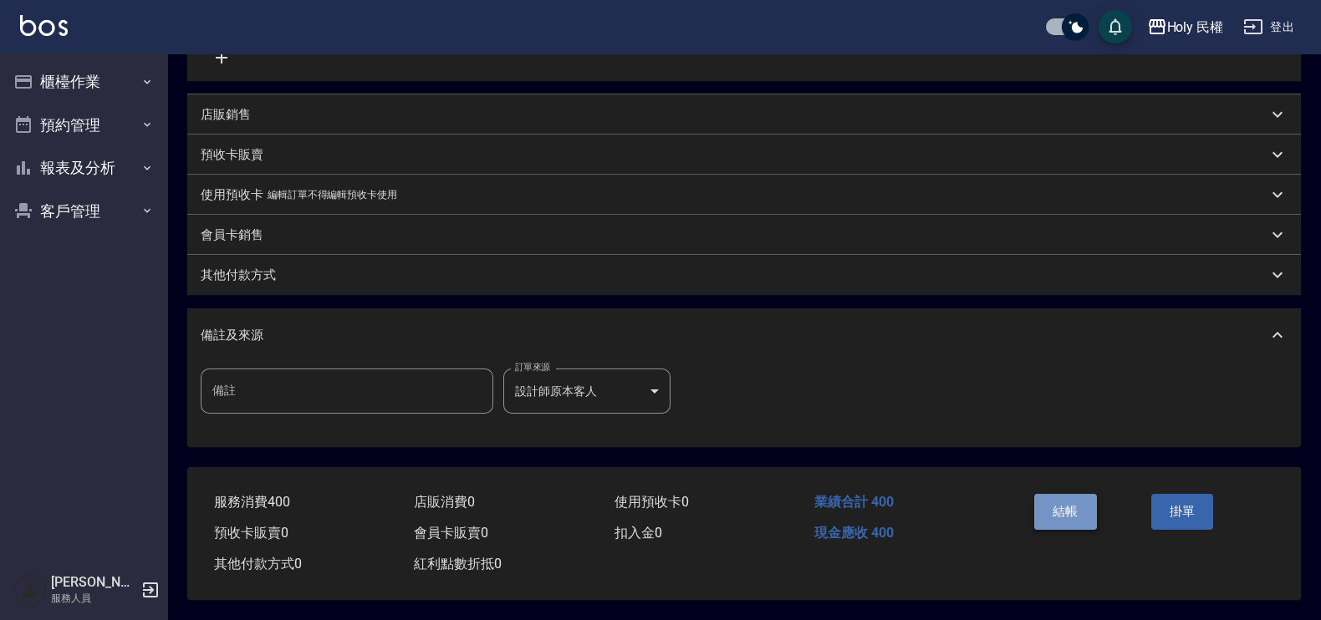
click at [1058, 502] on button "結帳" at bounding box center [1065, 511] width 63 height 35
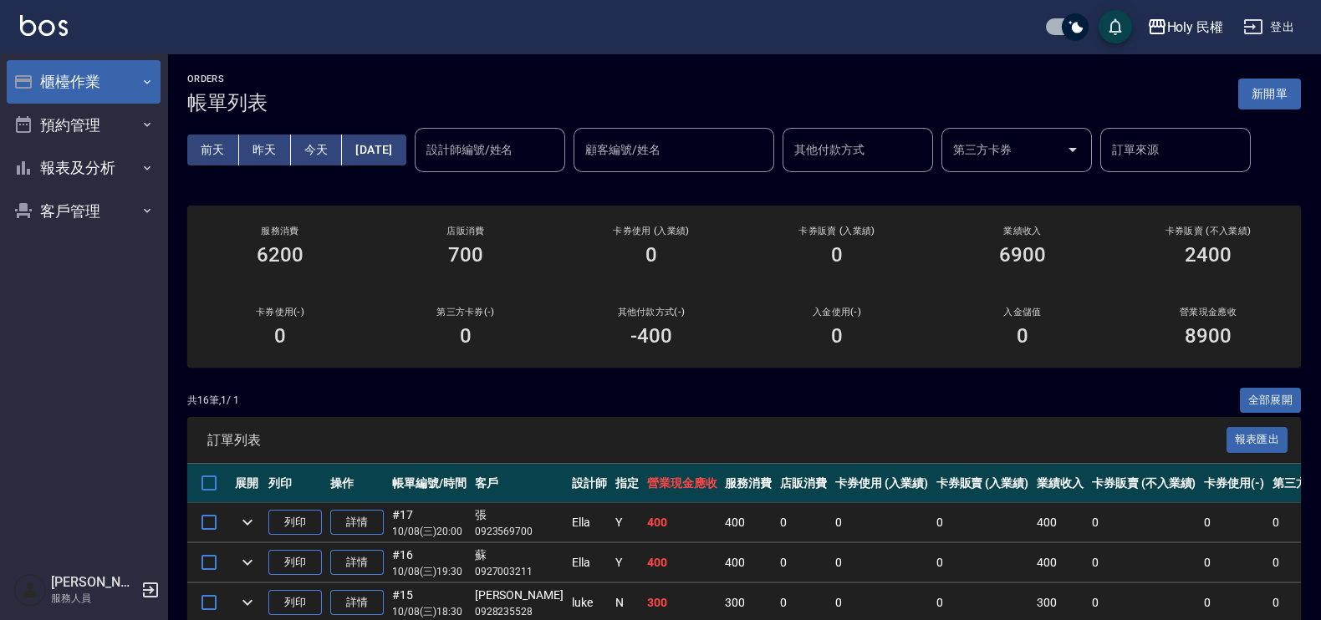
click at [57, 74] on button "櫃檯作業" at bounding box center [84, 81] width 154 height 43
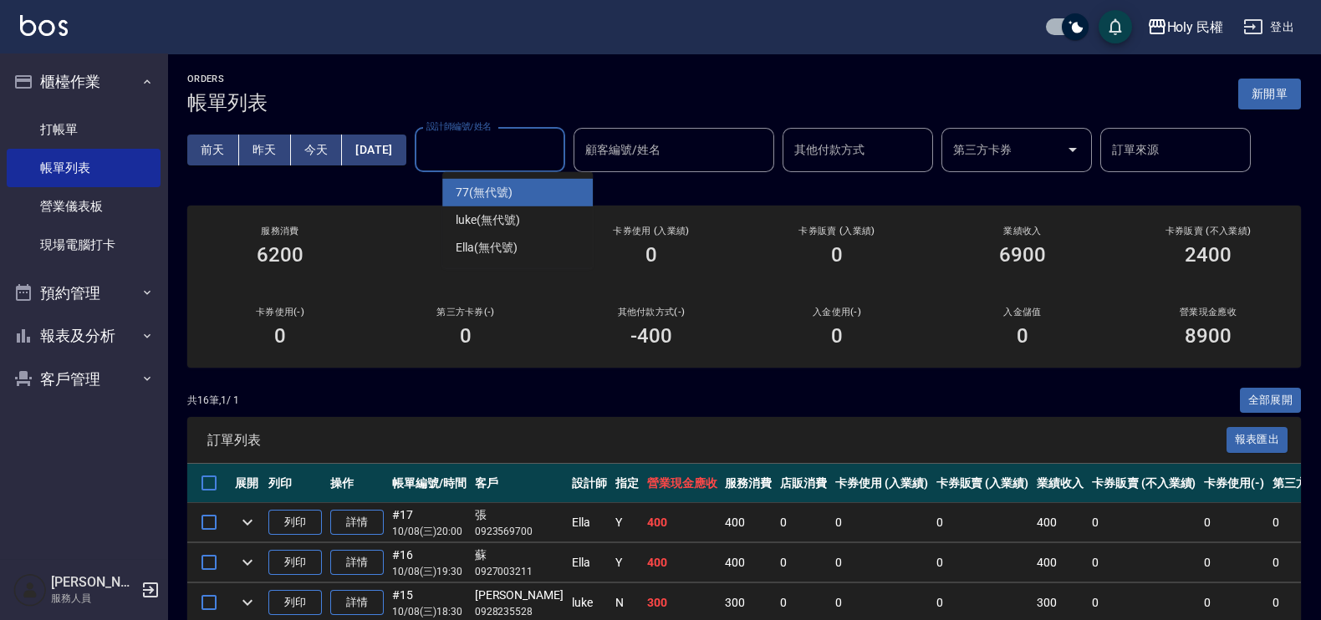
click at [546, 150] on input "設計師編號/姓名" at bounding box center [489, 149] width 135 height 29
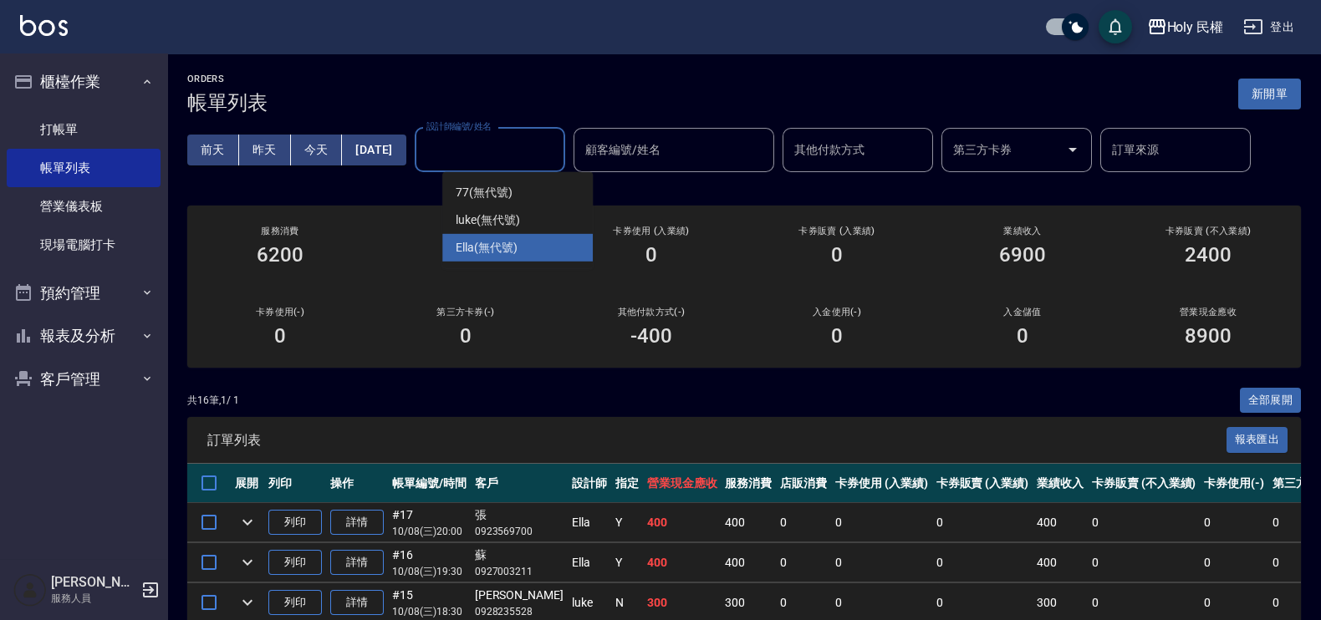
click at [505, 240] on span "Ella (無代號)" at bounding box center [487, 248] width 62 height 18
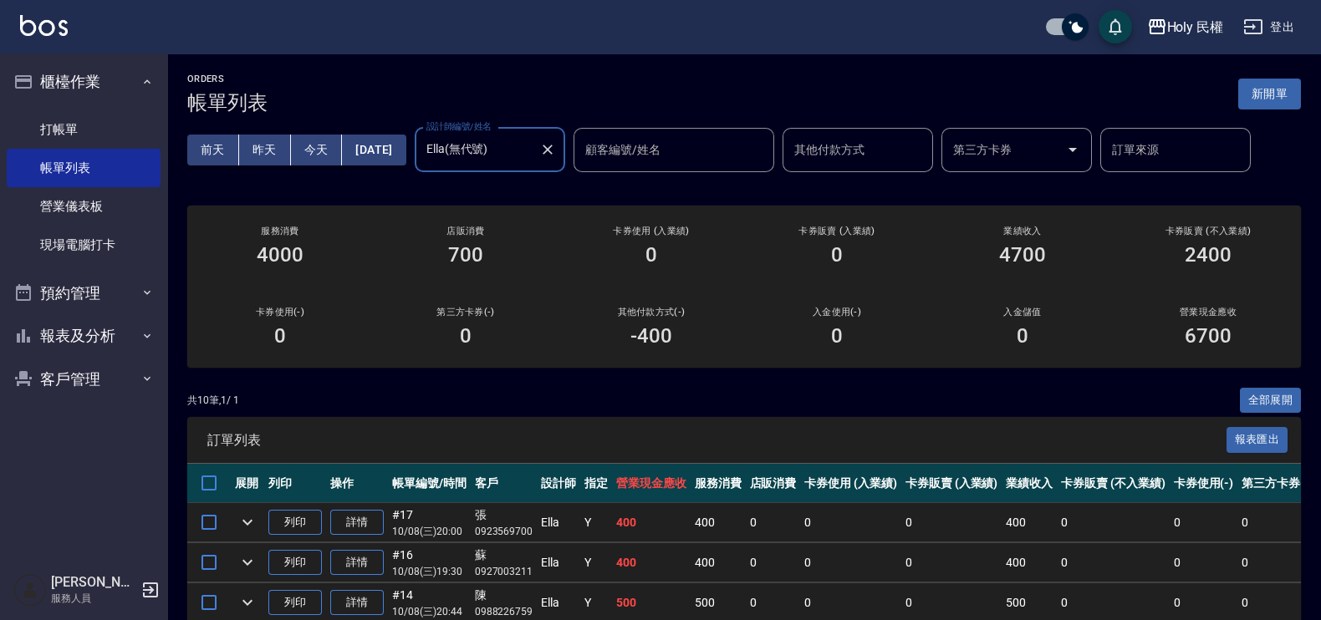
click at [477, 150] on input "Ella(無代號)" at bounding box center [477, 149] width 110 height 29
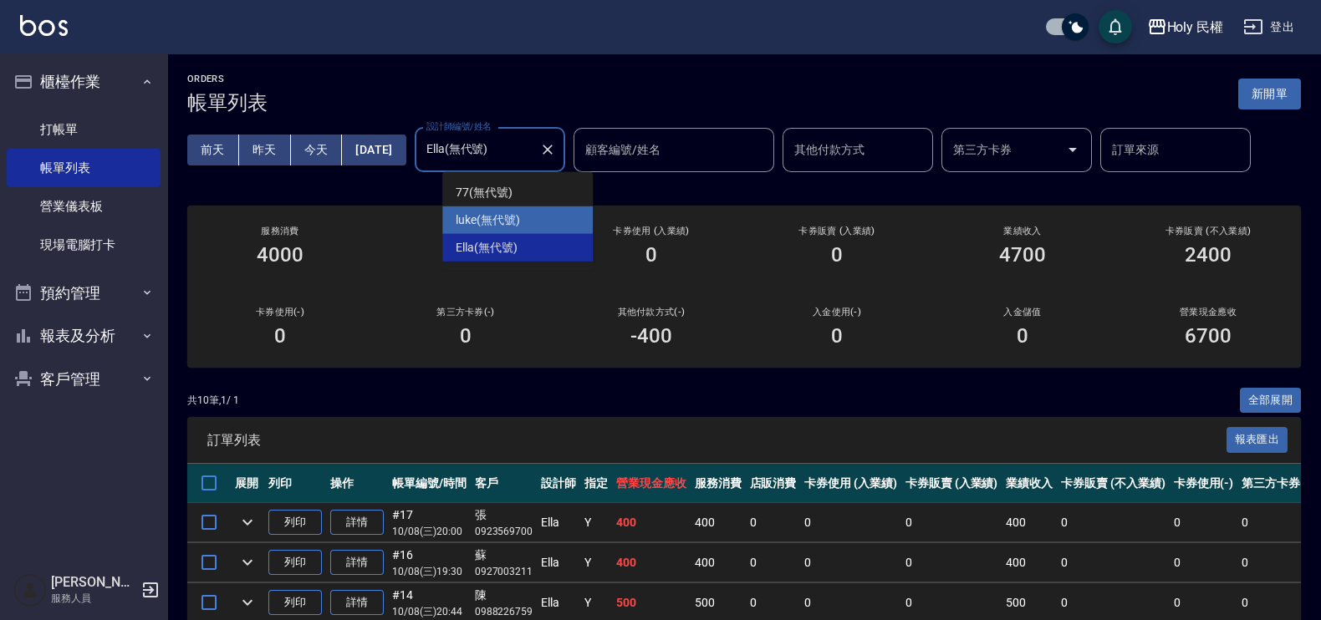
click at [485, 209] on div "luke (無代號)" at bounding box center [517, 220] width 150 height 28
type input "luke(無代號)"
